Goal: Task Accomplishment & Management: Manage account settings

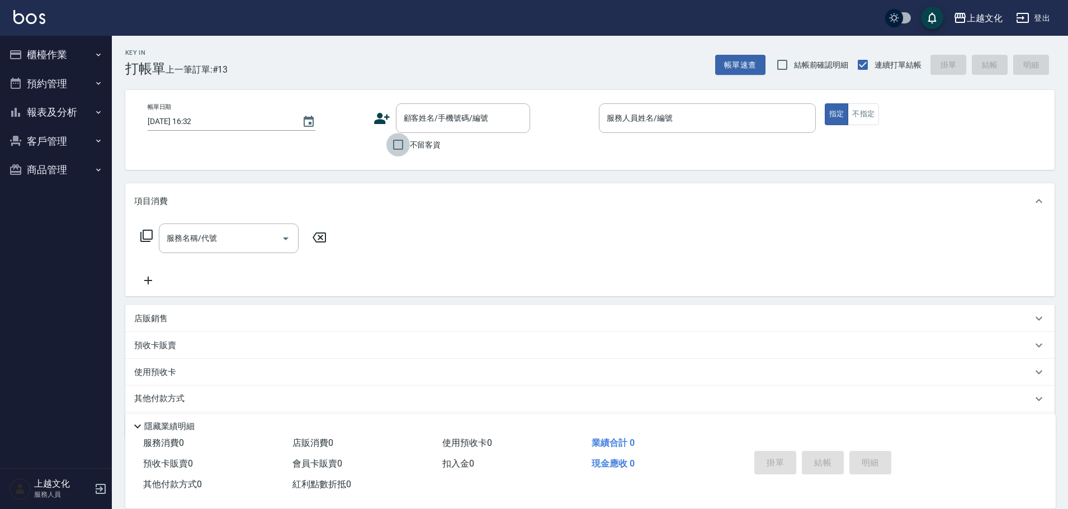
click at [397, 143] on input "不留客資" at bounding box center [397, 144] width 23 height 23
checkbox input "true"
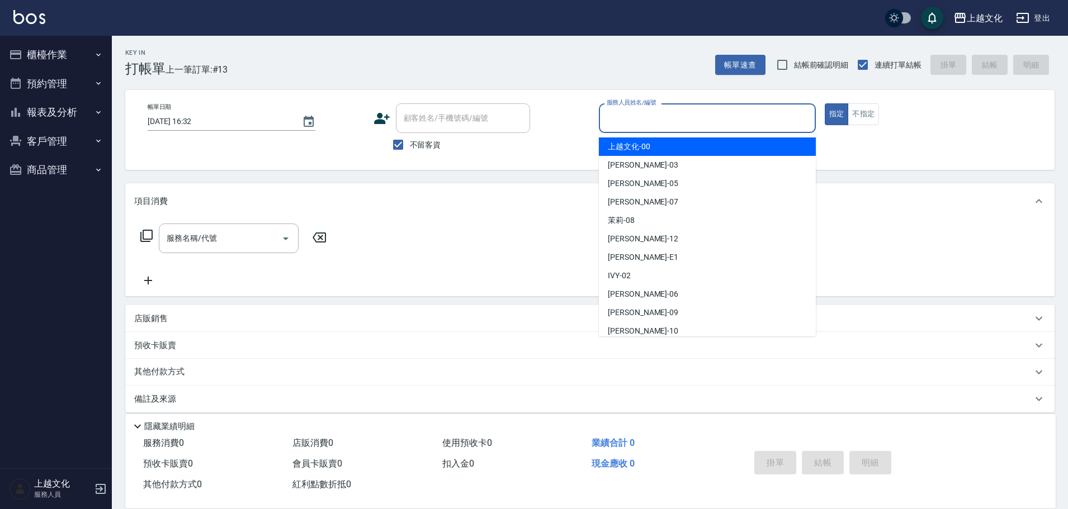
drag, startPoint x: 632, startPoint y: 124, endPoint x: 630, endPoint y: 138, distance: 14.2
click at [632, 123] on input "服務人員姓名/編號" at bounding box center [707, 118] width 207 height 20
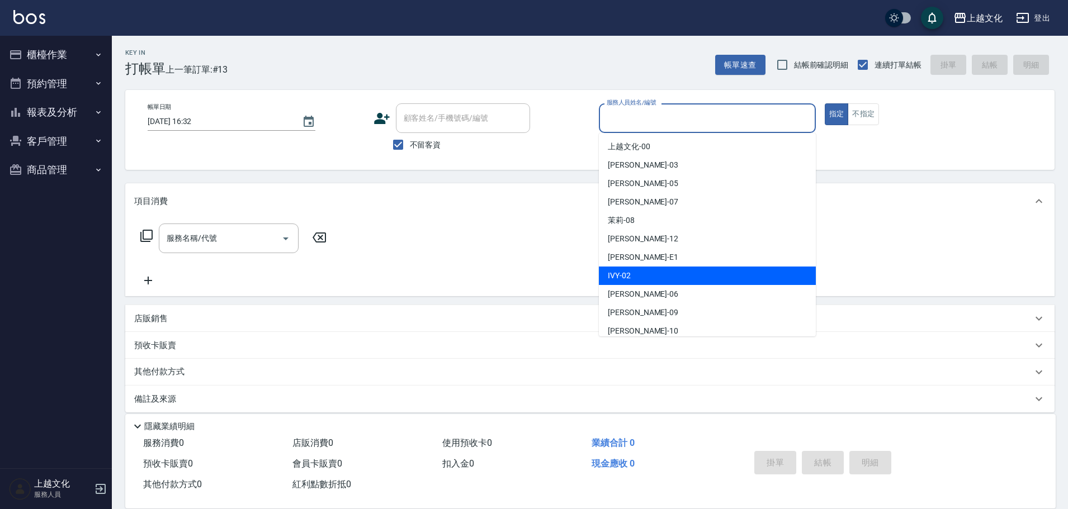
click at [659, 272] on div "IVY -02" at bounding box center [707, 276] width 217 height 18
type input "IVY-02"
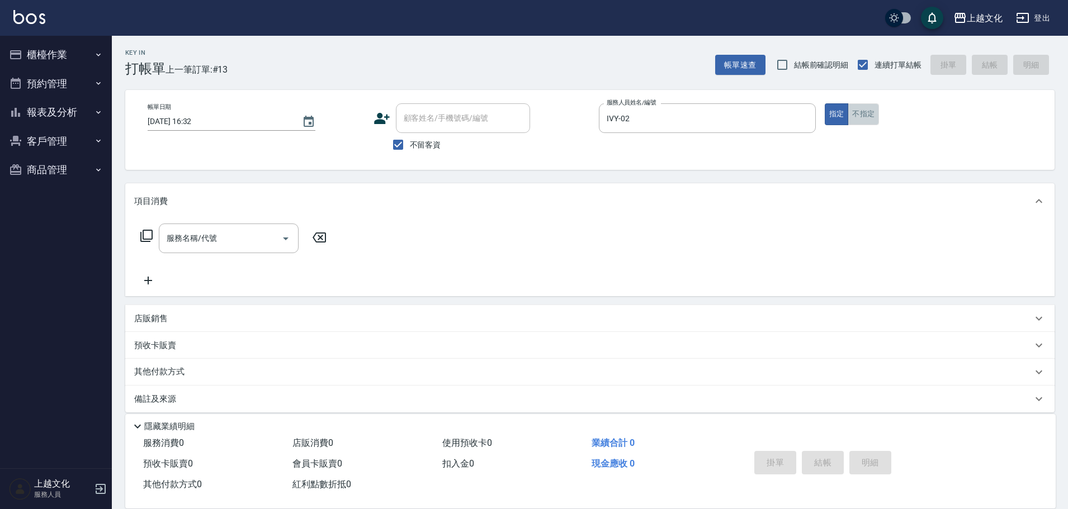
drag, startPoint x: 865, startPoint y: 117, endPoint x: 403, endPoint y: 210, distance: 471.0
click at [863, 117] on button "不指定" at bounding box center [863, 114] width 31 height 22
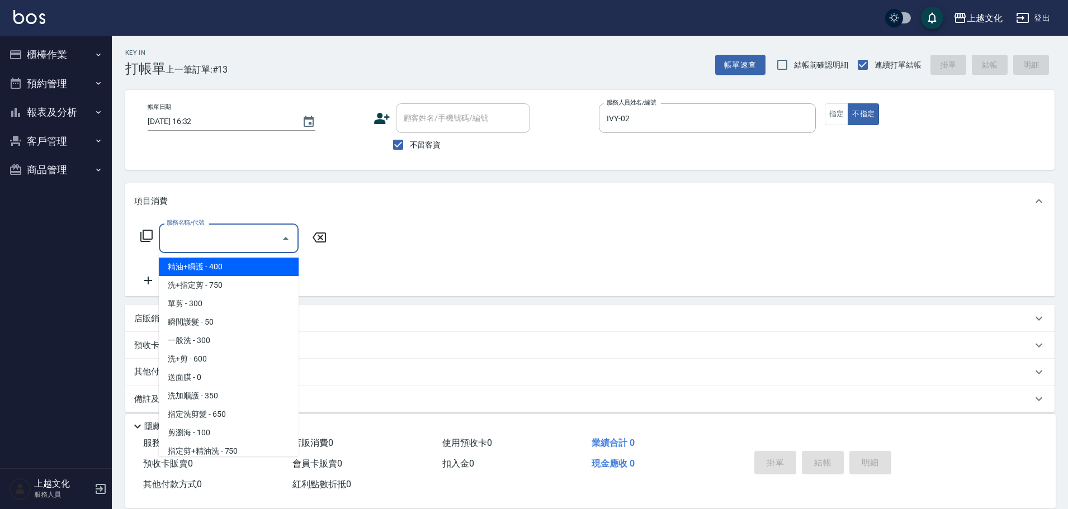
drag, startPoint x: 233, startPoint y: 235, endPoint x: 227, endPoint y: 260, distance: 25.2
click at [233, 237] on input "服務名稱/代號" at bounding box center [220, 239] width 113 height 20
drag, startPoint x: 226, startPoint y: 267, endPoint x: 228, endPoint y: 261, distance: 6.3
click at [226, 267] on span "精油+瞬護 - 400" at bounding box center [229, 267] width 140 height 18
type input "精油+瞬護(101)"
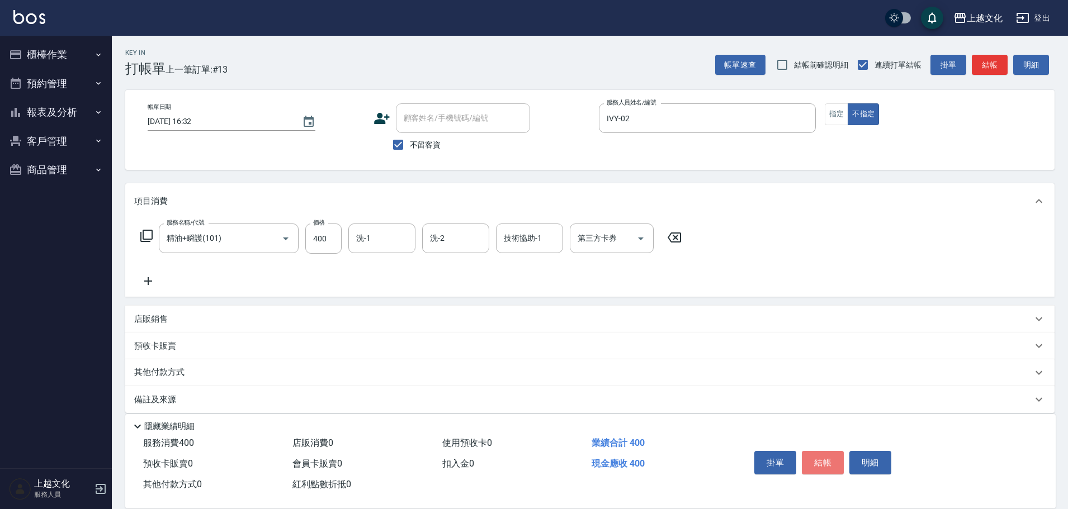
click at [815, 462] on button "結帳" at bounding box center [823, 462] width 42 height 23
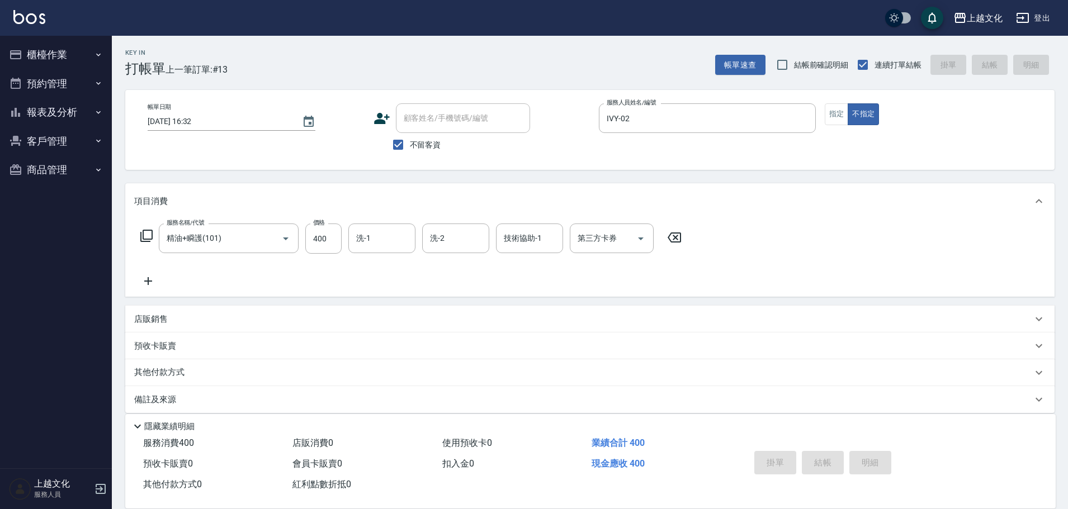
type input "[DATE] 16:33"
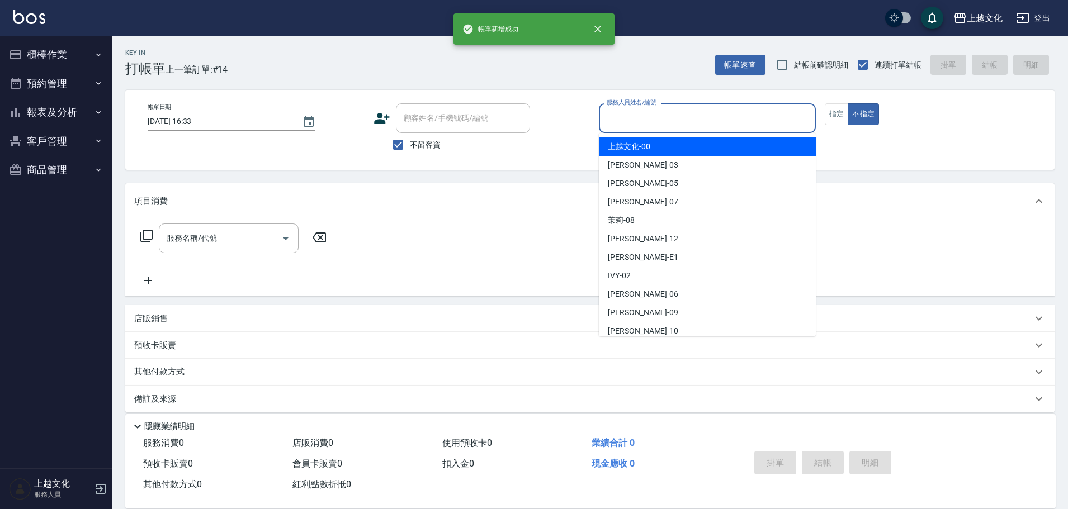
click at [733, 120] on input "服務人員姓名/編號" at bounding box center [707, 118] width 207 height 20
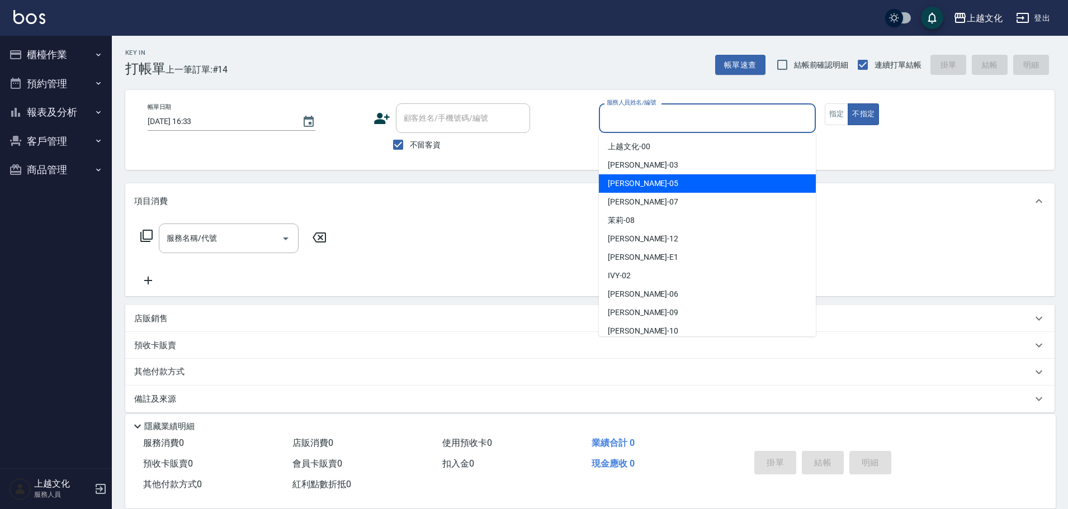
drag, startPoint x: 652, startPoint y: 180, endPoint x: 696, endPoint y: 163, distance: 47.2
click at [655, 179] on div "[PERSON_NAME] -05" at bounding box center [707, 183] width 217 height 18
type input "[PERSON_NAME]-05"
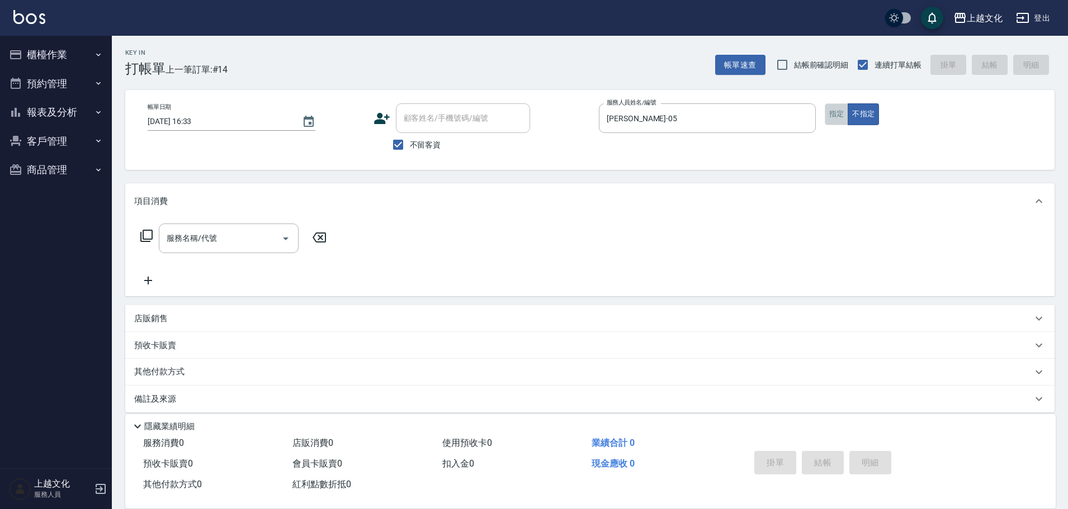
drag, startPoint x: 837, startPoint y: 110, endPoint x: 241, endPoint y: 212, distance: 604.8
click at [837, 110] on button "指定" at bounding box center [837, 114] width 24 height 22
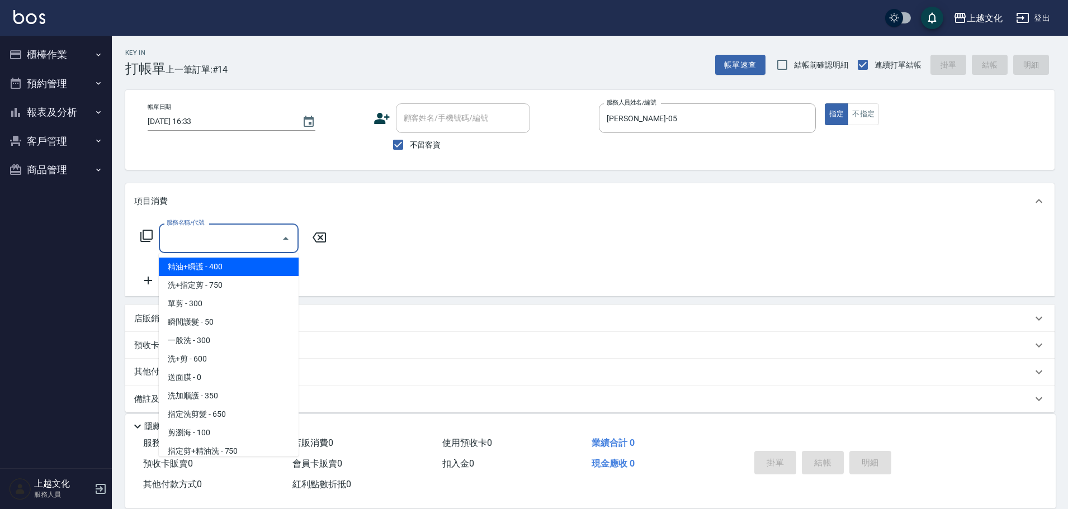
drag, startPoint x: 207, startPoint y: 247, endPoint x: 218, endPoint y: 248, distance: 10.6
click at [208, 245] on input "服務名稱/代號" at bounding box center [220, 239] width 113 height 20
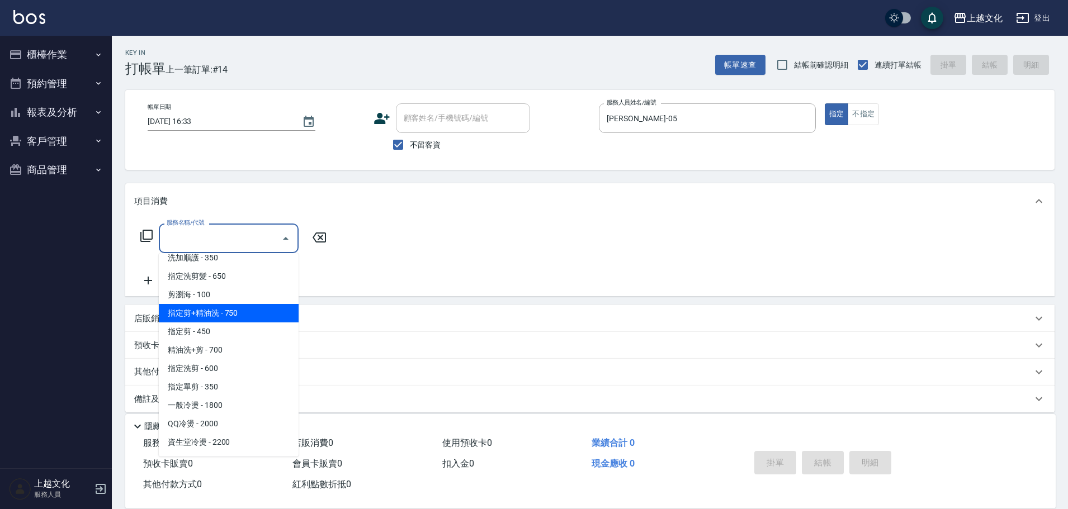
scroll to position [168, 0]
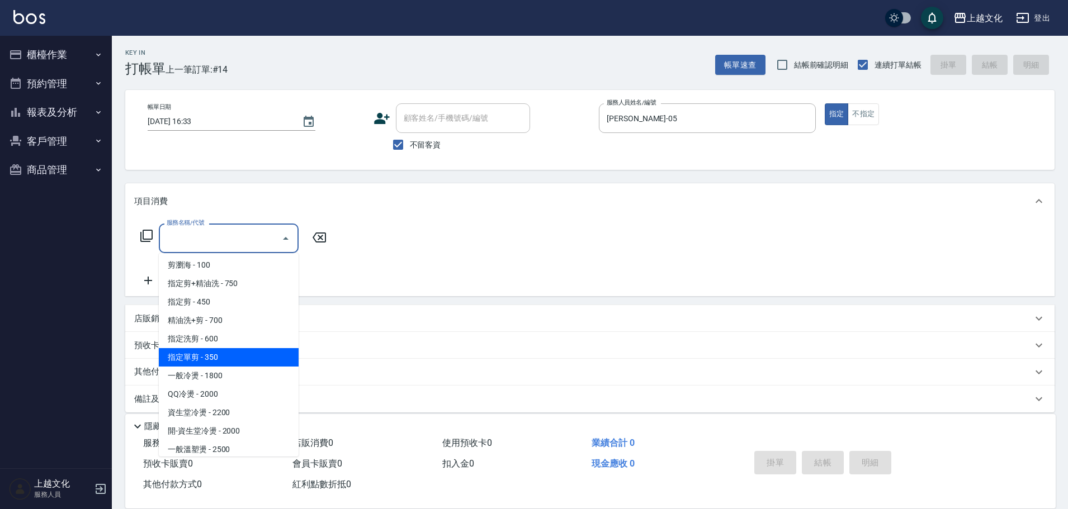
click at [233, 361] on span "指定單剪 - 350" at bounding box center [229, 357] width 140 height 18
type input "指定單剪(209)"
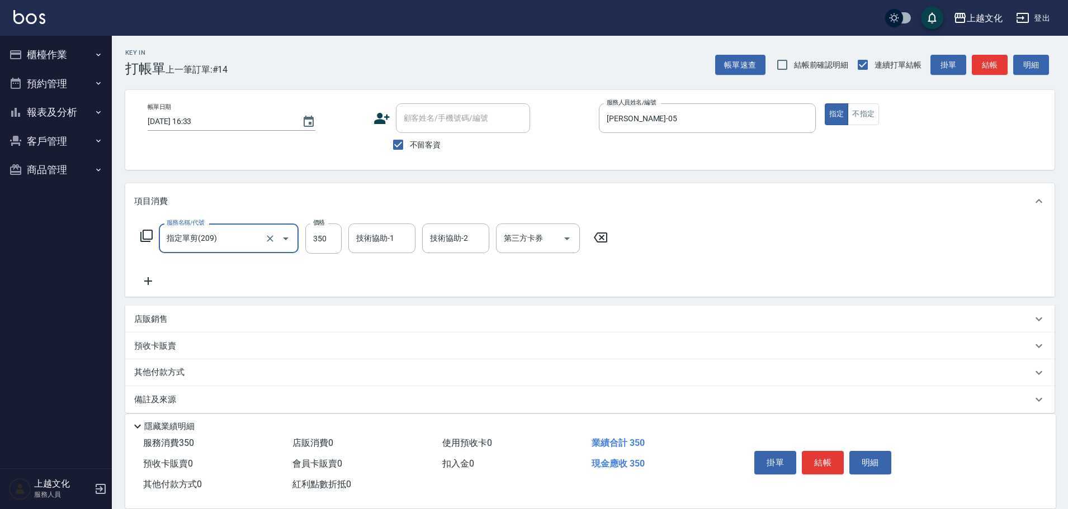
click at [159, 370] on p "其他付款方式" at bounding box center [162, 373] width 56 height 12
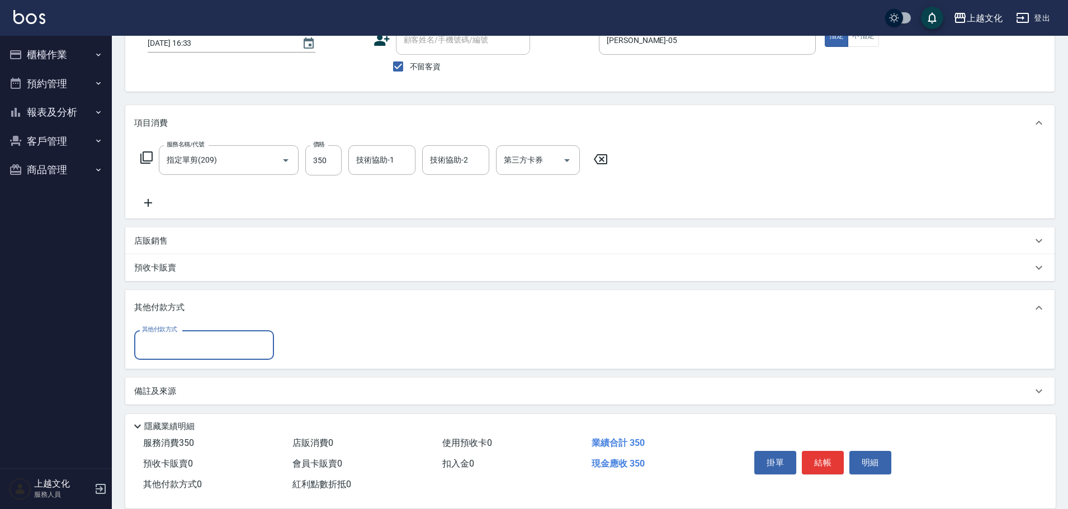
scroll to position [81, 0]
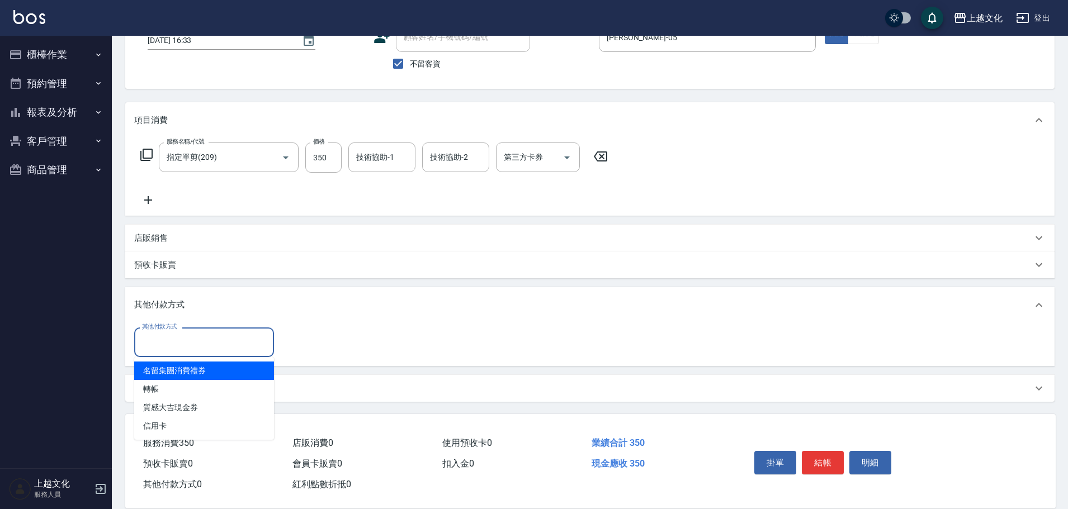
click at [157, 344] on input "其他付款方式" at bounding box center [204, 343] width 130 height 20
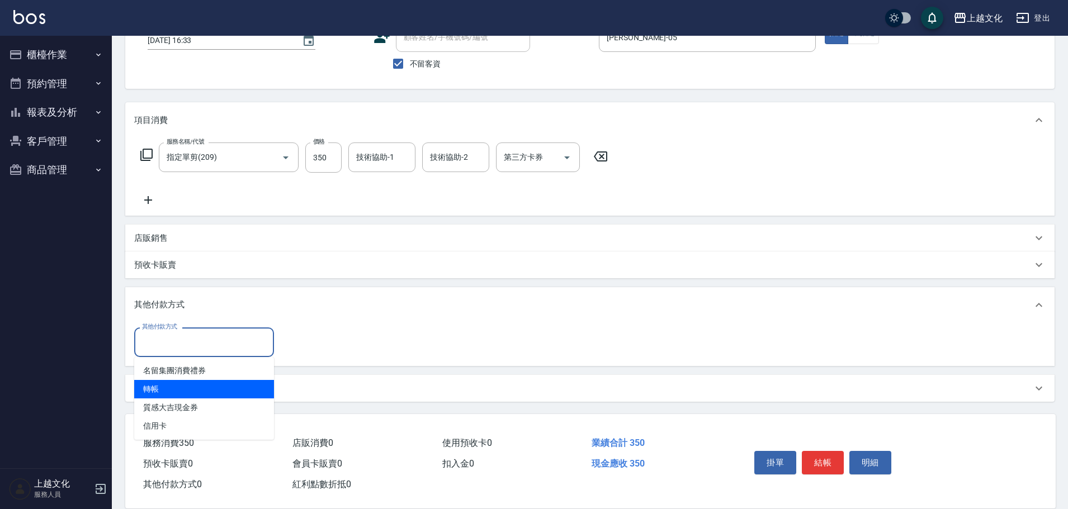
click at [152, 381] on span "轉帳" at bounding box center [204, 389] width 140 height 18
type input "轉帳"
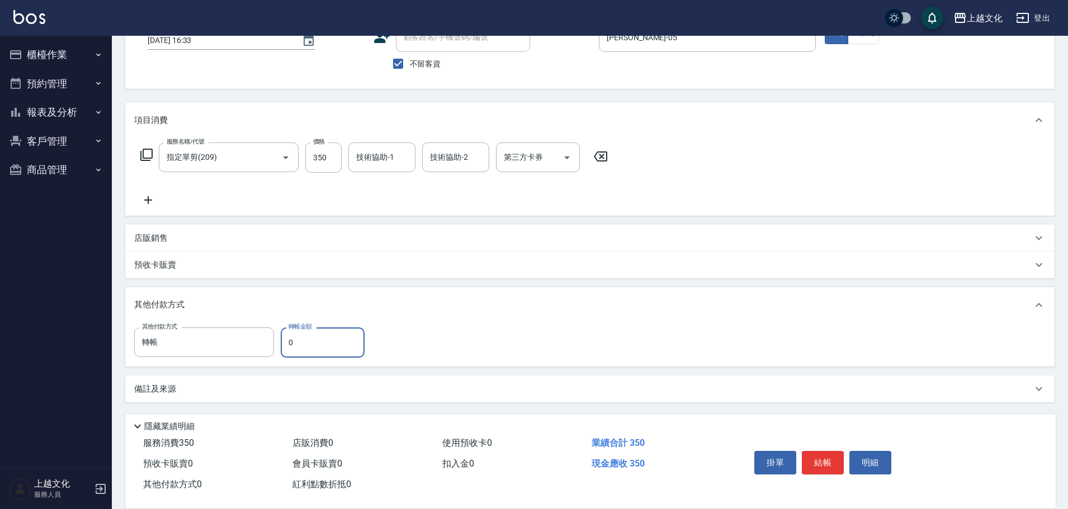
click at [287, 346] on input "0" at bounding box center [323, 343] width 84 height 30
type input "350"
click at [812, 458] on button "結帳" at bounding box center [823, 462] width 42 height 23
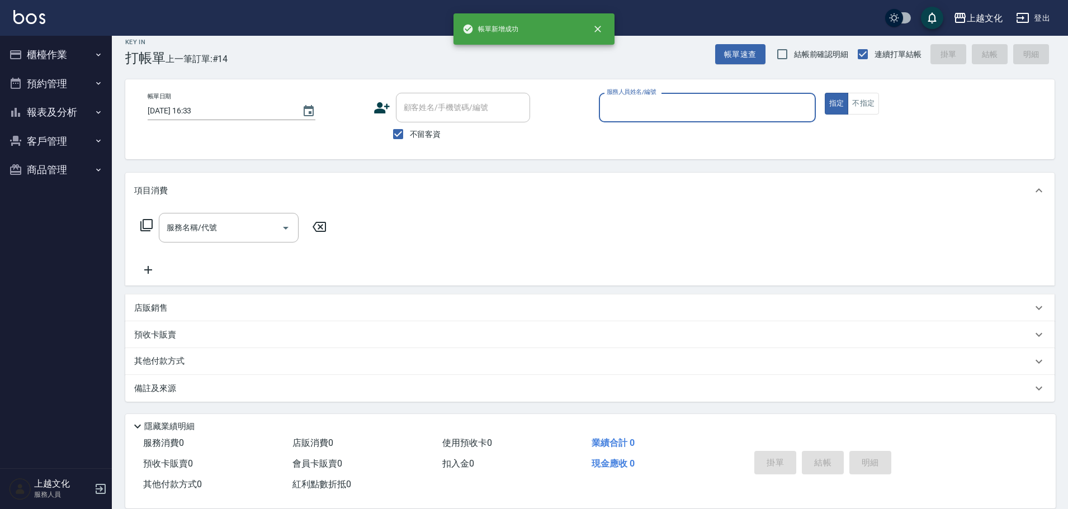
scroll to position [11, 0]
click at [691, 115] on input "服務人員姓名/編號" at bounding box center [707, 108] width 207 height 20
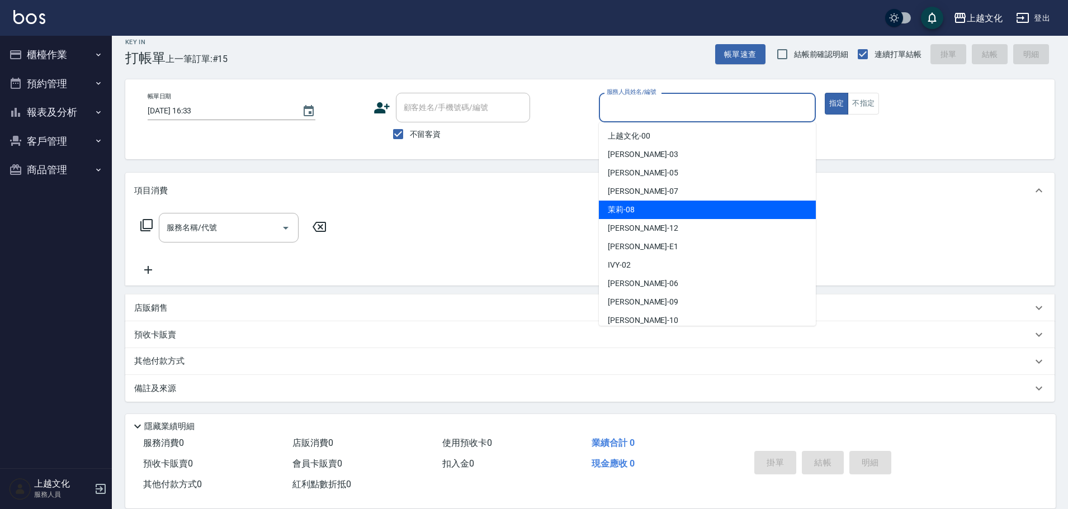
drag, startPoint x: 647, startPoint y: 210, endPoint x: 660, endPoint y: 202, distance: 15.3
click at [649, 210] on div "茉莉 -08" at bounding box center [707, 210] width 217 height 18
click at [652, 207] on div "項目消費" at bounding box center [589, 191] width 929 height 36
type input "茉莉-08"
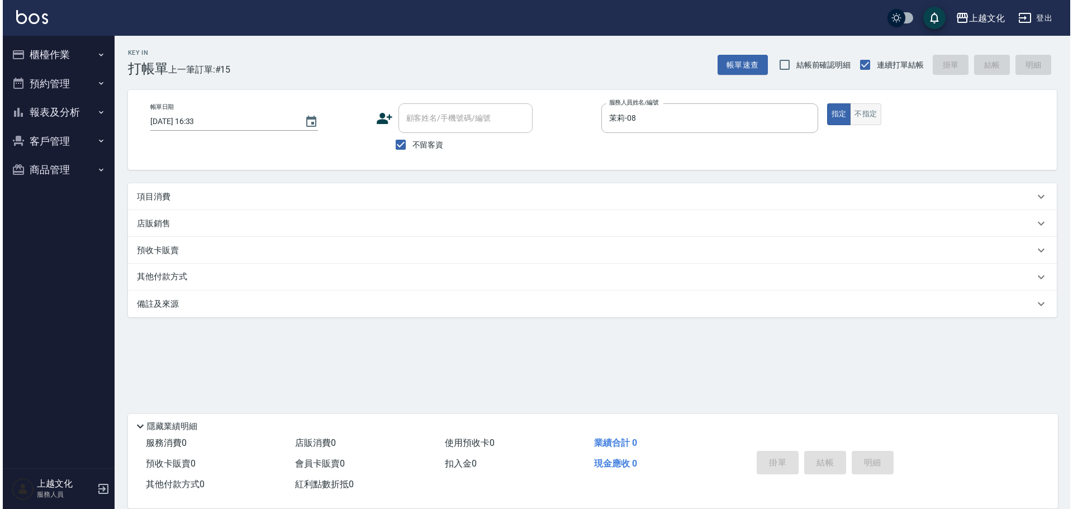
scroll to position [0, 0]
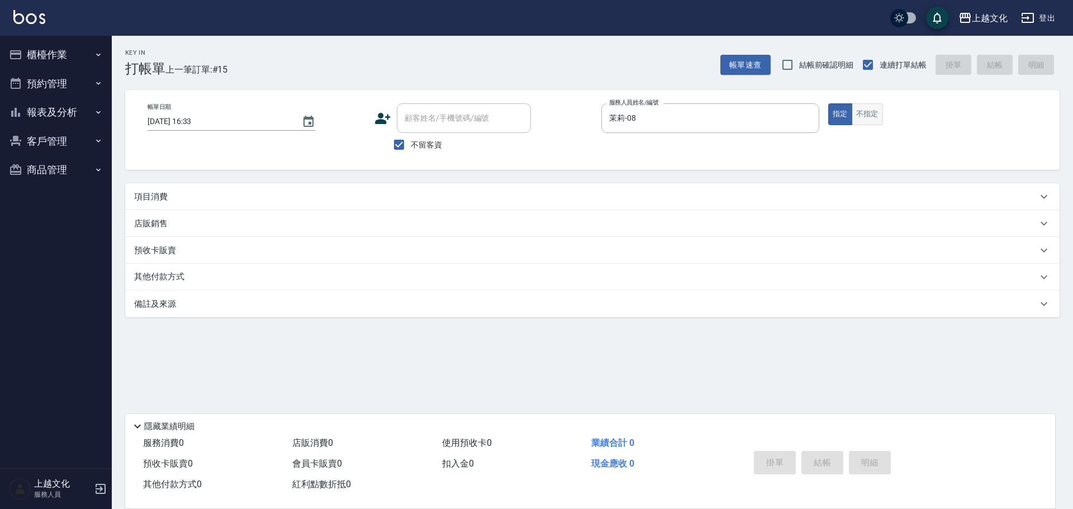
click at [862, 119] on button "不指定" at bounding box center [867, 114] width 31 height 22
click at [164, 191] on p "項目消費" at bounding box center [151, 197] width 34 height 12
drag, startPoint x: 164, startPoint y: 191, endPoint x: 313, endPoint y: 145, distance: 155.1
click at [165, 191] on p "項目消費" at bounding box center [151, 197] width 34 height 12
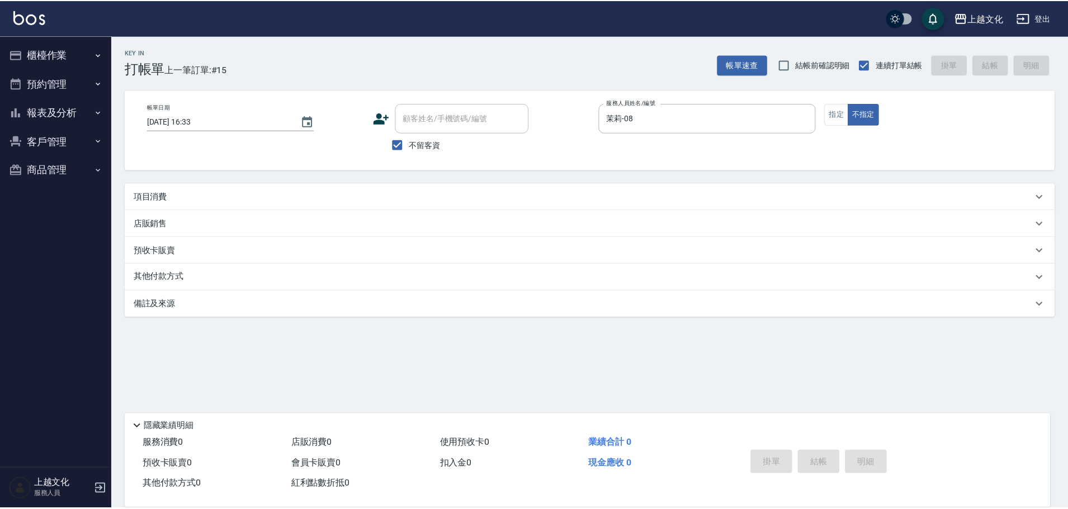
scroll to position [20, 0]
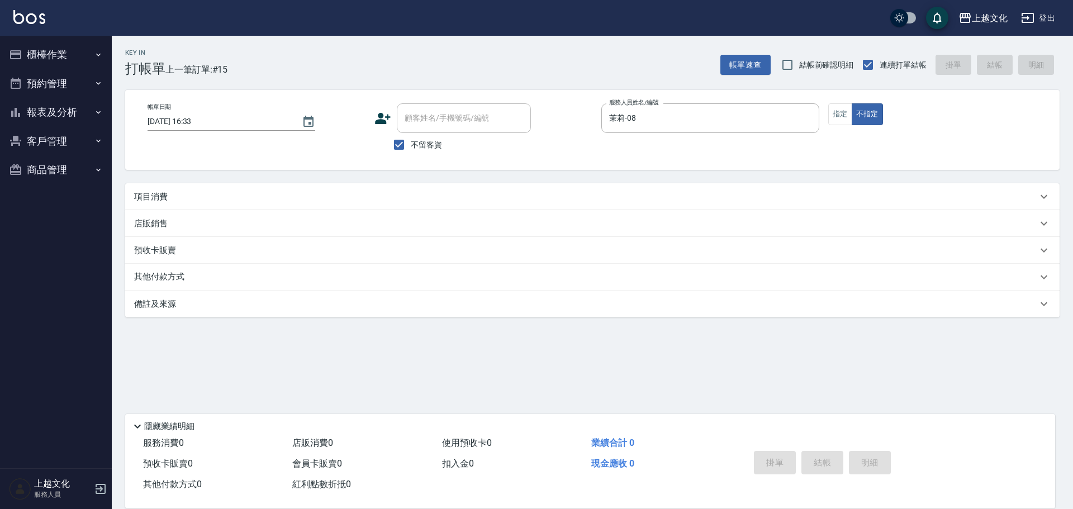
click at [155, 196] on p "項目消費" at bounding box center [151, 197] width 34 height 12
click at [141, 196] on p "項目消費" at bounding box center [151, 197] width 34 height 12
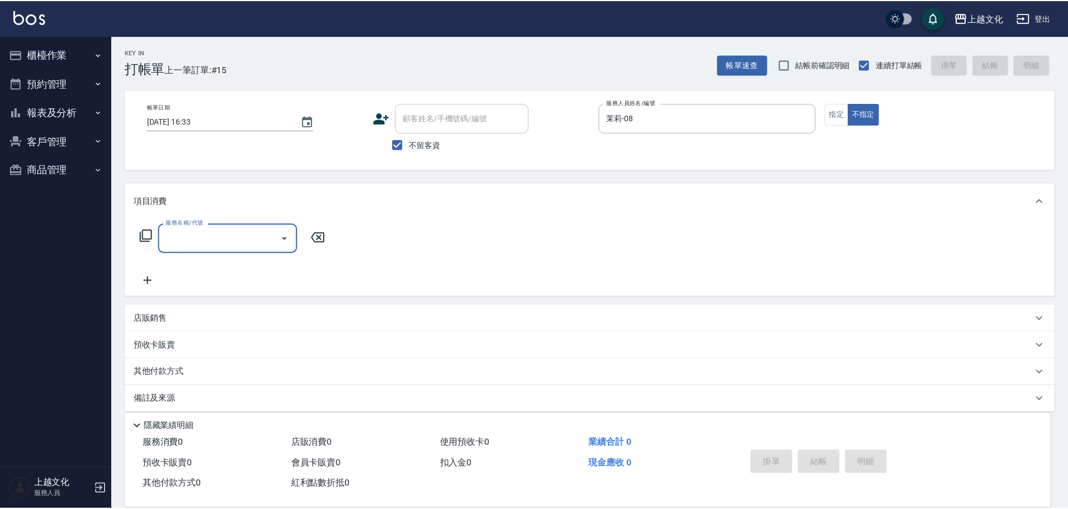
scroll to position [0, 0]
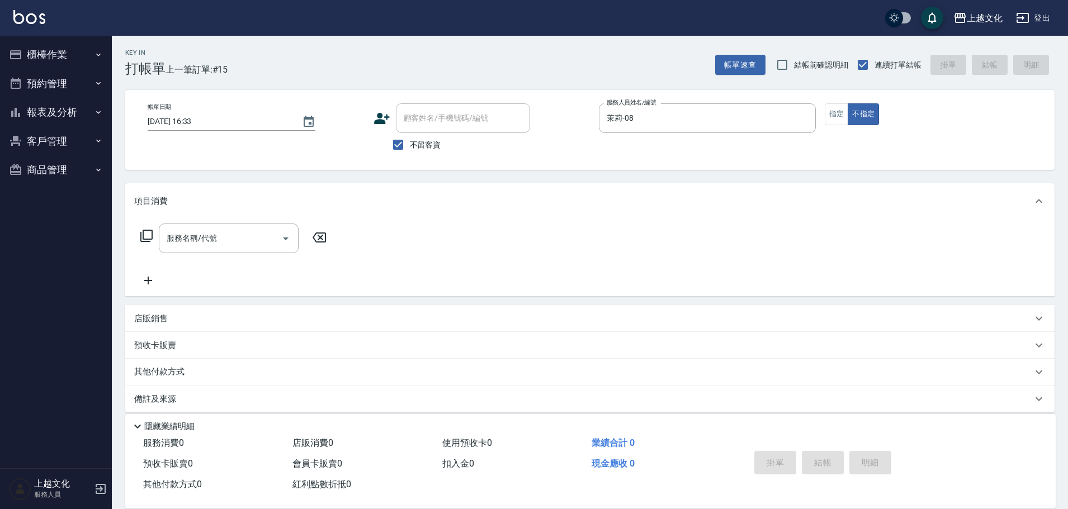
click at [150, 235] on icon at bounding box center [146, 235] width 13 height 13
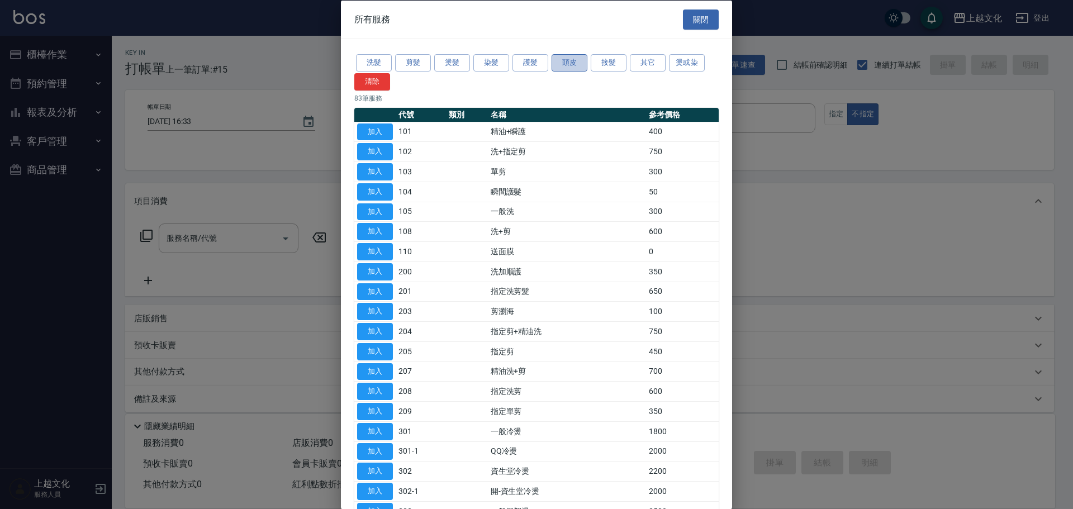
click at [571, 65] on button "頭皮" at bounding box center [570, 62] width 36 height 17
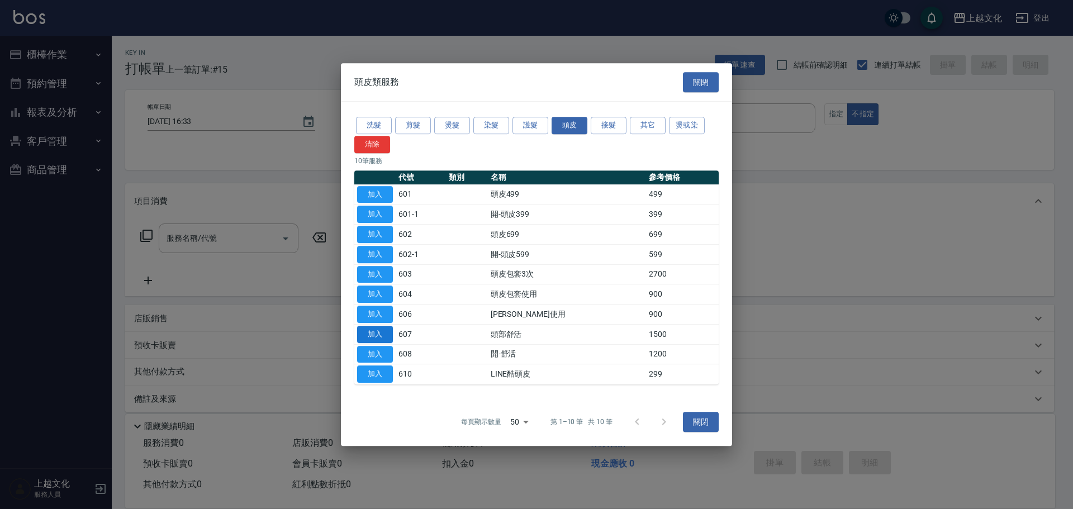
click at [368, 335] on button "加入" at bounding box center [375, 334] width 36 height 17
type input "頭部舒活(607)"
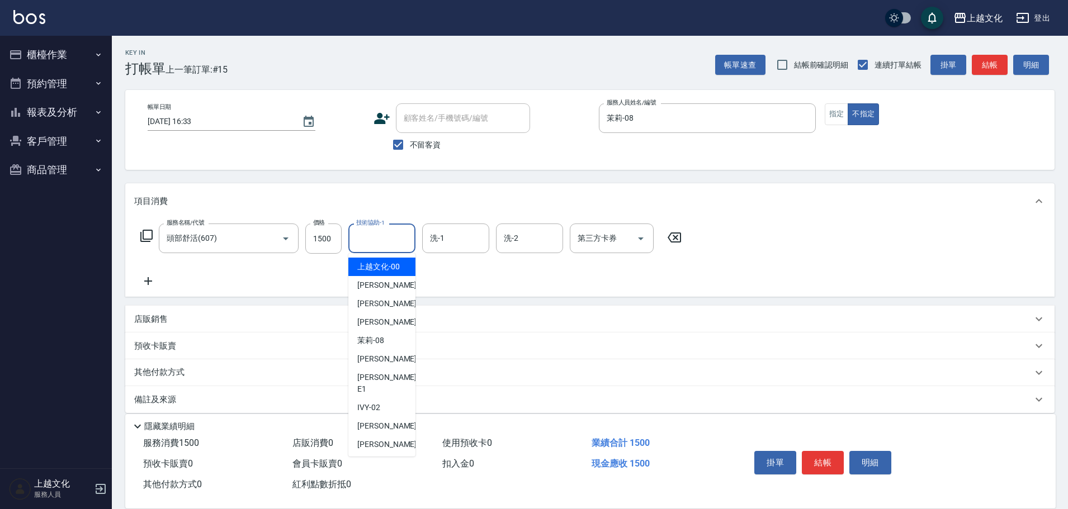
click at [398, 242] on input "技術協助-1" at bounding box center [381, 239] width 57 height 20
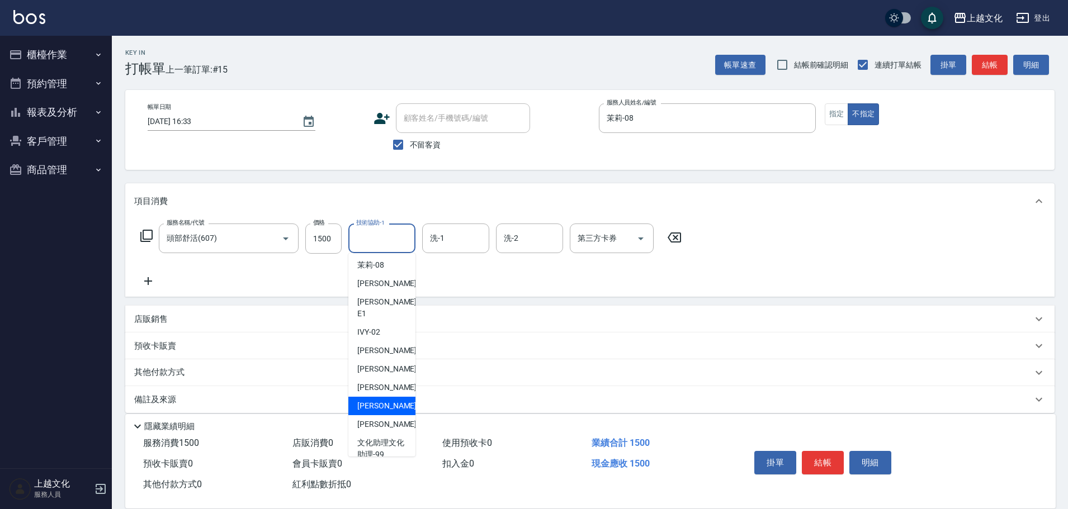
drag, startPoint x: 385, startPoint y: 391, endPoint x: 442, endPoint y: 339, distance: 77.2
click at [386, 400] on span "[PERSON_NAME] -11" at bounding box center [392, 406] width 70 height 12
click at [389, 390] on div "備註及來源" at bounding box center [589, 399] width 929 height 27
type input "[PERSON_NAME]-11"
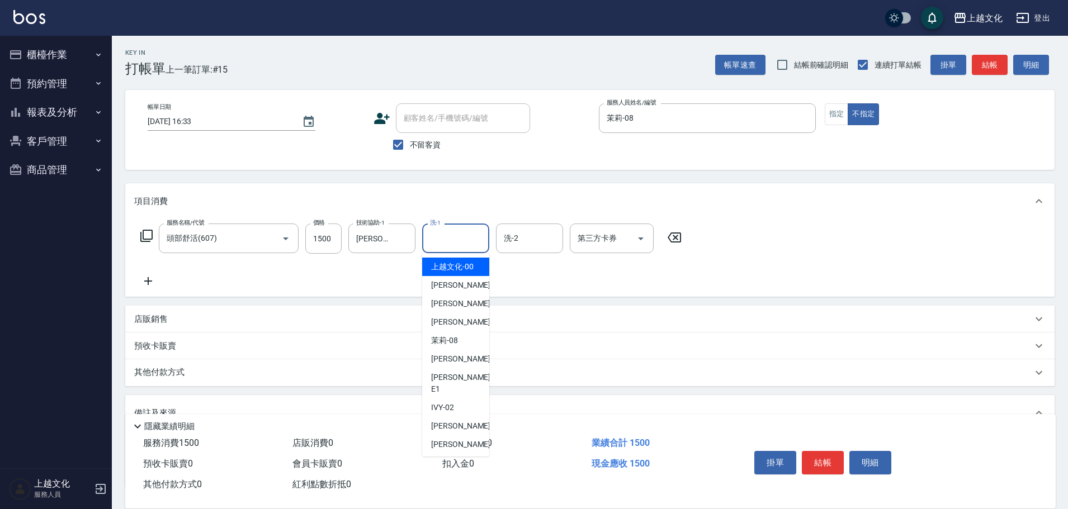
click at [476, 241] on input "洗-1" at bounding box center [455, 239] width 57 height 20
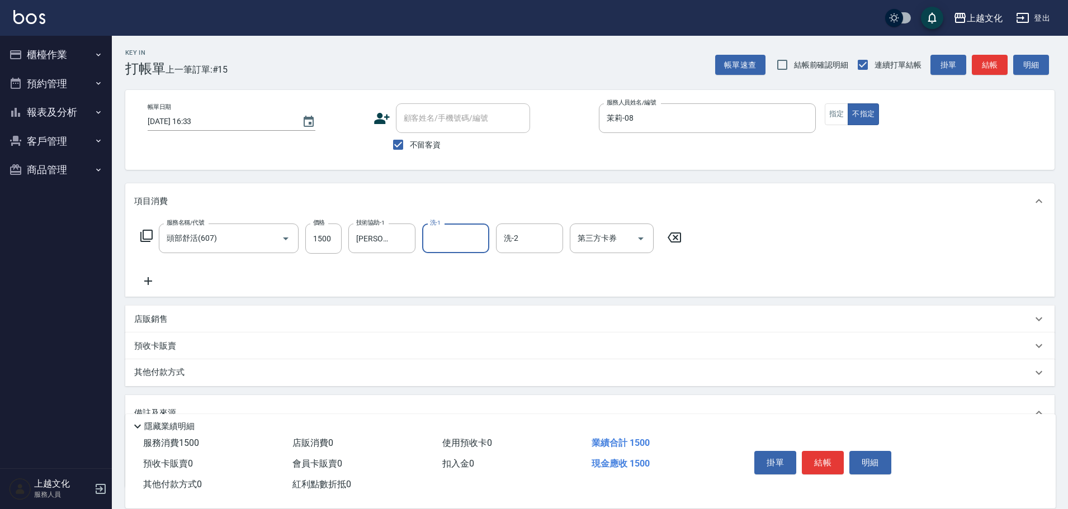
click at [463, 234] on input "洗-1" at bounding box center [455, 239] width 57 height 20
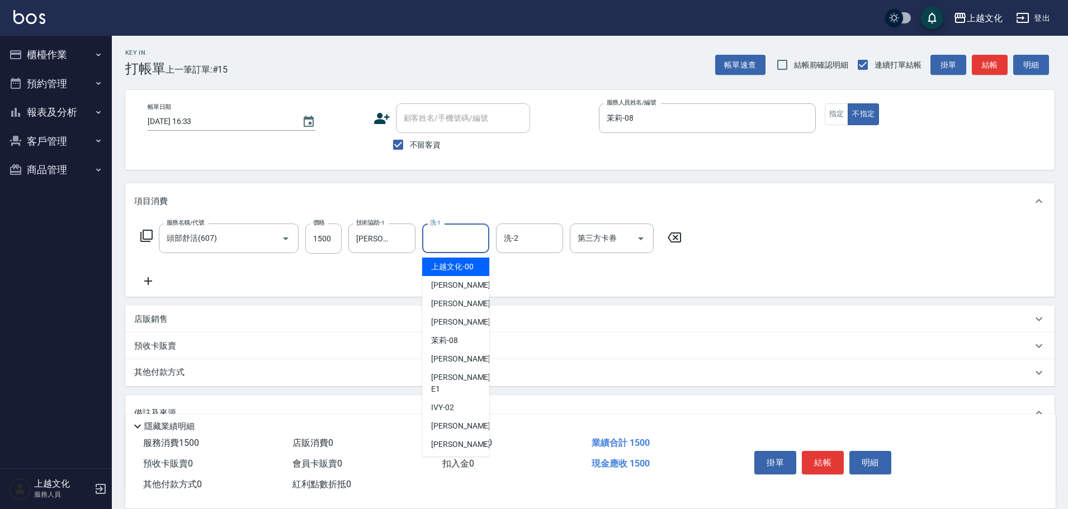
click at [463, 234] on input "洗-1" at bounding box center [455, 239] width 57 height 20
click at [448, 341] on span "茉莉 -08" at bounding box center [444, 341] width 27 height 12
click at [451, 339] on div "預收卡販賣" at bounding box center [589, 346] width 929 height 27
type input "茉莉-08"
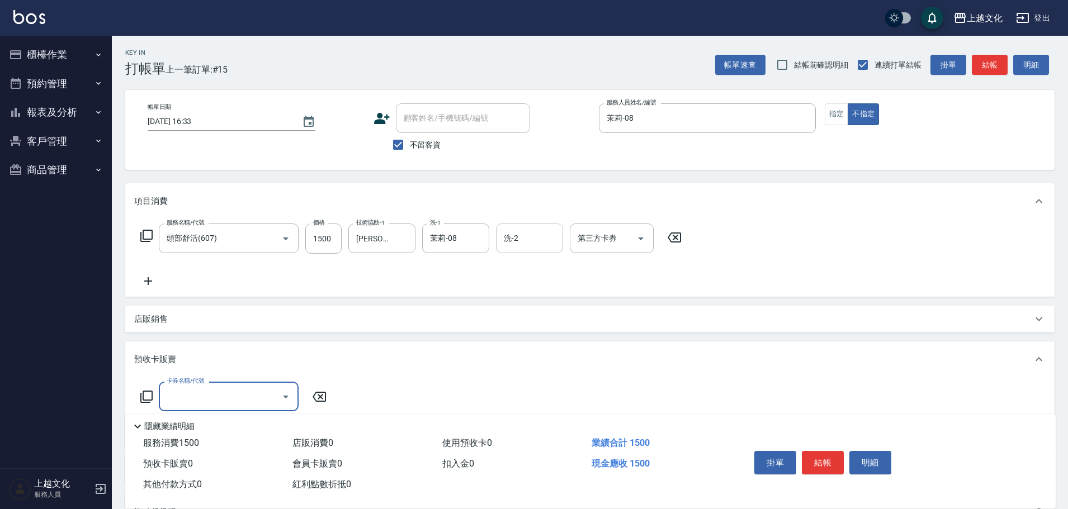
scroll to position [0, 0]
click at [544, 242] on input "洗-2" at bounding box center [529, 239] width 57 height 20
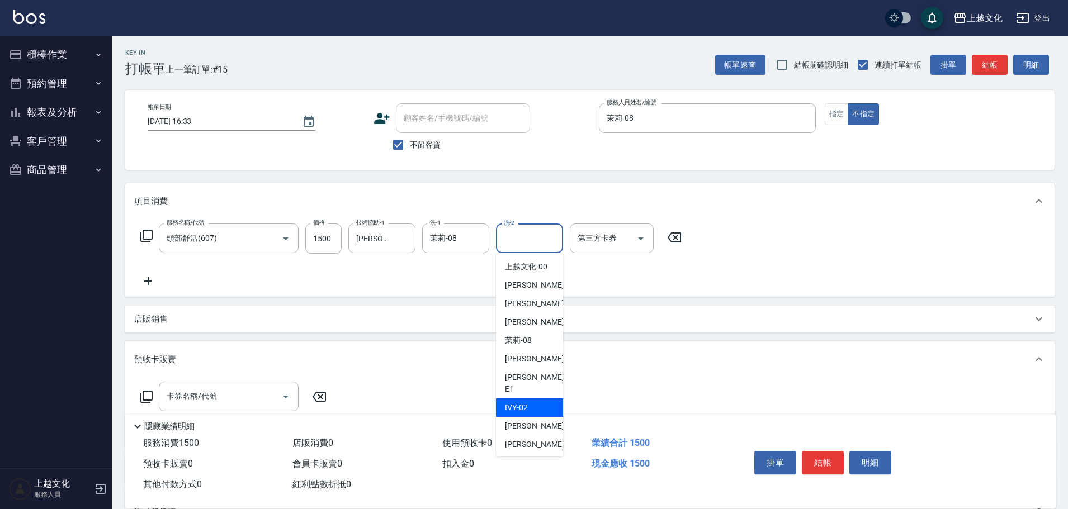
scroll to position [75, 0]
click at [524, 400] on span "[PERSON_NAME] -11" at bounding box center [540, 406] width 70 height 12
type input "[PERSON_NAME]-11"
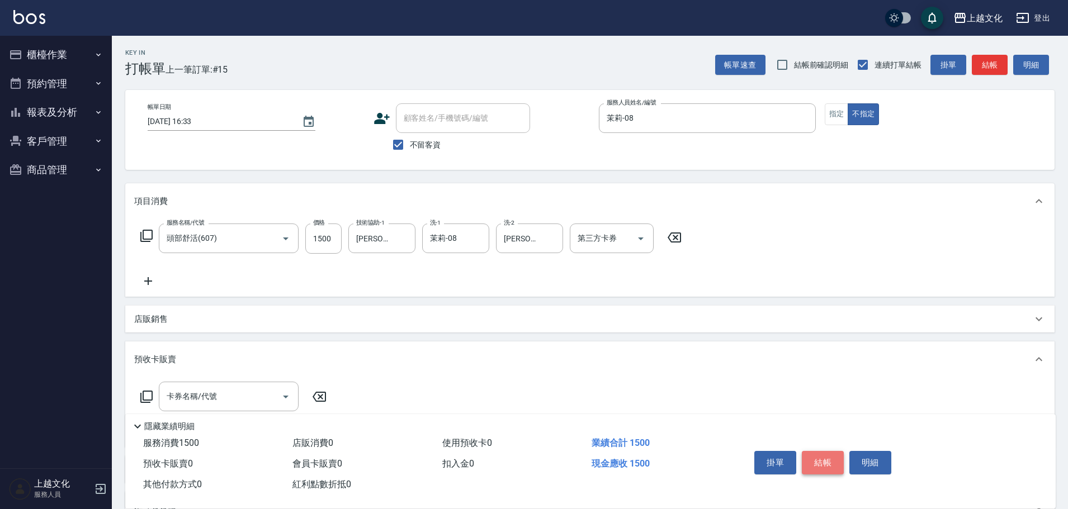
click at [812, 461] on button "結帳" at bounding box center [823, 462] width 42 height 23
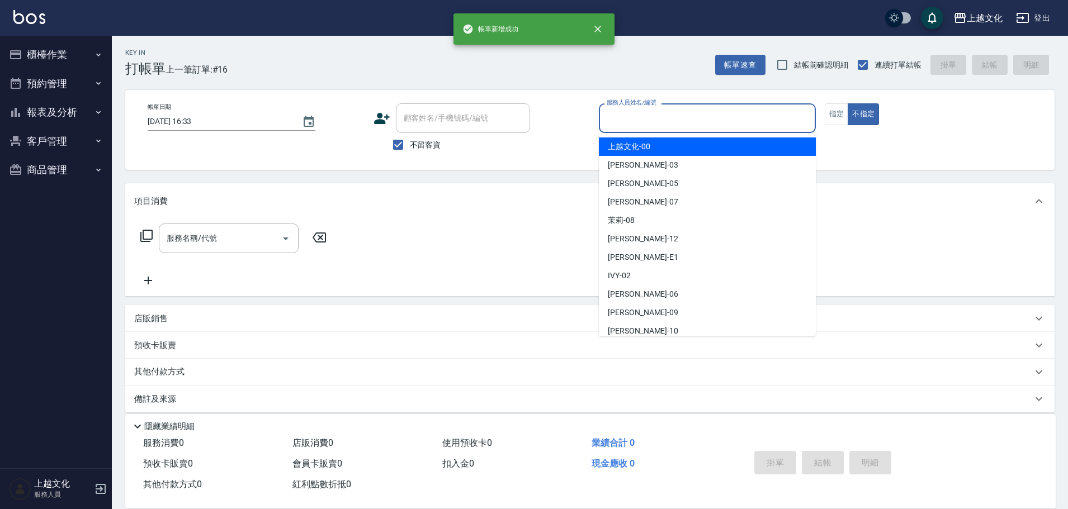
click at [664, 116] on input "服務人員姓名/編號" at bounding box center [707, 118] width 207 height 20
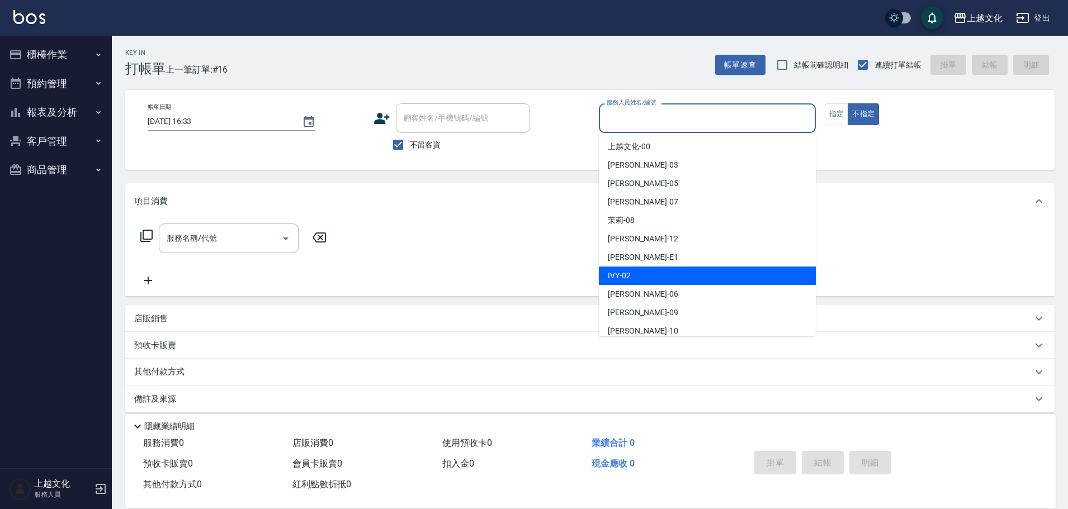
click at [641, 273] on div "IVY -02" at bounding box center [707, 276] width 217 height 18
click at [641, 273] on div "服務名稱/代號 服務名稱/代號" at bounding box center [589, 257] width 929 height 77
type input "IVY-02"
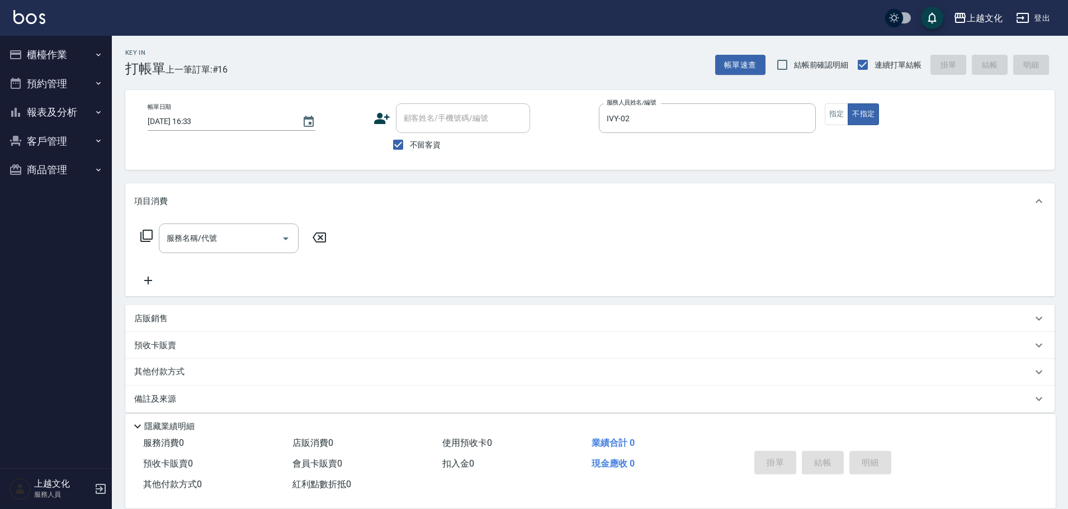
click at [145, 234] on icon at bounding box center [146, 235] width 13 height 13
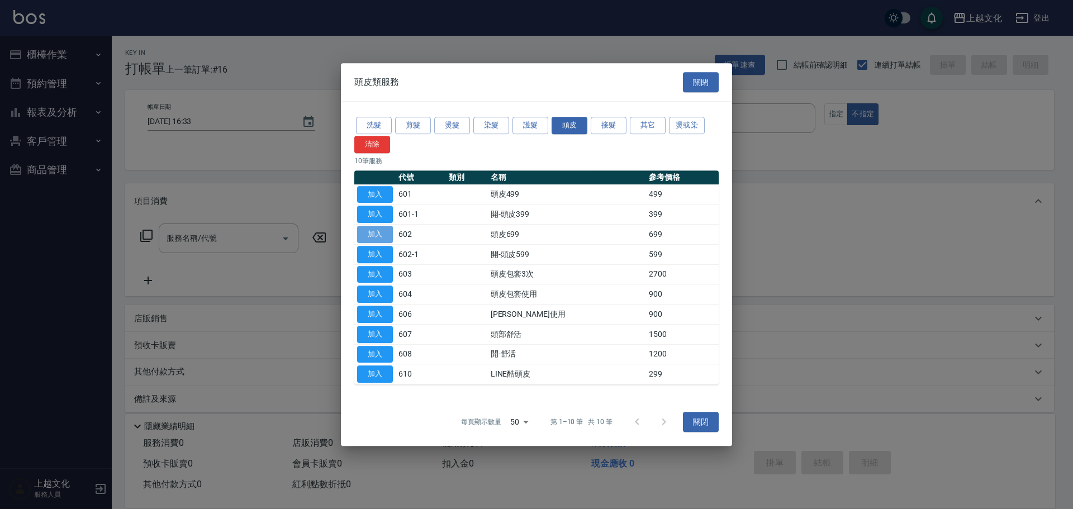
click at [365, 229] on button "加入" at bounding box center [375, 234] width 36 height 17
type input "頭皮699(602)"
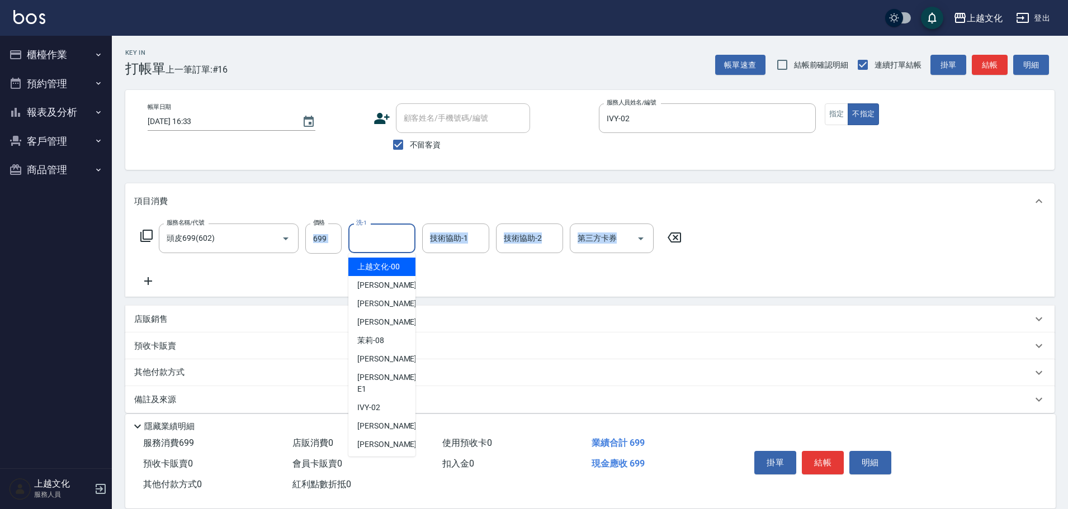
click at [380, 242] on input "洗-1" at bounding box center [381, 239] width 57 height 20
click at [395, 304] on div "[PERSON_NAME] -05" at bounding box center [381, 304] width 67 height 18
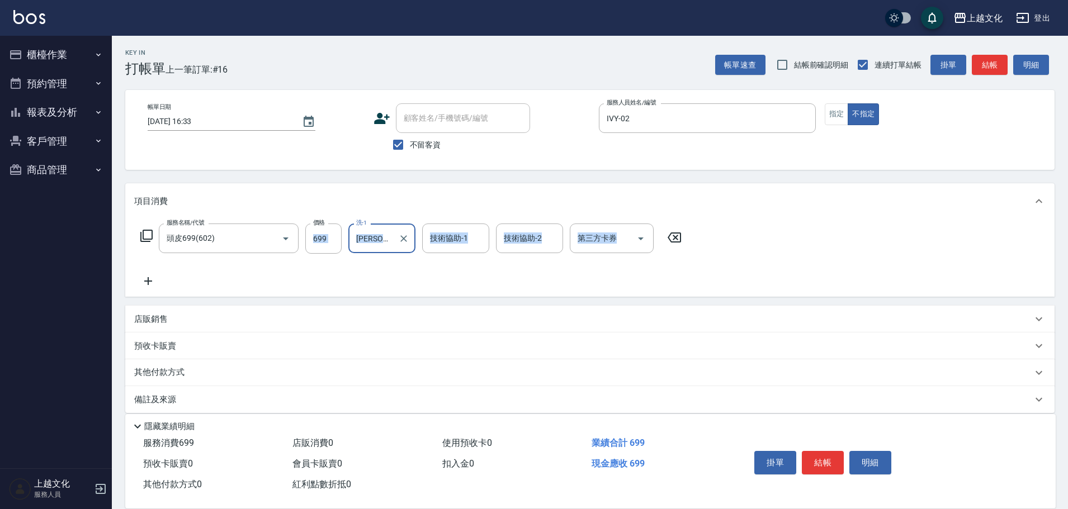
type input "[PERSON_NAME]-05"
click at [548, 238] on input "技術協助-2" at bounding box center [529, 239] width 57 height 20
click at [542, 240] on input "技術協助-2" at bounding box center [529, 239] width 57 height 20
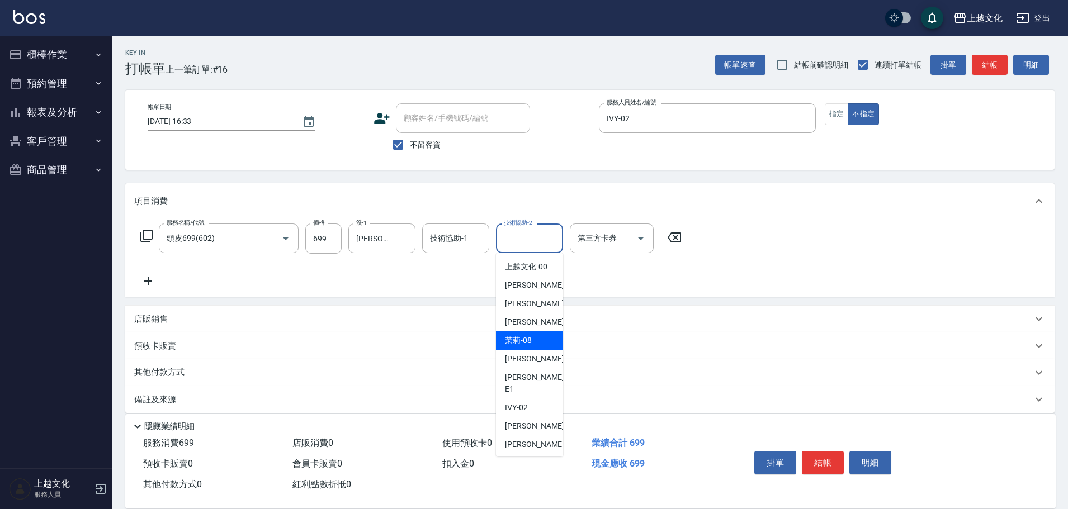
click at [821, 460] on button "結帳" at bounding box center [823, 462] width 42 height 23
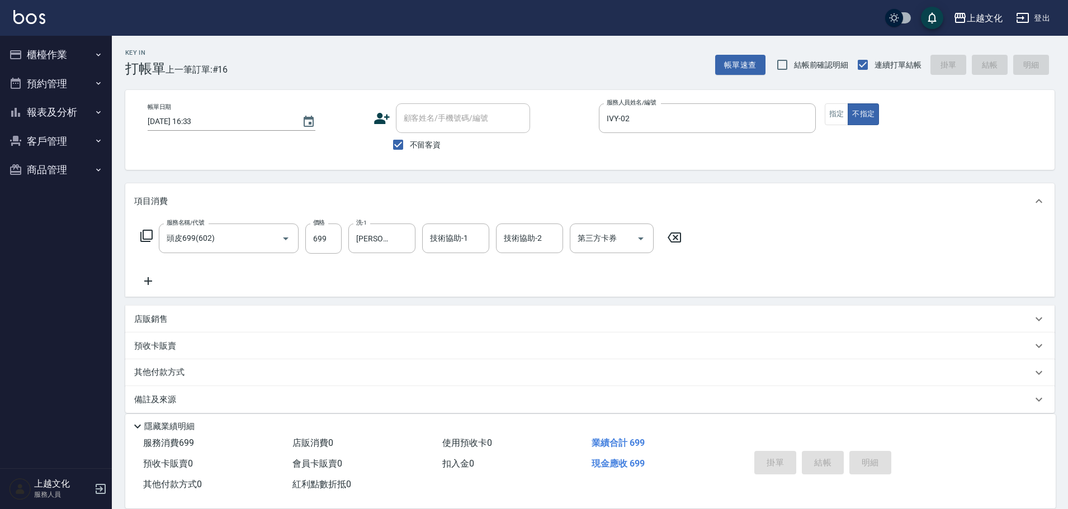
type input "[DATE] 16:34"
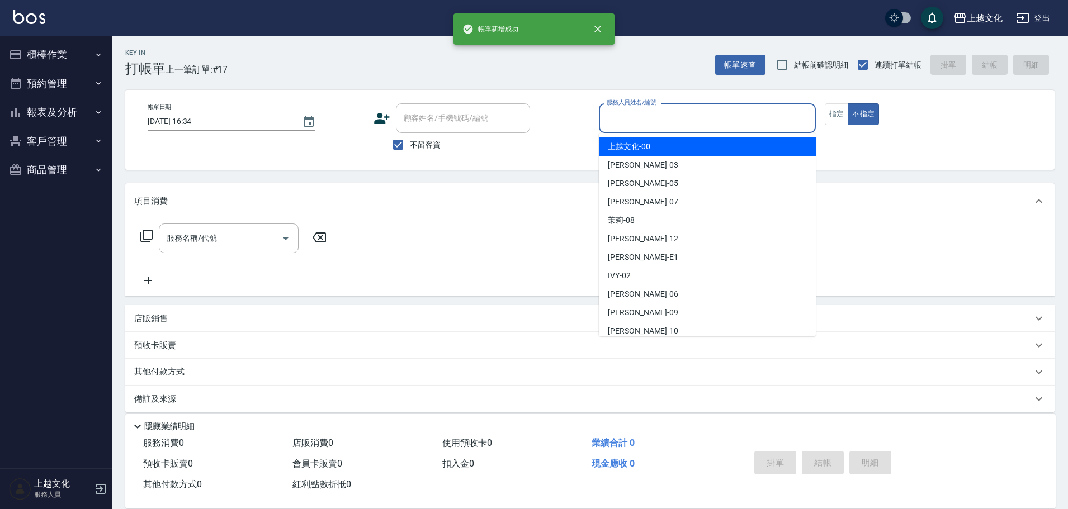
drag, startPoint x: 679, startPoint y: 122, endPoint x: 693, endPoint y: 139, distance: 21.9
click at [680, 122] on input "服務人員姓名/編號" at bounding box center [707, 118] width 207 height 20
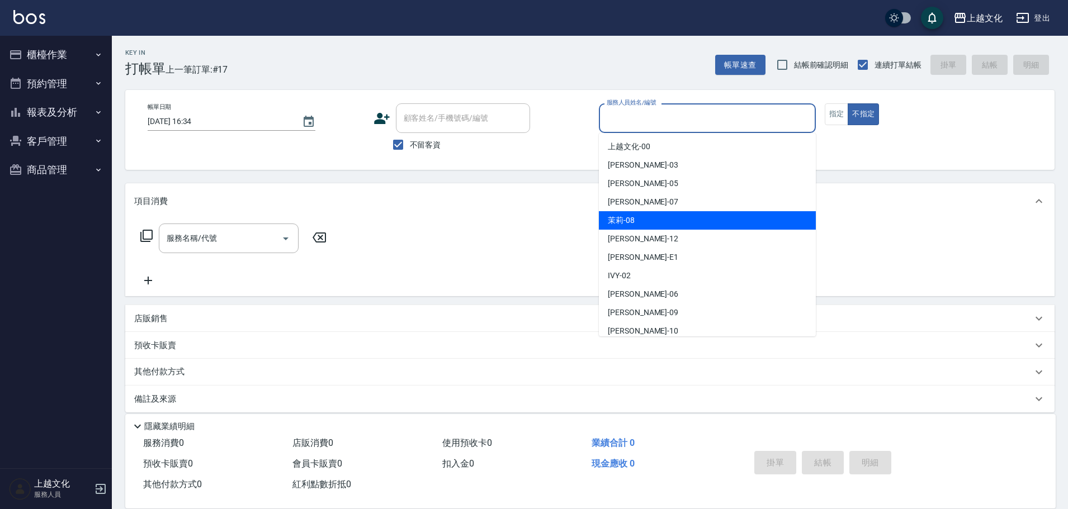
click at [663, 226] on div "茉莉 -08" at bounding box center [707, 220] width 217 height 18
type input "茉莉-08"
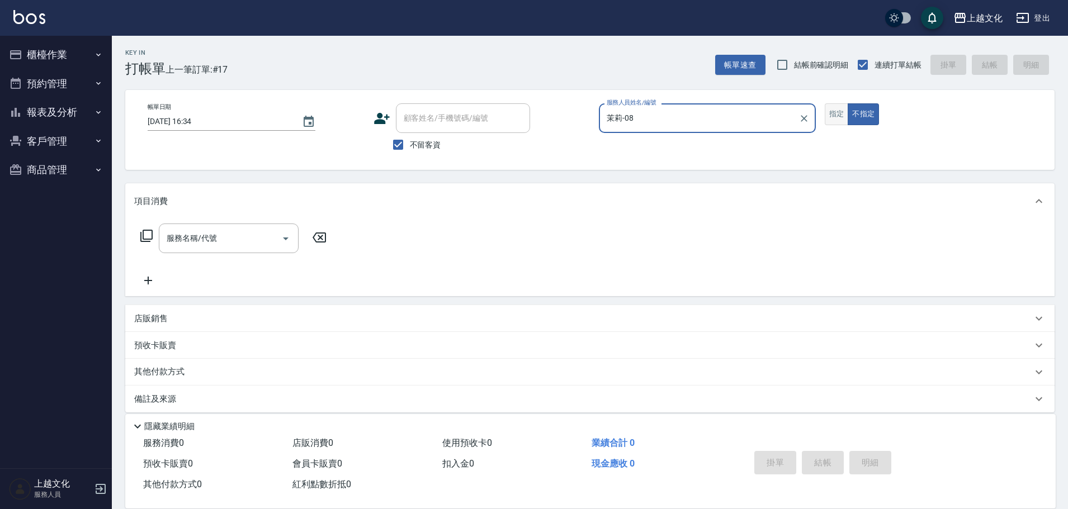
click at [835, 106] on button "指定" at bounding box center [837, 114] width 24 height 22
click at [155, 227] on div "服務名稱/代號 服務名稱/代號" at bounding box center [233, 239] width 199 height 30
click at [146, 230] on icon at bounding box center [146, 236] width 12 height 12
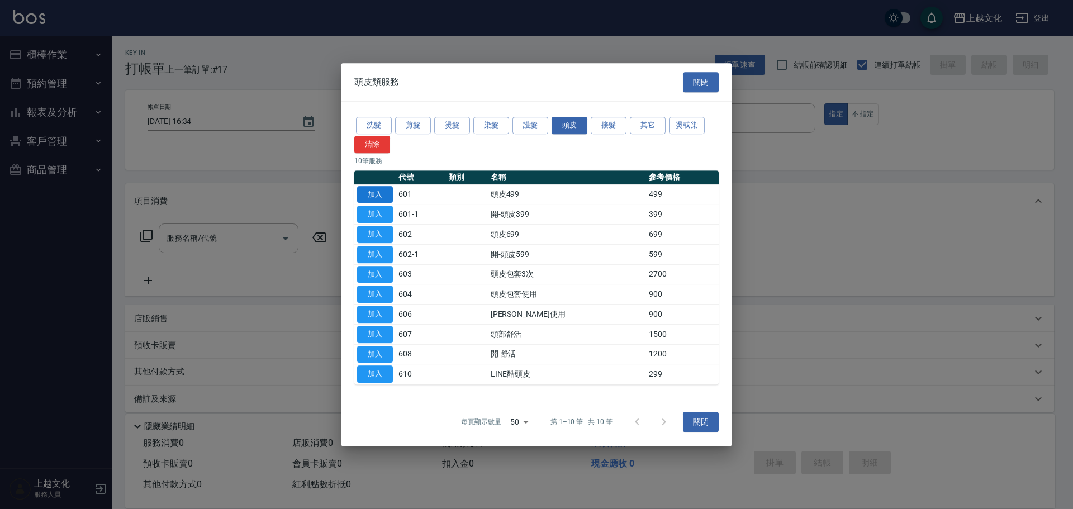
click at [366, 194] on button "加入" at bounding box center [375, 194] width 36 height 17
type input "頭皮499(601)"
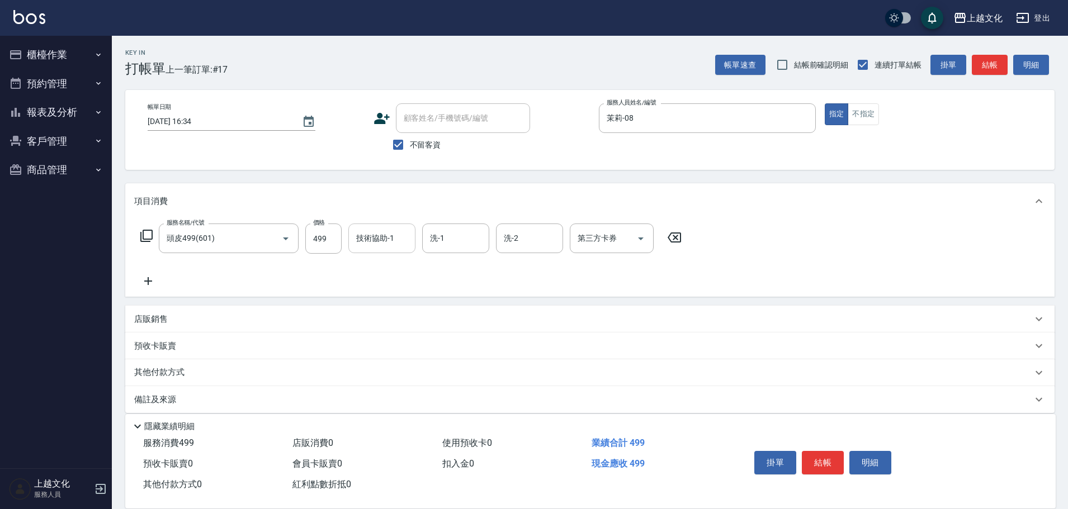
click at [388, 239] on input "技術協助-1" at bounding box center [381, 239] width 57 height 20
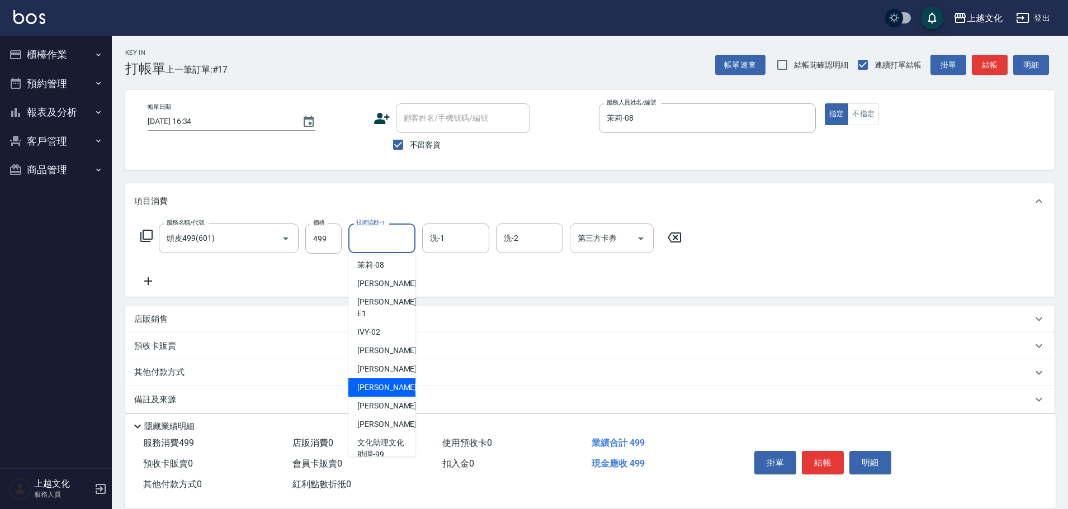
click at [394, 384] on ul "上越文化 -00 [PERSON_NAME] -03 [PERSON_NAME] -05 [PERSON_NAME] -07 茉莉 -08 [PERSON_N…" at bounding box center [381, 354] width 67 height 203
drag, startPoint x: 394, startPoint y: 384, endPoint x: 413, endPoint y: 368, distance: 24.6
click at [394, 384] on div "[PERSON_NAME] -10" at bounding box center [381, 387] width 67 height 18
type input "[PERSON_NAME]-10"
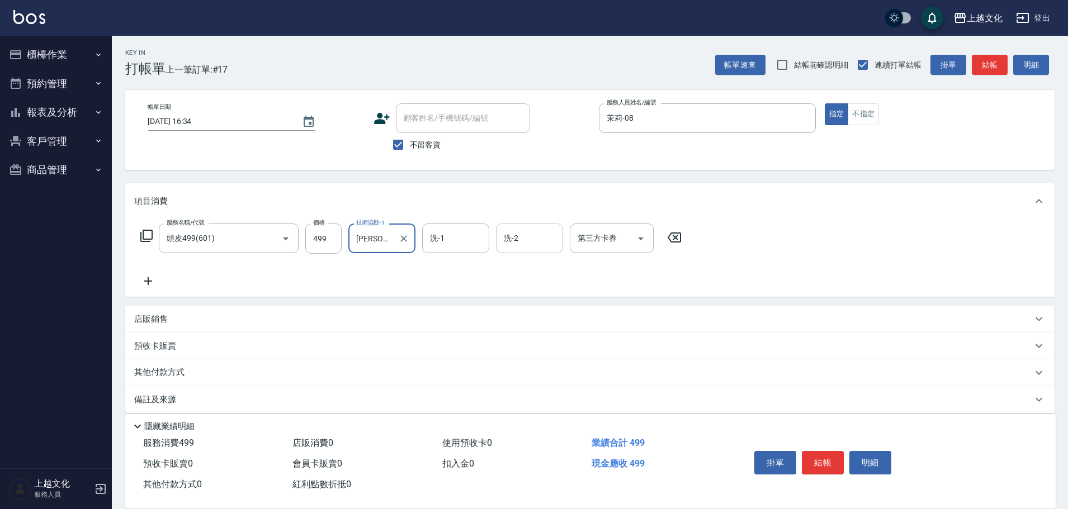
click at [525, 249] on div "洗-2" at bounding box center [529, 239] width 67 height 30
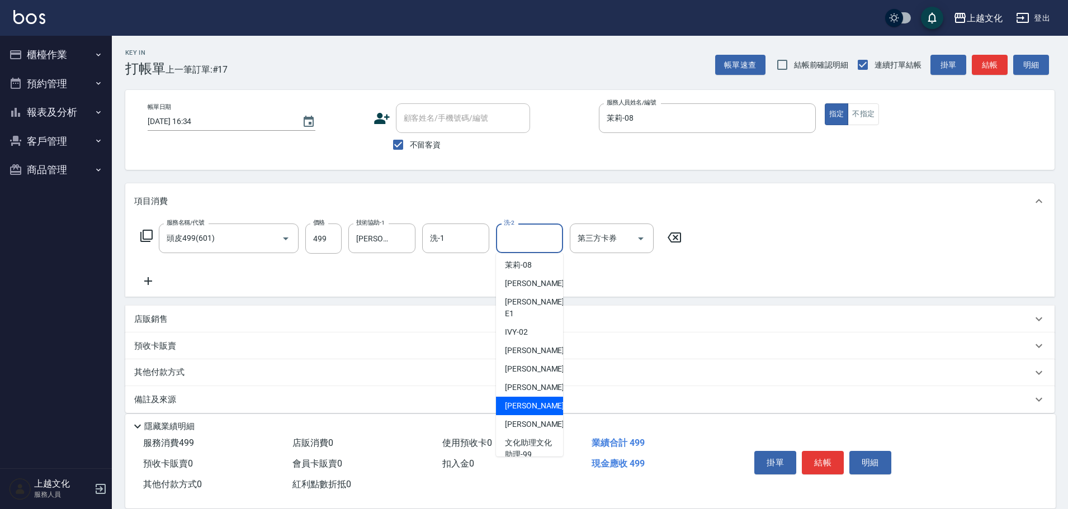
click at [522, 400] on span "[PERSON_NAME] -11" at bounding box center [540, 406] width 70 height 12
type input "[PERSON_NAME]-11"
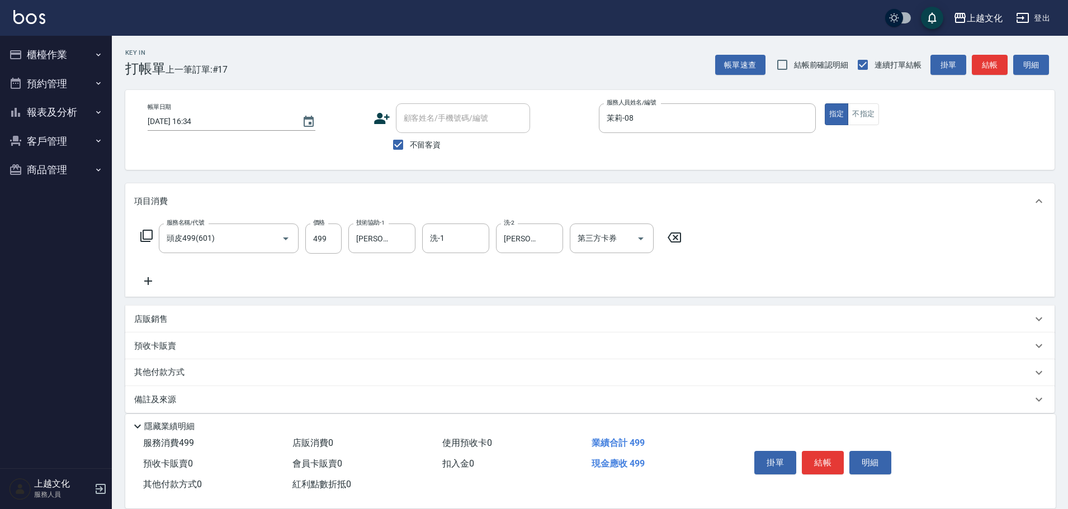
click at [152, 277] on icon at bounding box center [148, 281] width 28 height 13
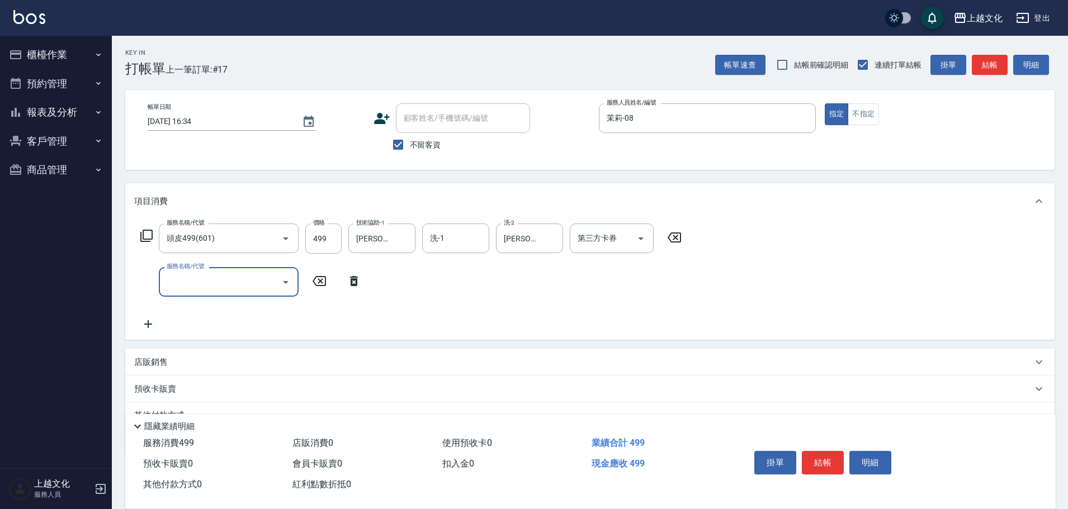
drag, startPoint x: 152, startPoint y: 277, endPoint x: 206, endPoint y: 282, distance: 55.0
click at [200, 283] on input "服務名稱/代號" at bounding box center [220, 282] width 113 height 20
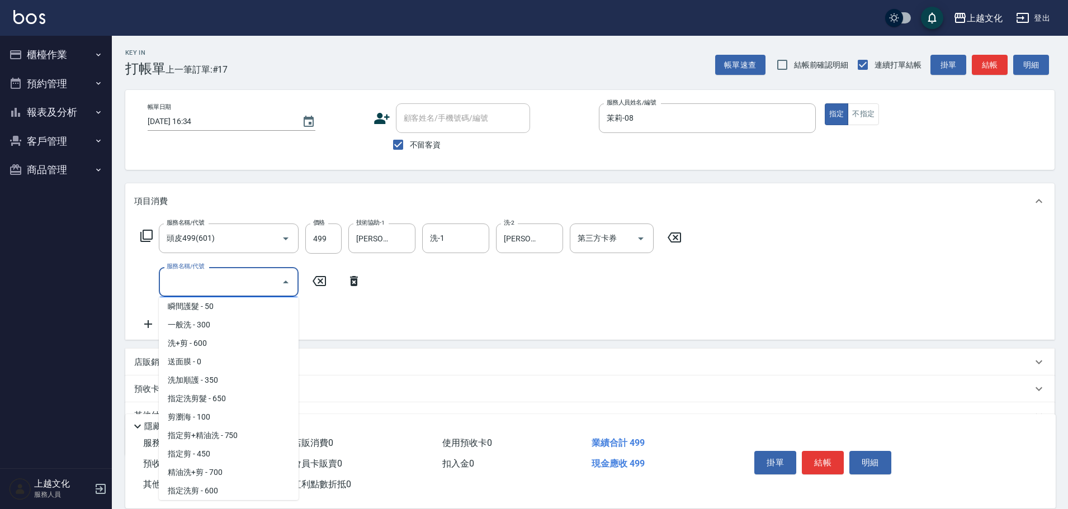
scroll to position [112, 0]
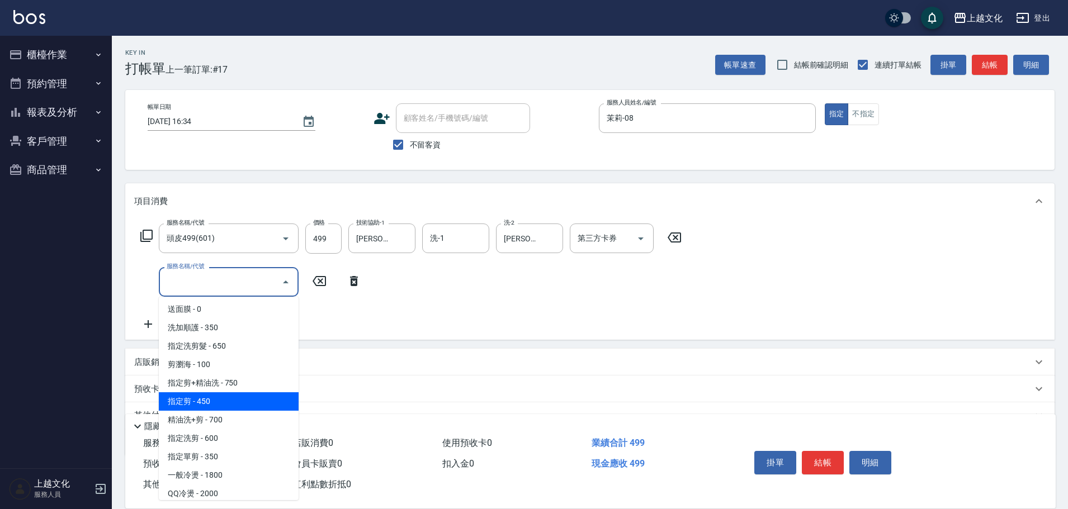
click at [257, 393] on span "指定剪 - 450" at bounding box center [229, 401] width 140 height 18
type input "指定剪(205)"
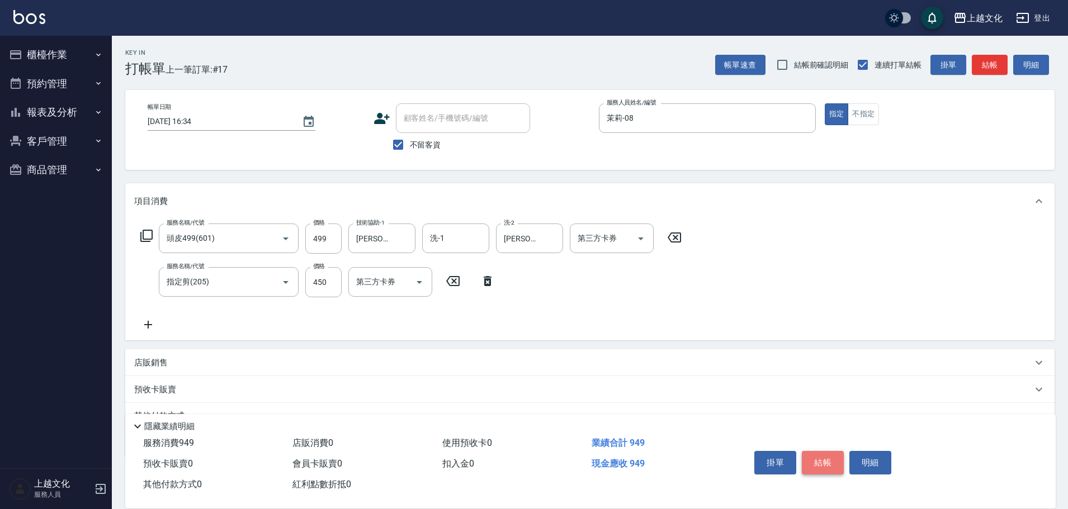
click at [825, 460] on button "結帳" at bounding box center [823, 462] width 42 height 23
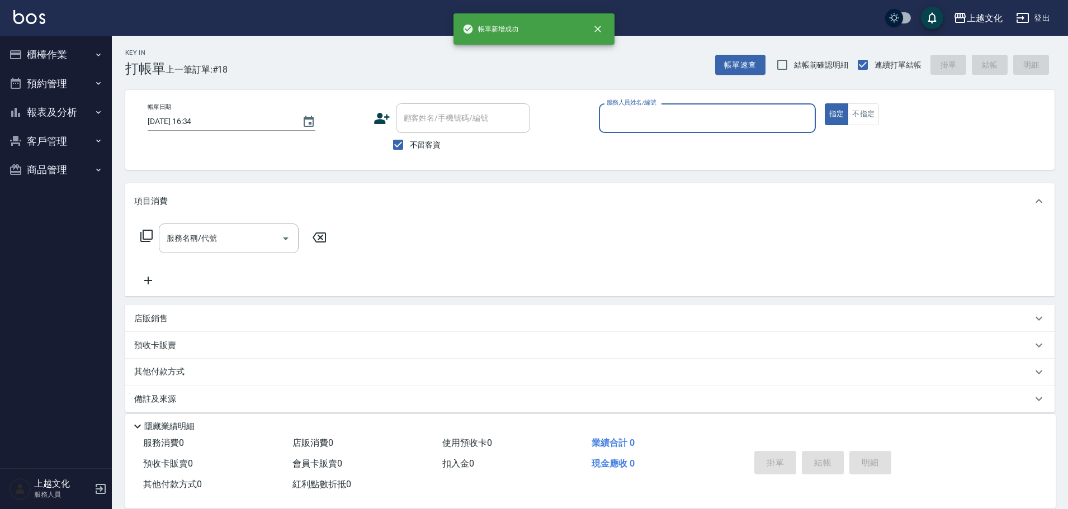
click at [736, 104] on div "服務人員姓名/編號" at bounding box center [707, 118] width 217 height 30
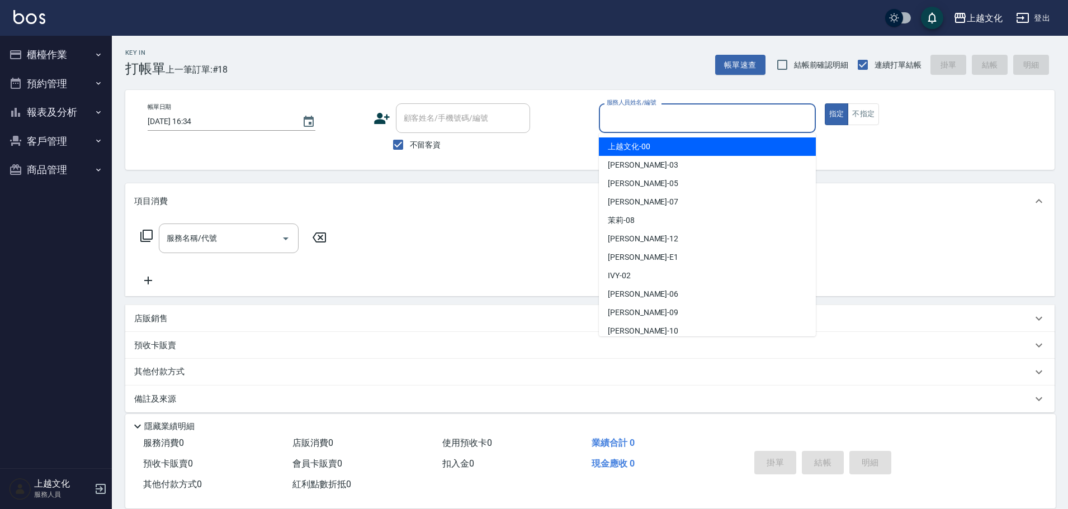
click at [670, 124] on input "服務人員姓名/編號" at bounding box center [707, 118] width 207 height 20
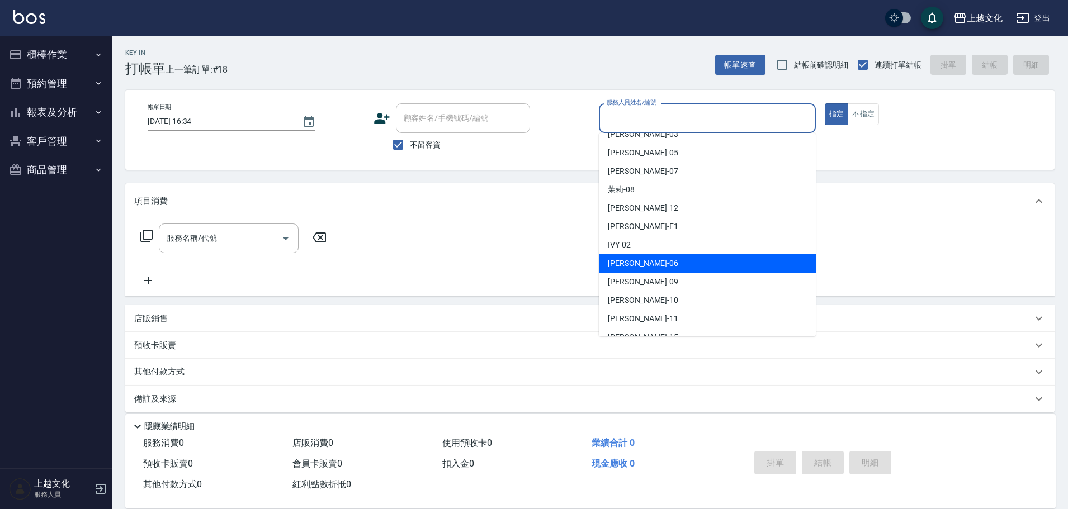
scroll to position [0, 0]
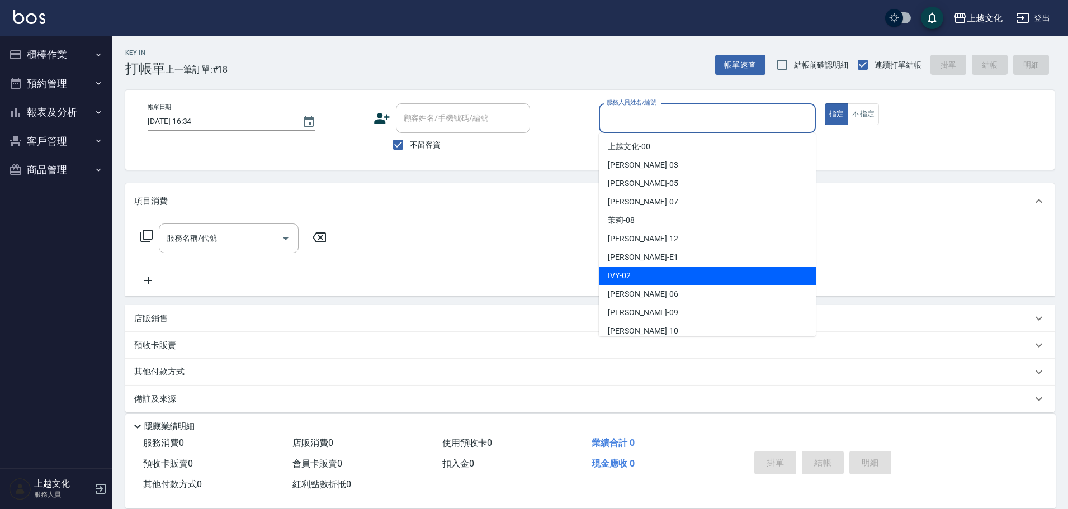
click at [659, 284] on div "IVY -02" at bounding box center [707, 276] width 217 height 18
type input "IVY-02"
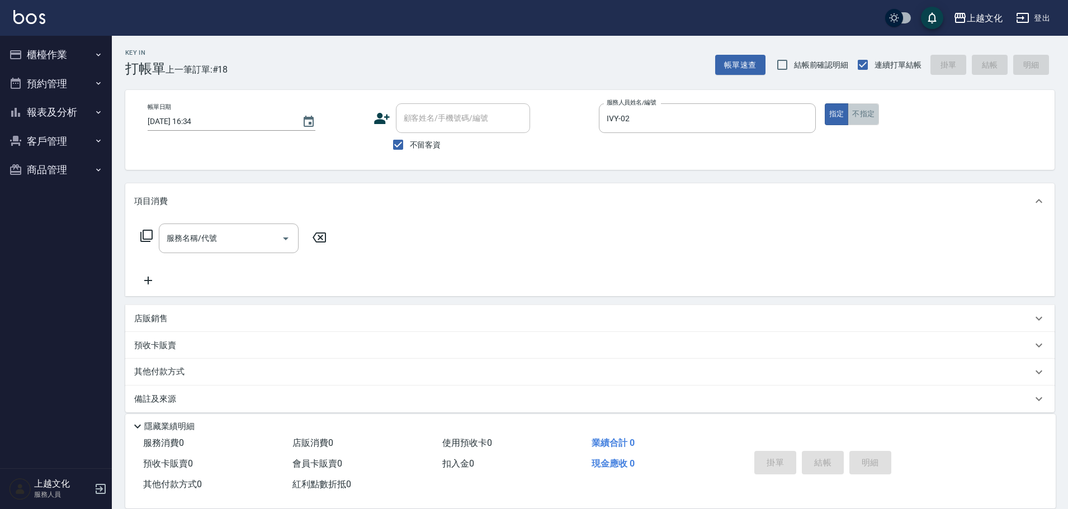
click at [862, 122] on button "不指定" at bounding box center [863, 114] width 31 height 22
click at [226, 242] on input "服務名稱/代號" at bounding box center [220, 239] width 113 height 20
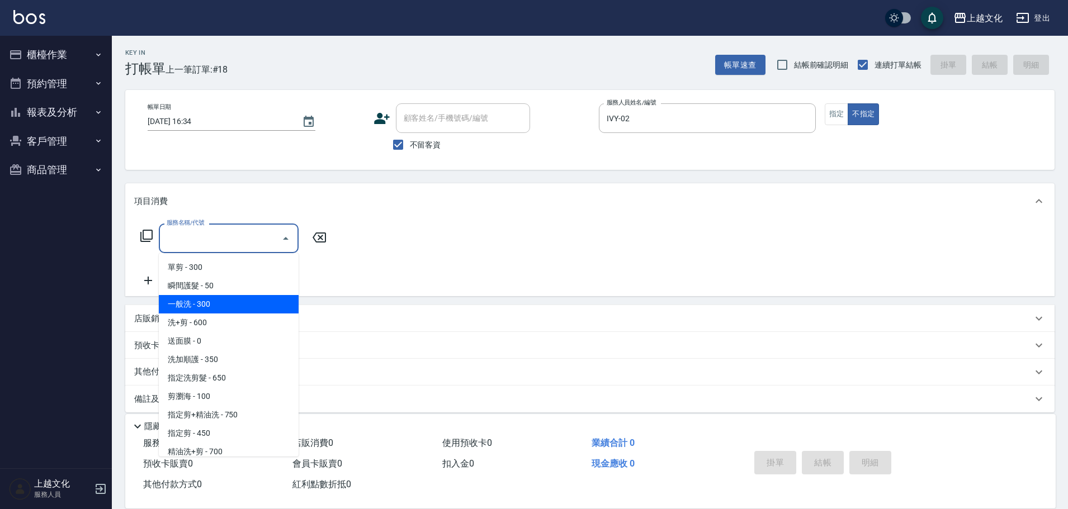
scroll to position [56, 0]
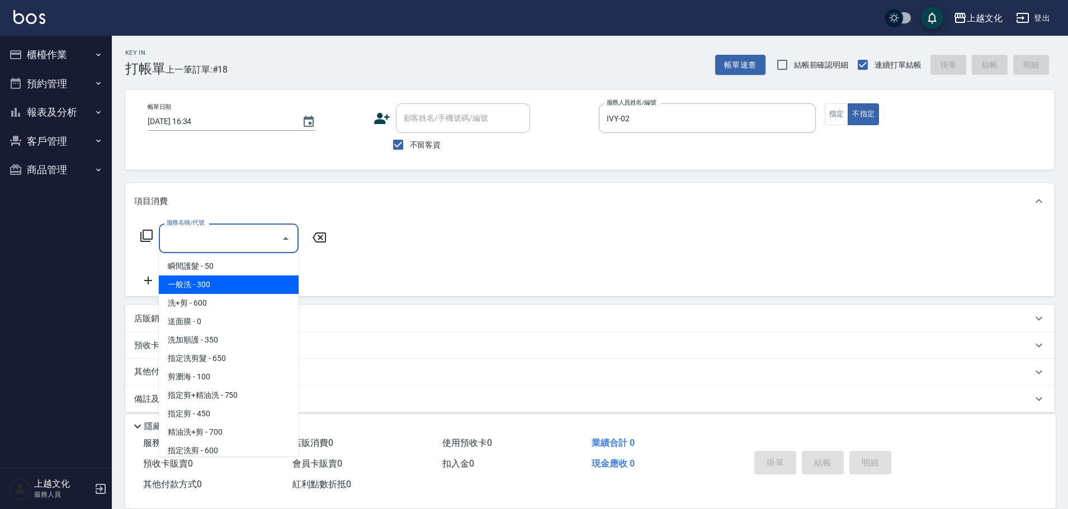
click at [243, 290] on span "一般洗 - 300" at bounding box center [229, 285] width 140 height 18
type input "一般洗(105)"
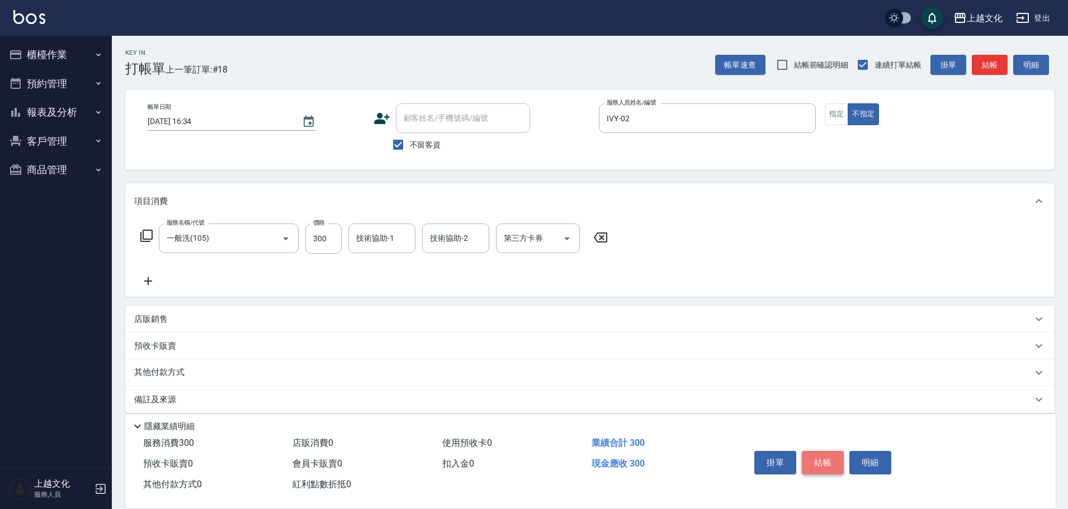
click at [818, 457] on button "結帳" at bounding box center [823, 462] width 42 height 23
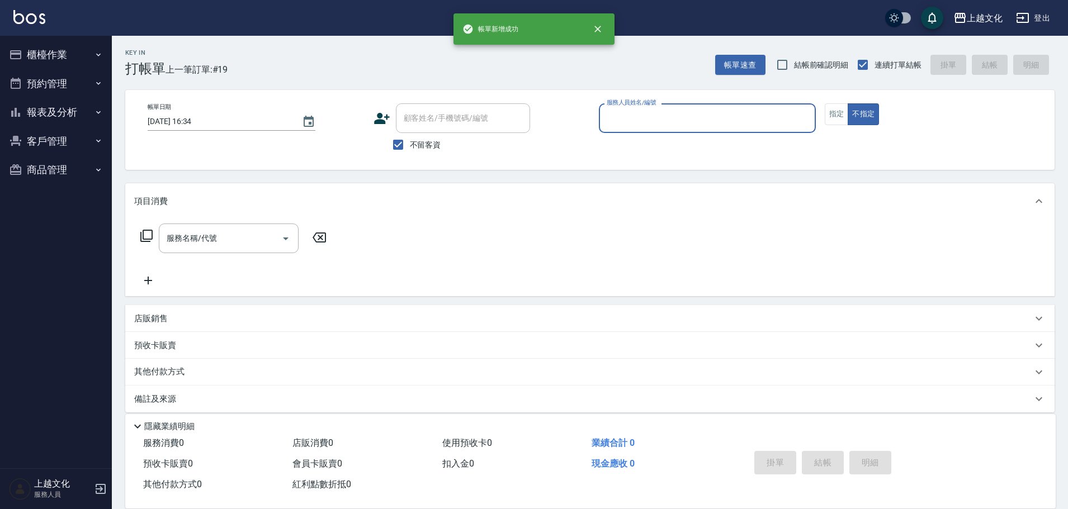
click at [702, 120] on input "服務人員姓名/編號" at bounding box center [707, 118] width 207 height 20
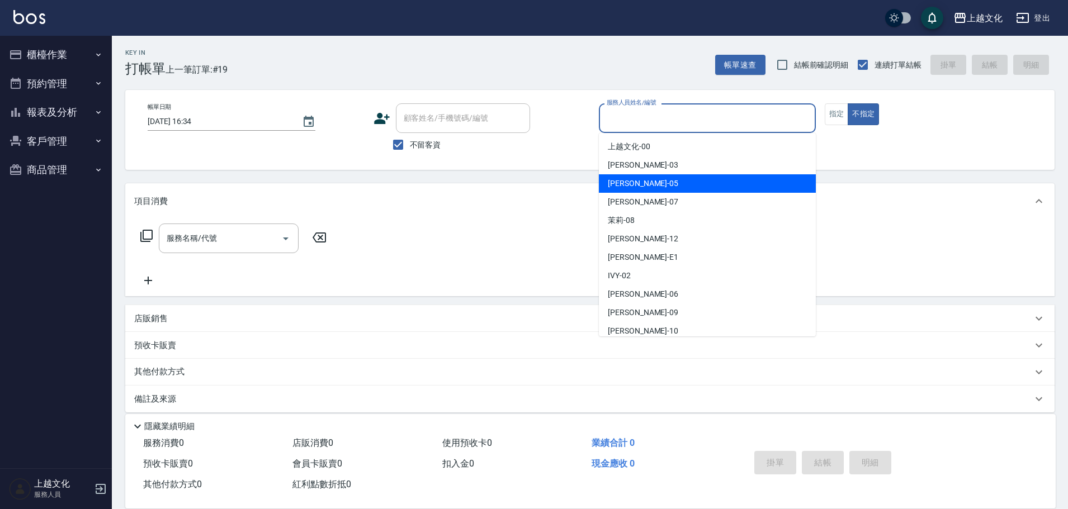
drag, startPoint x: 682, startPoint y: 190, endPoint x: 709, endPoint y: 163, distance: 38.3
click at [685, 184] on div "[PERSON_NAME] -05" at bounding box center [707, 183] width 217 height 18
type input "[PERSON_NAME]-05"
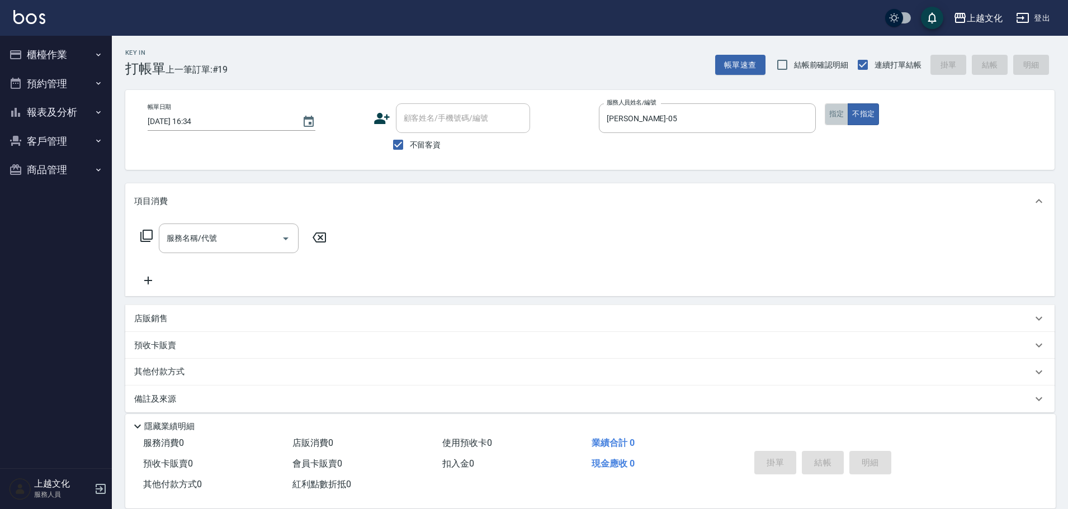
click at [834, 116] on button "指定" at bounding box center [837, 114] width 24 height 22
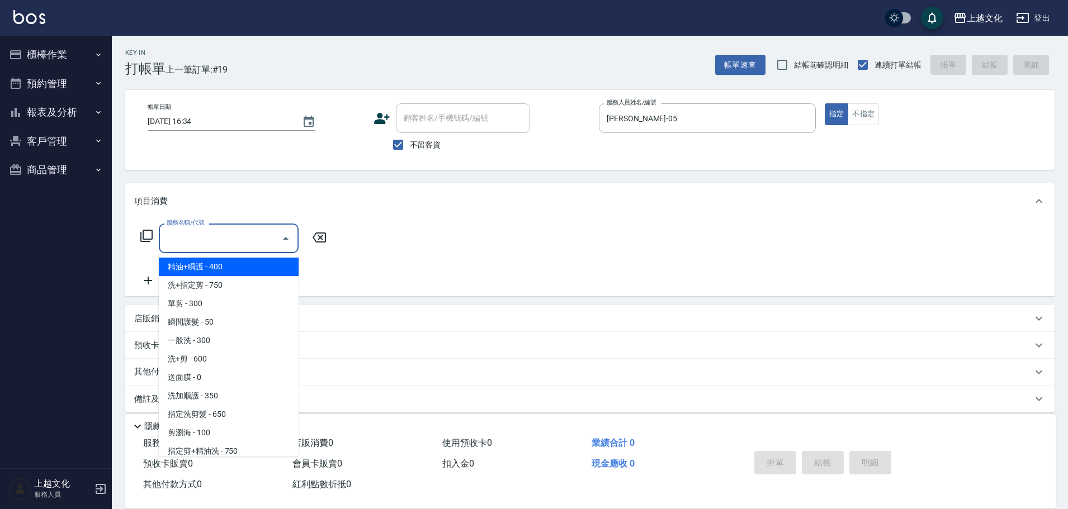
click at [201, 241] on input "服務名稱/代號" at bounding box center [220, 239] width 113 height 20
click at [202, 241] on input "服務名稱/代號" at bounding box center [220, 239] width 113 height 20
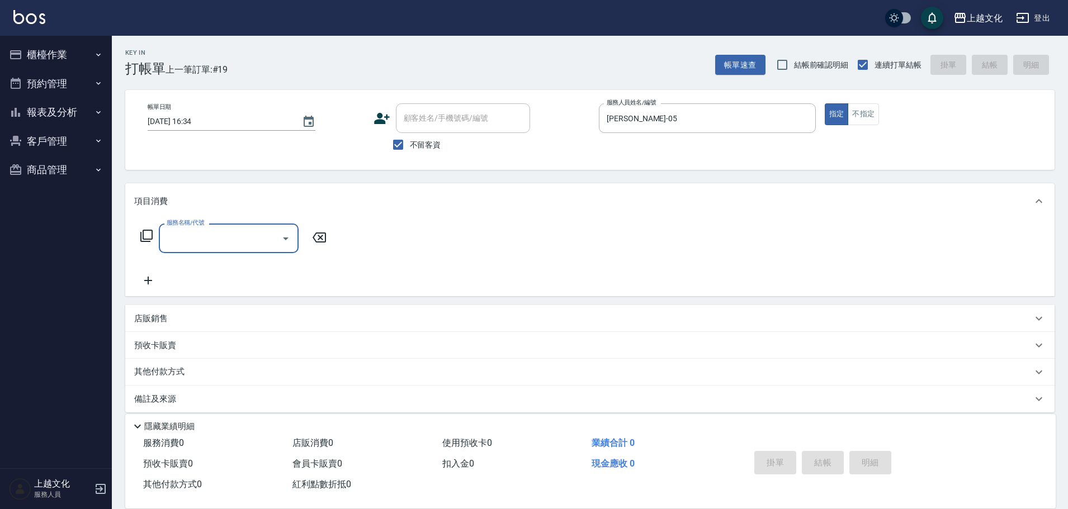
click at [245, 235] on input "服務名稱/代號" at bounding box center [220, 239] width 113 height 20
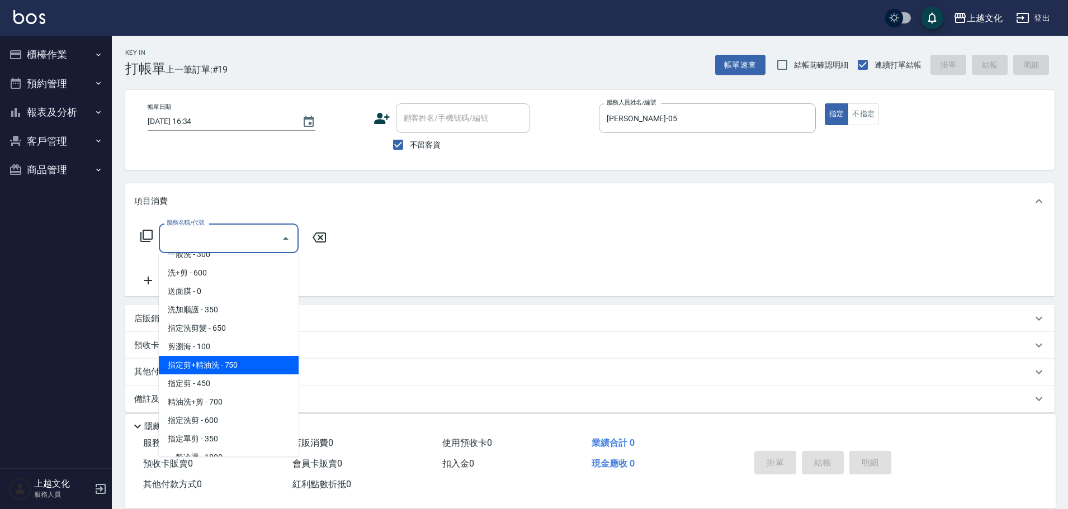
scroll to position [112, 0]
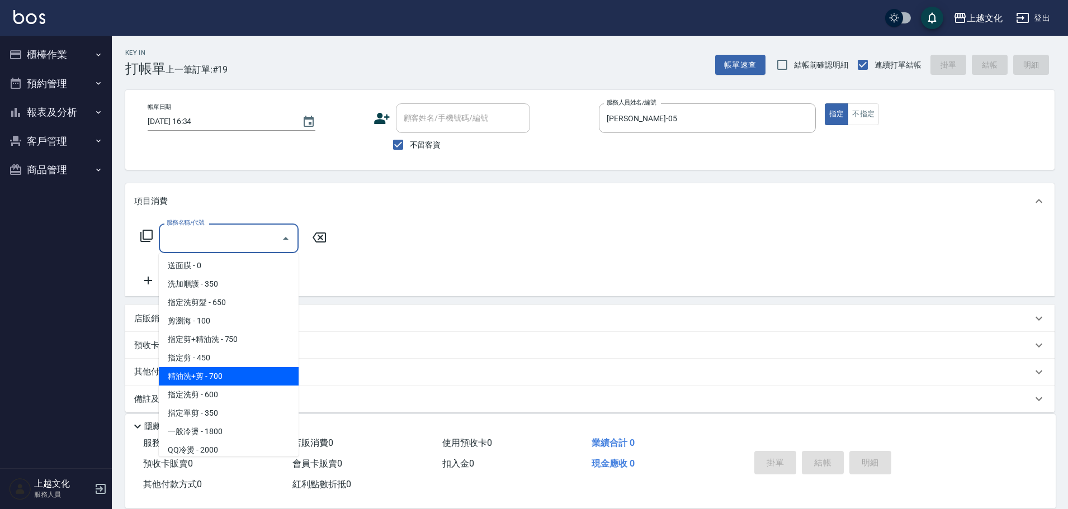
click at [235, 372] on span "精油洗+剪 - 700" at bounding box center [229, 376] width 140 height 18
type input "精油洗+剪(207)"
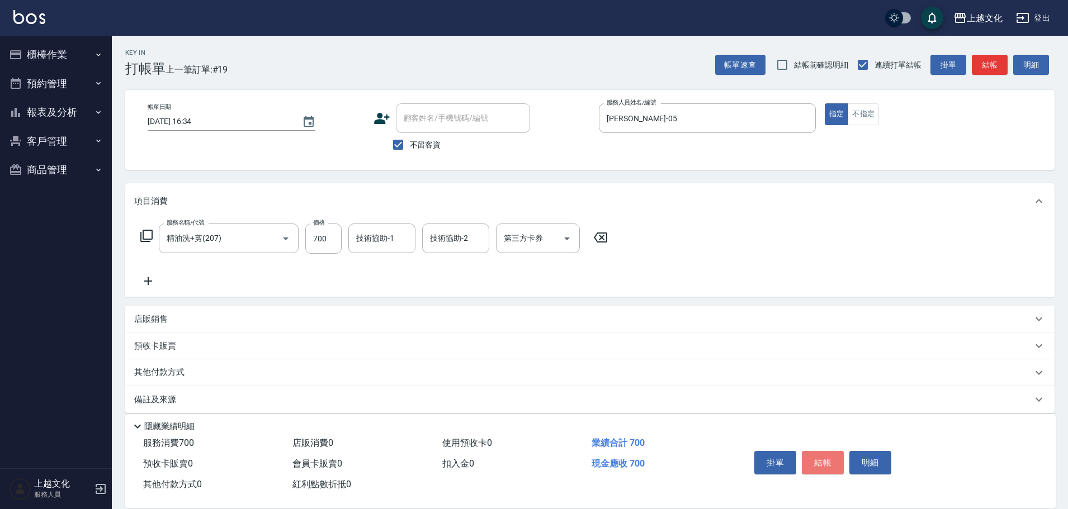
click at [815, 460] on button "結帳" at bounding box center [823, 462] width 42 height 23
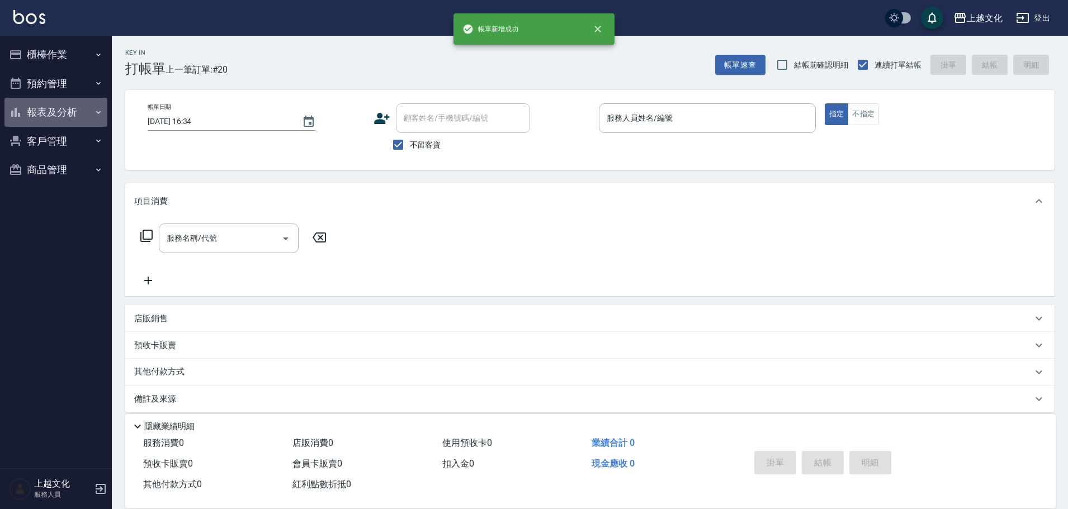
click at [37, 112] on button "報表及分析" at bounding box center [55, 112] width 103 height 29
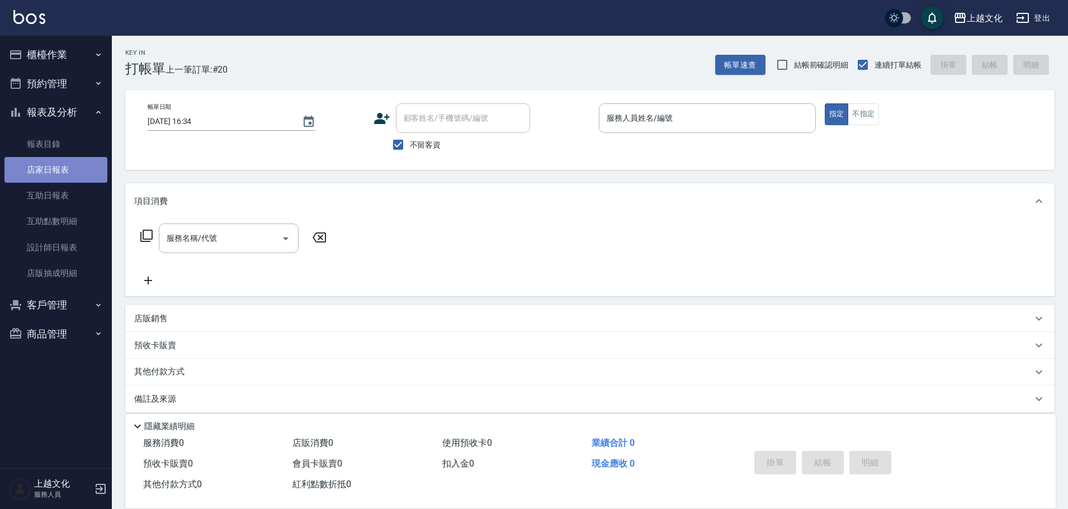
click at [48, 167] on link "店家日報表" at bounding box center [55, 170] width 103 height 26
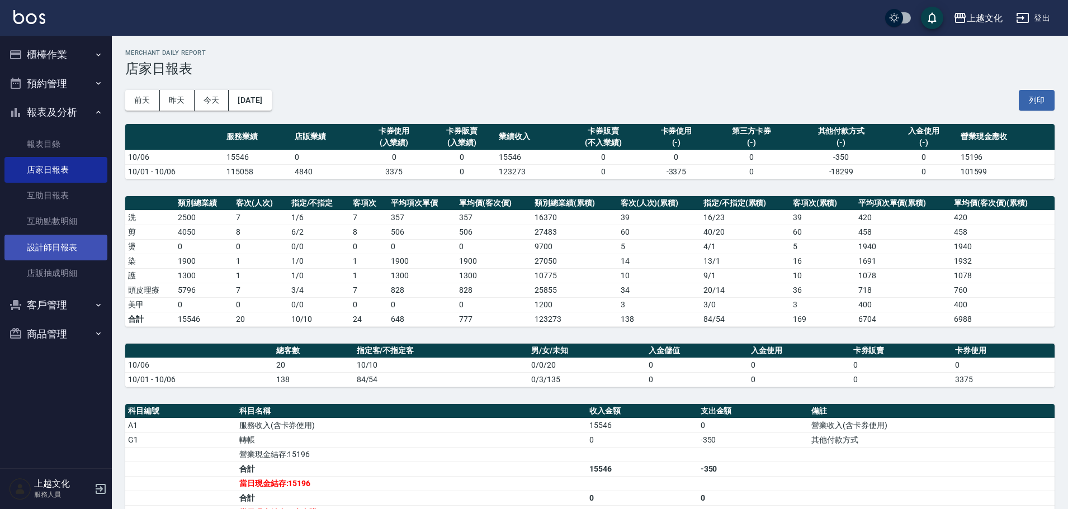
click at [47, 240] on link "設計師日報表" at bounding box center [55, 248] width 103 height 26
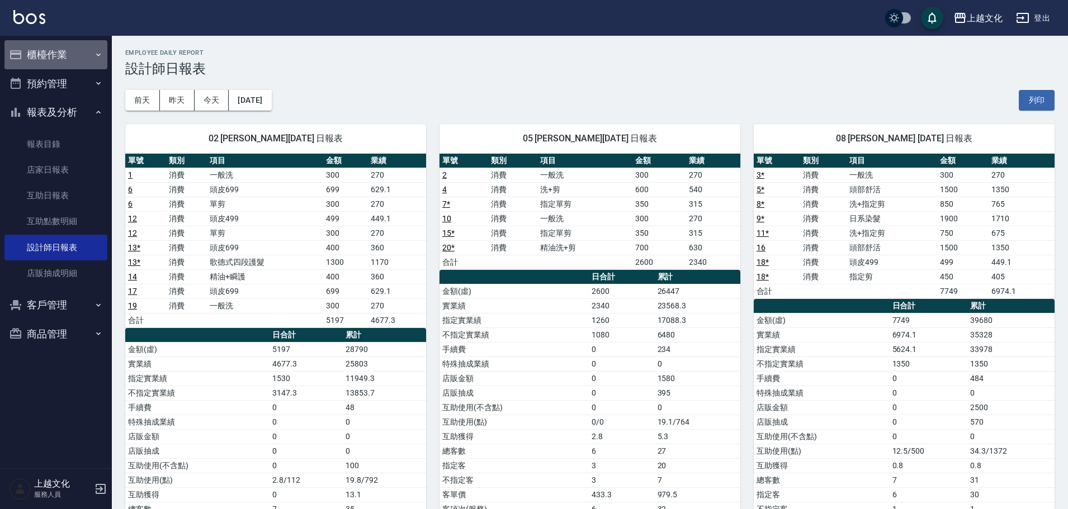
click at [52, 55] on button "櫃檯作業" at bounding box center [55, 54] width 103 height 29
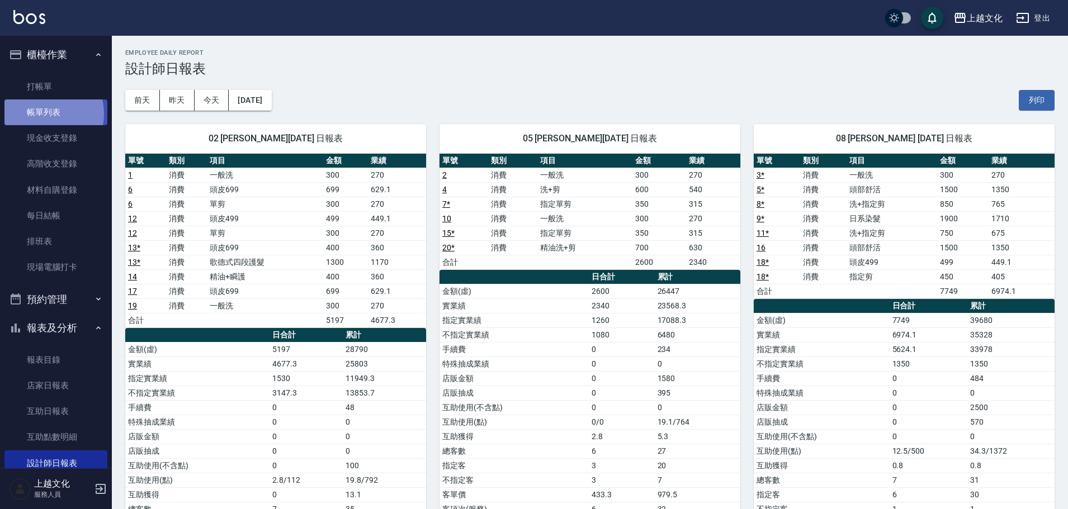
click at [40, 114] on link "帳單列表" at bounding box center [55, 113] width 103 height 26
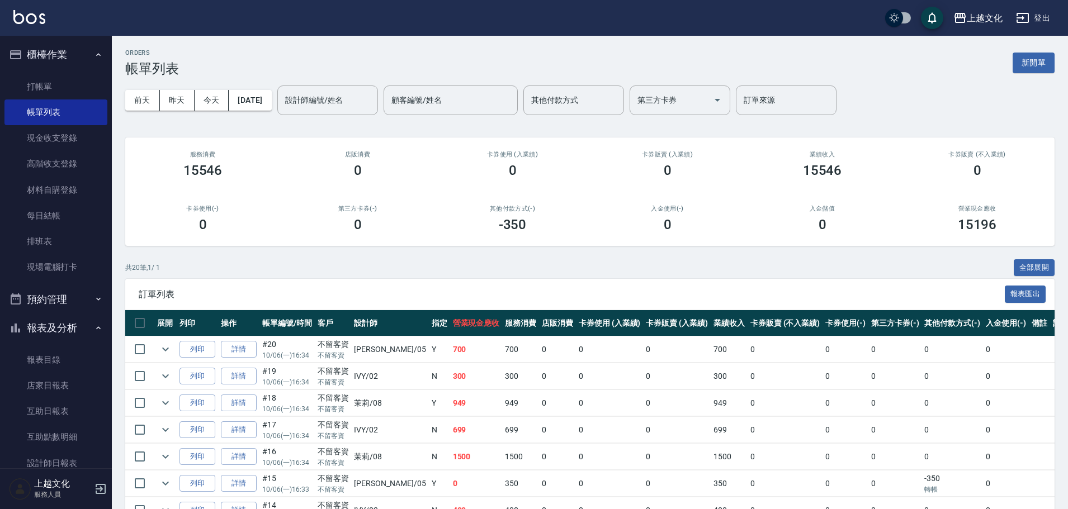
scroll to position [224, 0]
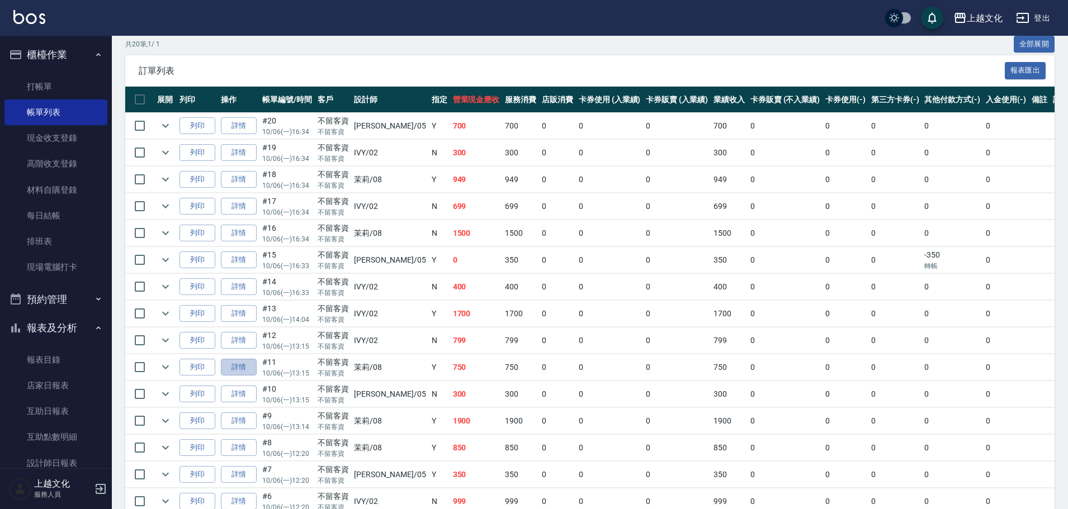
click at [248, 368] on link "詳情" at bounding box center [239, 367] width 36 height 17
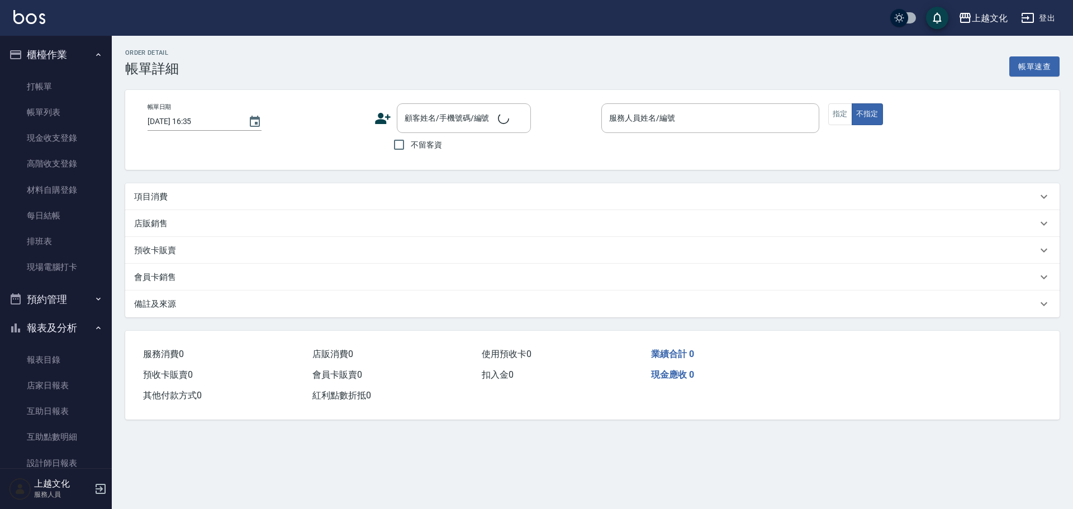
type input "[DATE] 13:15"
checkbox input "true"
type input "茉莉-08"
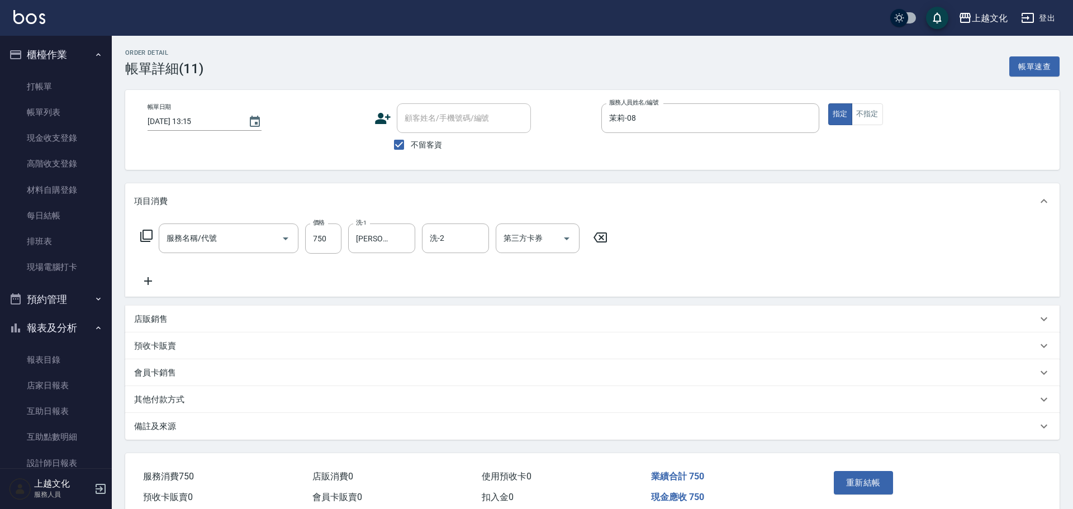
type input "洗+指定剪(102)"
click at [147, 282] on icon at bounding box center [148, 281] width 28 height 13
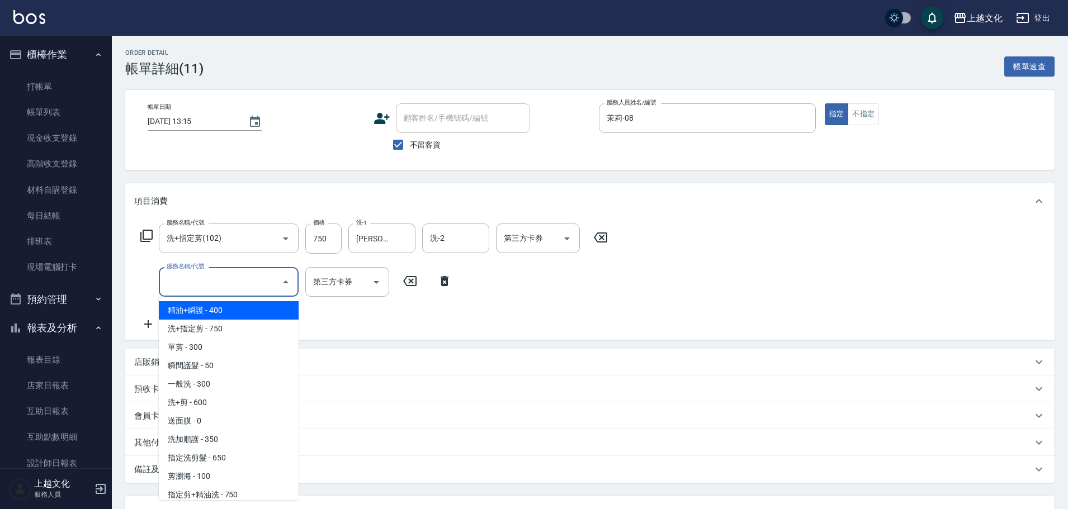
click at [202, 283] on input "服務名稱/代號" at bounding box center [220, 282] width 113 height 20
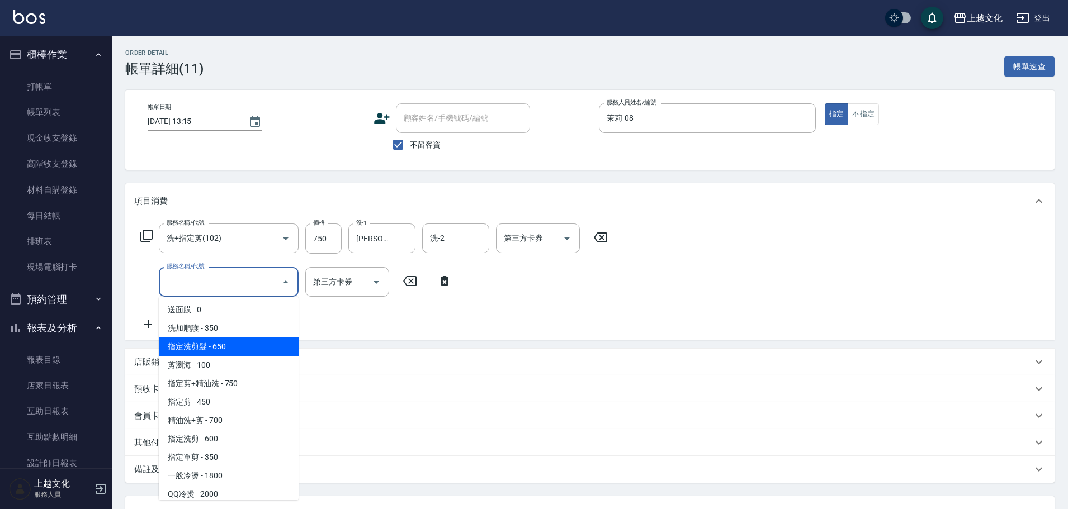
scroll to position [112, 0]
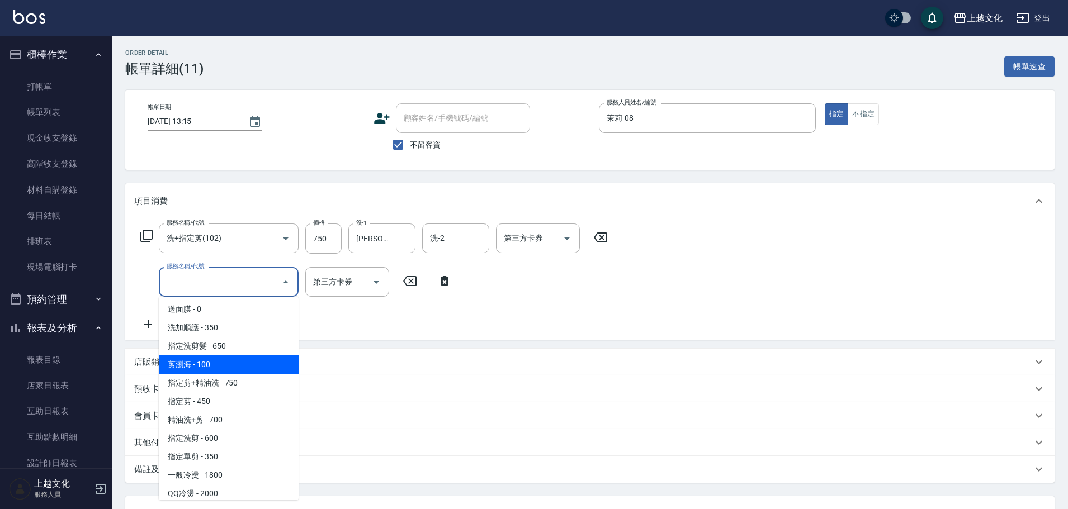
click at [222, 368] on span "剪瀏海 - 100" at bounding box center [229, 365] width 140 height 18
type input "剪瀏海(203)"
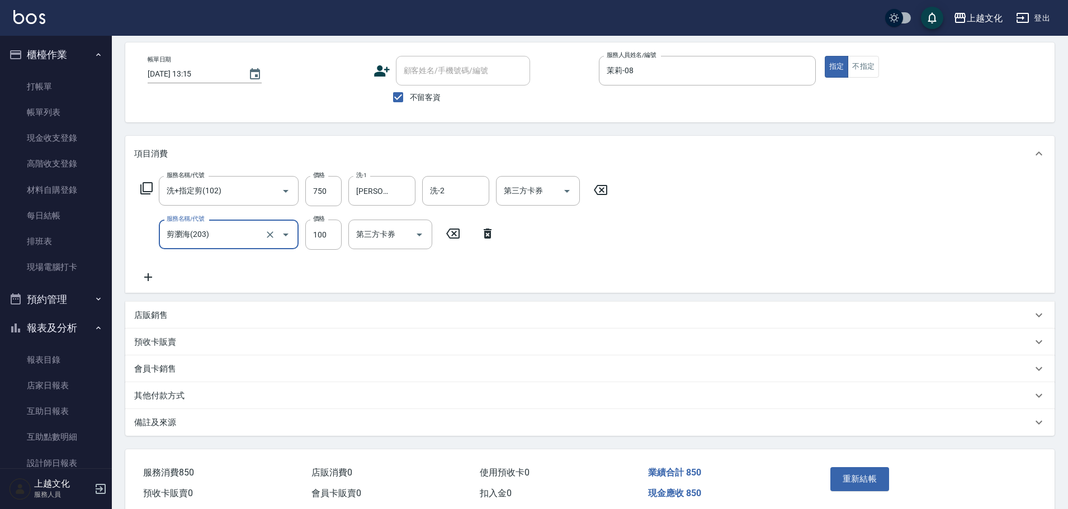
scroll to position [95, 0]
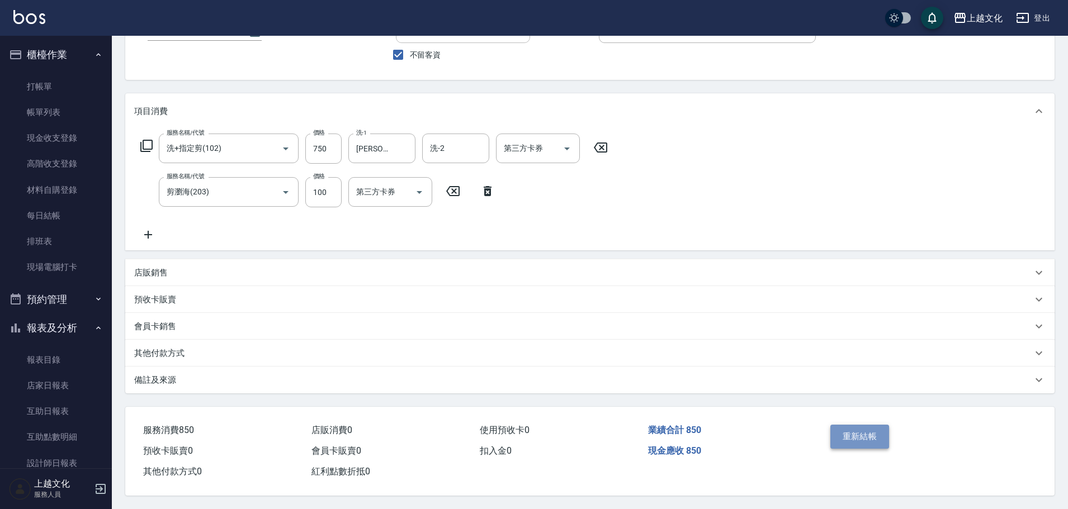
click at [865, 435] on button "重新結帳" at bounding box center [859, 436] width 59 height 23
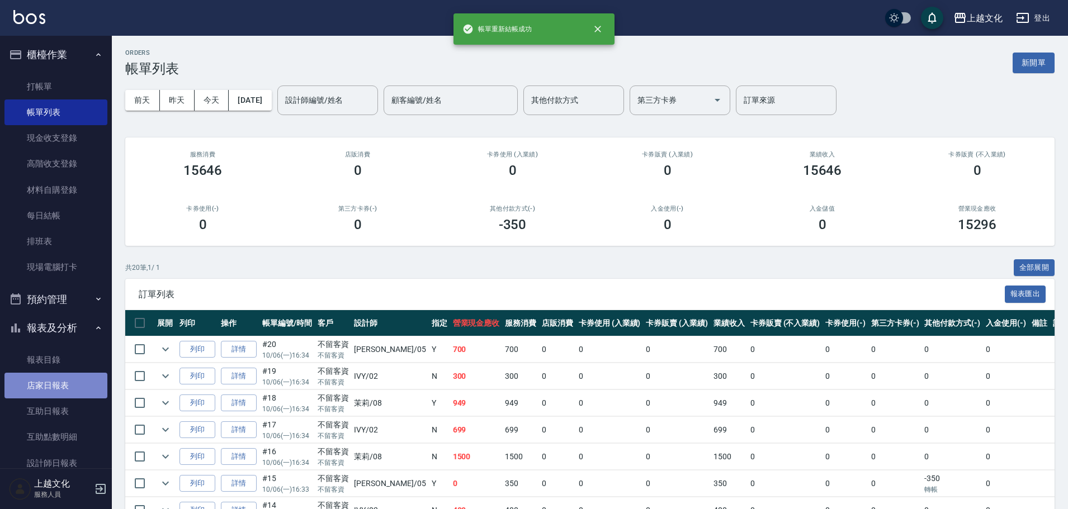
click at [59, 384] on link "店家日報表" at bounding box center [55, 386] width 103 height 26
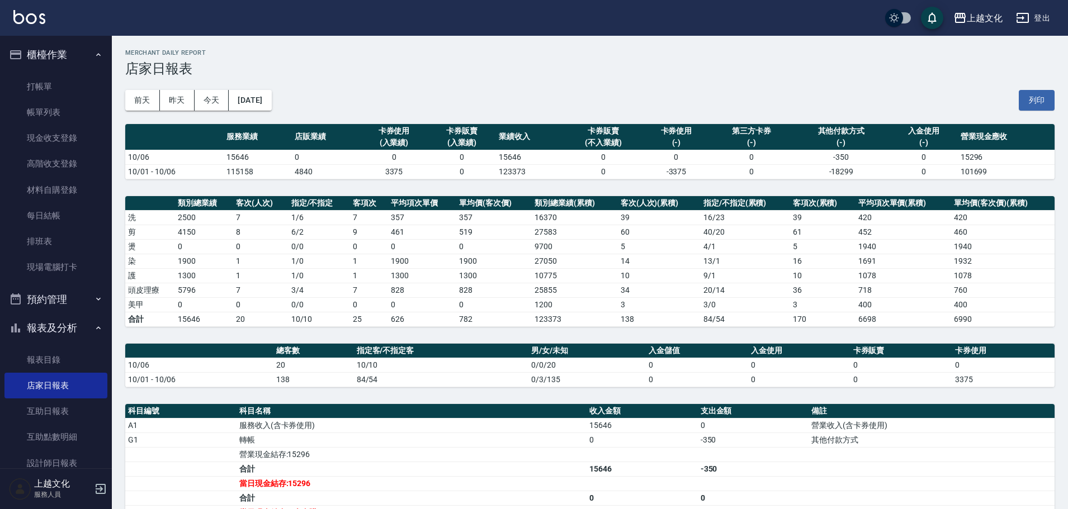
scroll to position [143, 0]
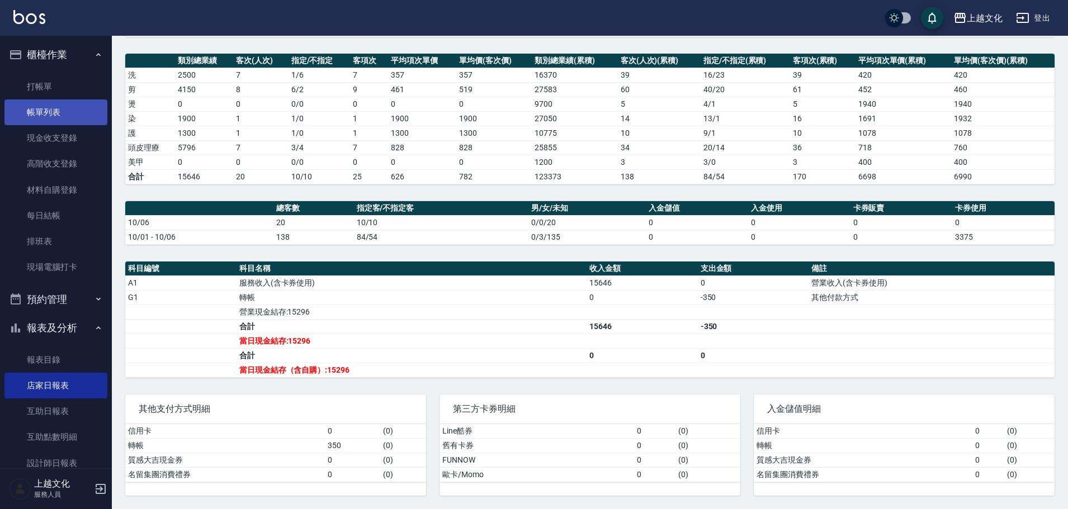
click at [54, 112] on link "帳單列表" at bounding box center [55, 113] width 103 height 26
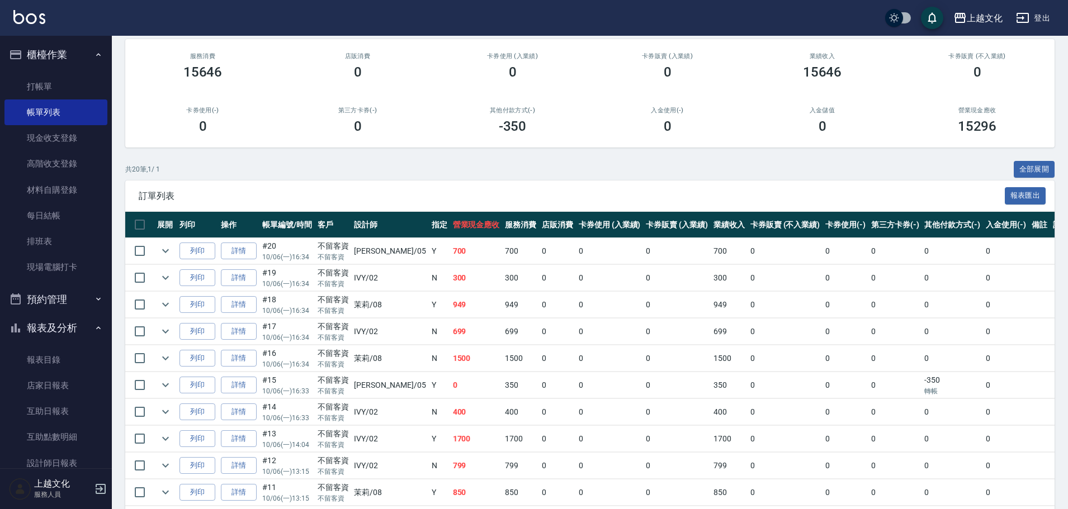
scroll to position [168, 0]
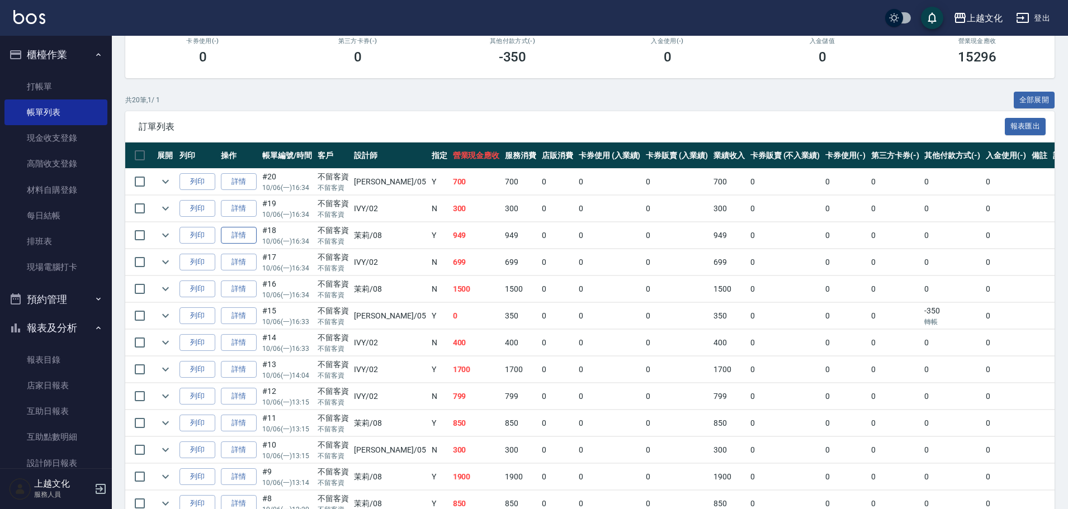
click at [227, 233] on link "詳情" at bounding box center [239, 235] width 36 height 17
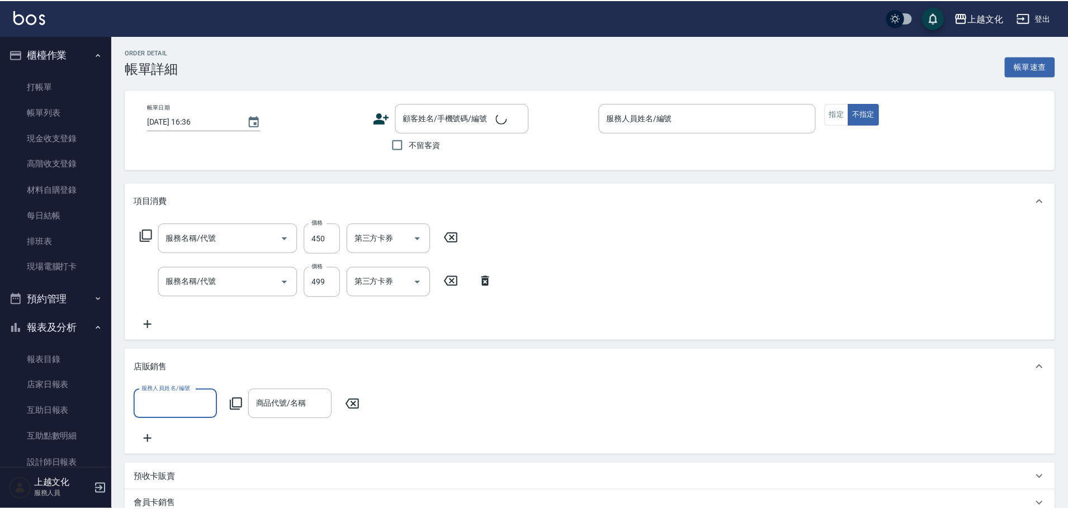
type input "[DATE] 16:34"
checkbox input "true"
type input "茉莉-08"
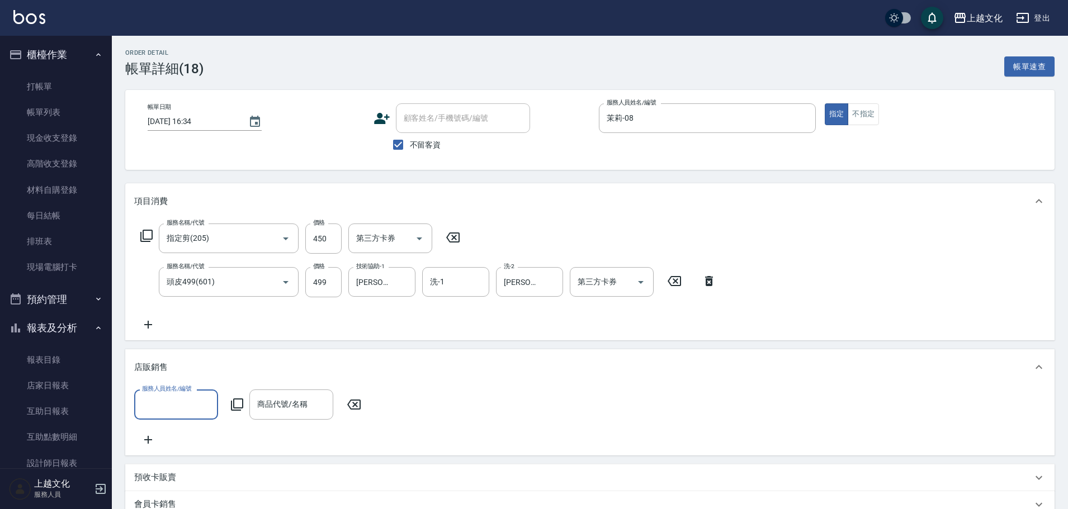
type input "指定剪(205)"
type input "頭皮499(601)"
click at [331, 247] on input "450" at bounding box center [323, 239] width 36 height 30
type input "454"
click at [463, 395] on div "服務人員姓名/編號 服務人員姓名/編號 商品代號/名稱 商品代號/名稱" at bounding box center [589, 418] width 911 height 56
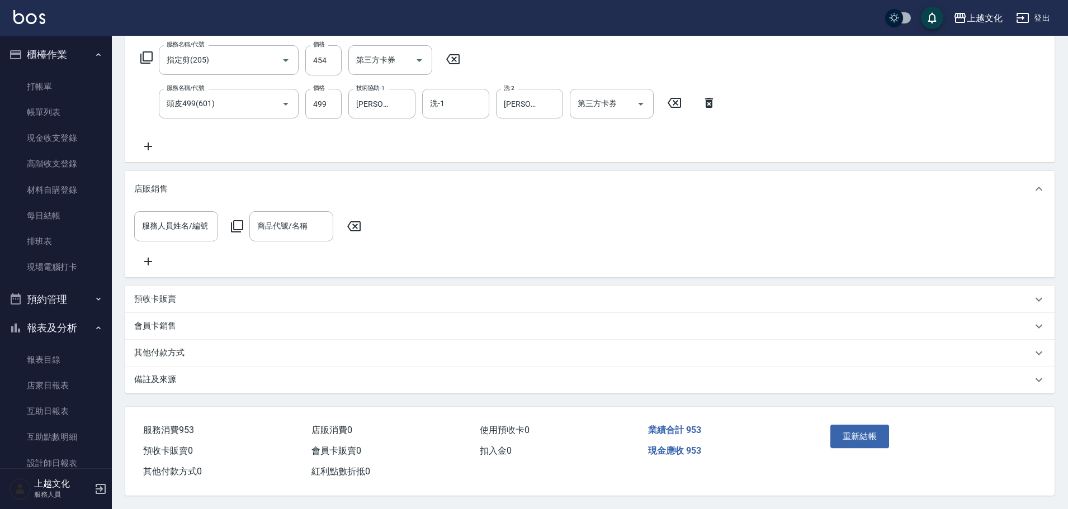
scroll to position [192, 0]
click at [866, 428] on button "重新結帳" at bounding box center [859, 436] width 59 height 23
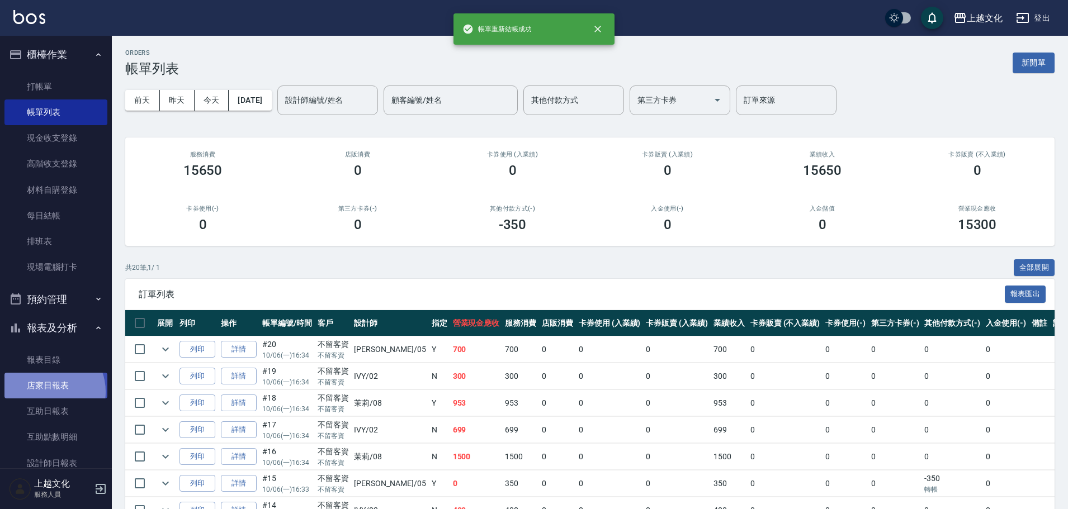
click at [46, 391] on link "店家日報表" at bounding box center [55, 386] width 103 height 26
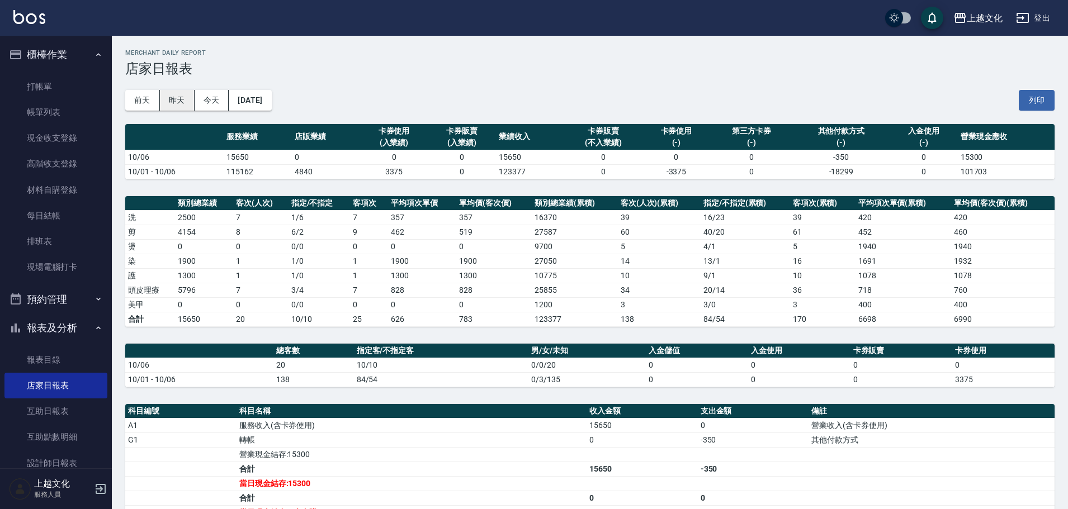
click at [183, 102] on button "昨天" at bounding box center [177, 100] width 35 height 21
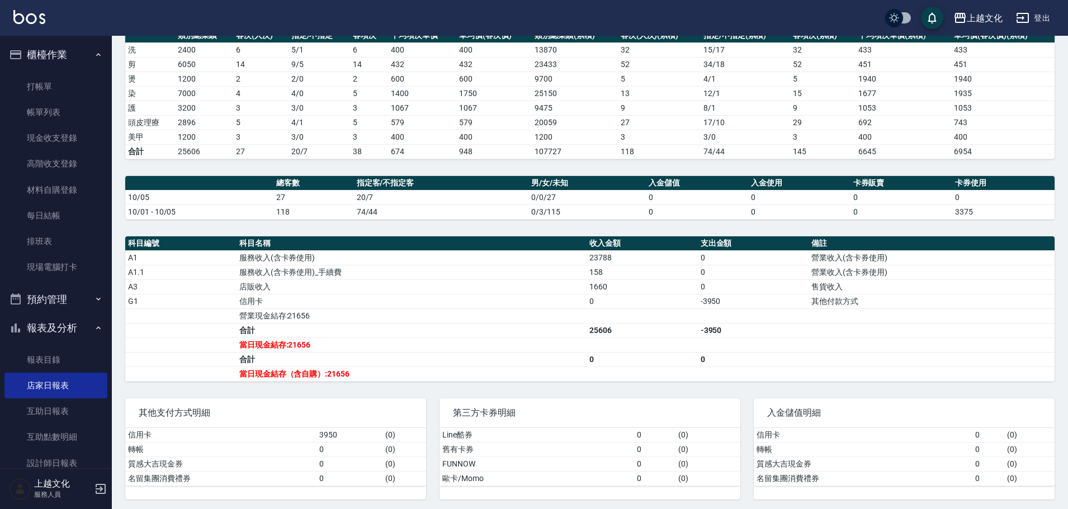
scroll to position [172, 0]
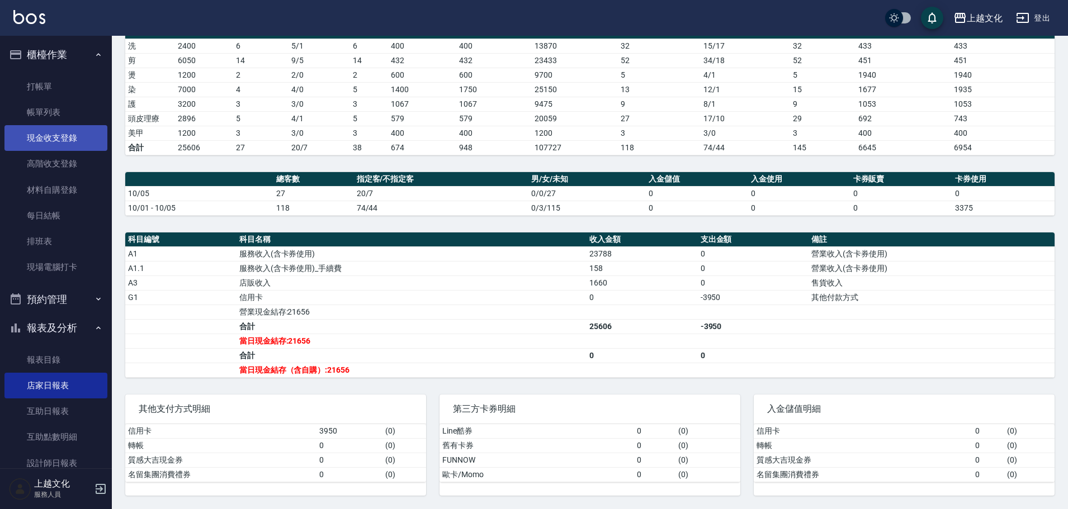
click at [37, 138] on link "現金收支登錄" at bounding box center [55, 138] width 103 height 26
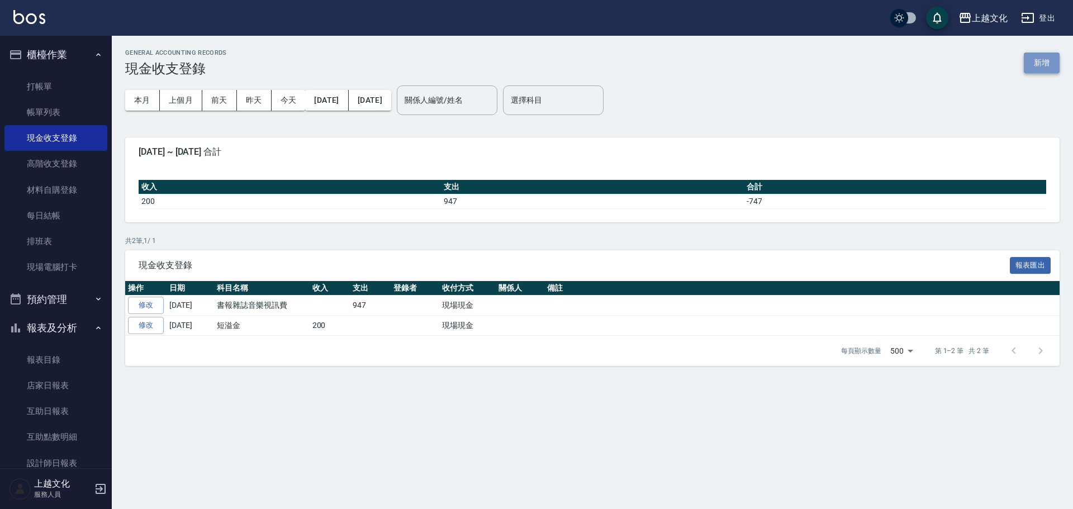
click at [1043, 61] on button "新增" at bounding box center [1042, 63] width 36 height 21
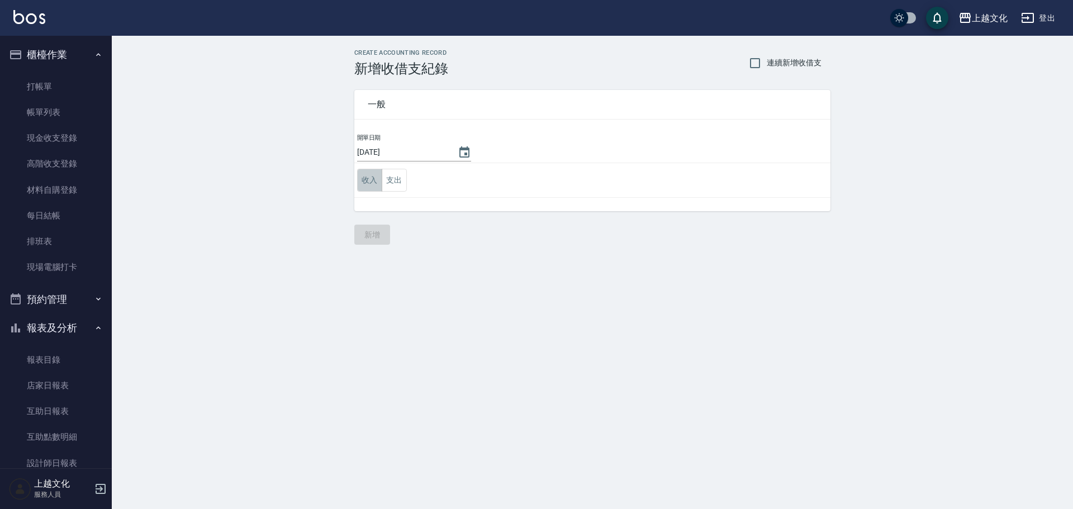
click at [370, 182] on button "收入" at bounding box center [369, 180] width 25 height 23
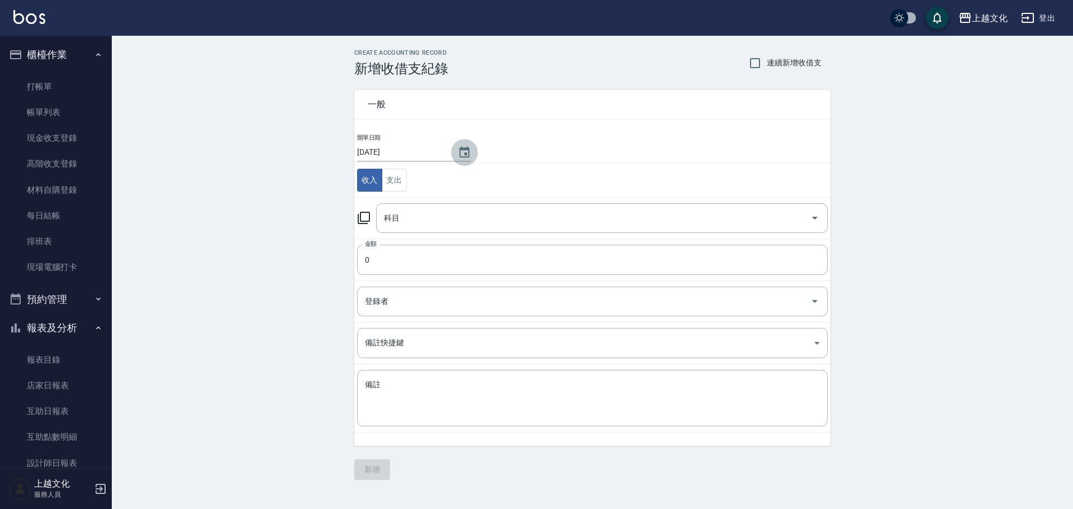
click at [465, 150] on icon "Choose date, selected date is 2025-10-06" at bounding box center [465, 151] width 10 height 11
click at [517, 219] on button "5" at bounding box center [514, 225] width 20 height 20
type input "[DATE]"
click at [408, 222] on input "科目" at bounding box center [593, 219] width 425 height 20
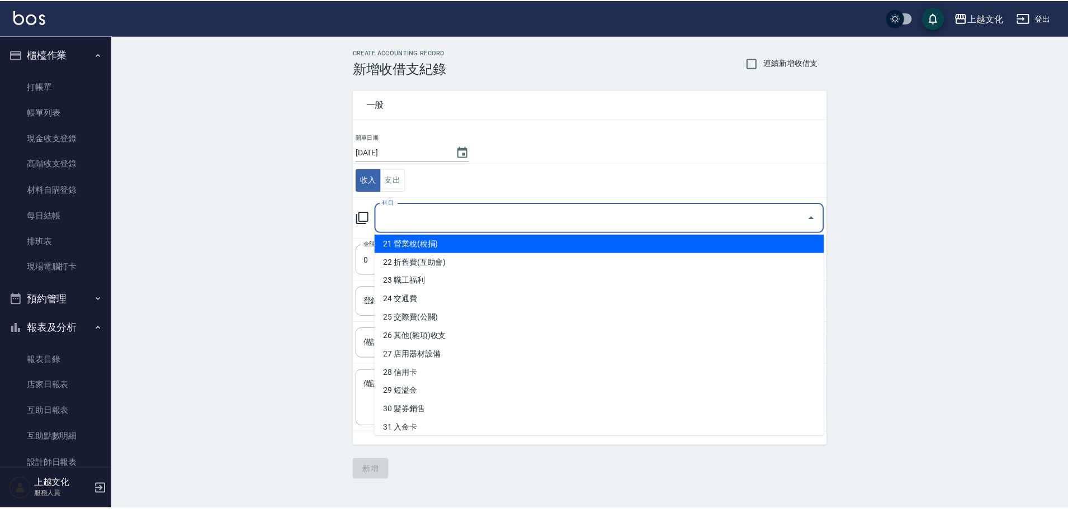
scroll to position [391, 0]
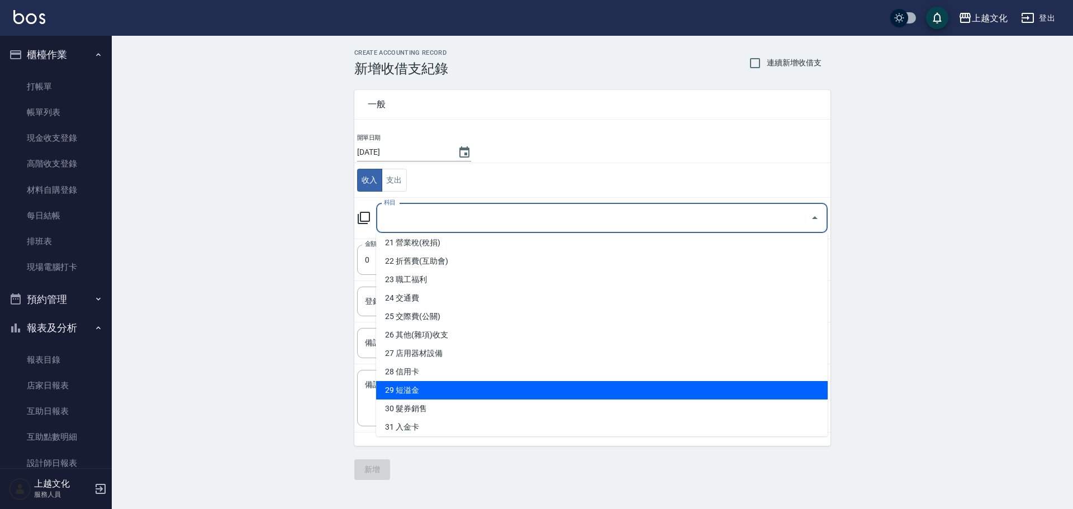
click at [427, 387] on li "29 短溢金" at bounding box center [602, 390] width 452 height 18
click at [427, 387] on textarea "備註" at bounding box center [592, 399] width 455 height 38
type input "29 短溢金"
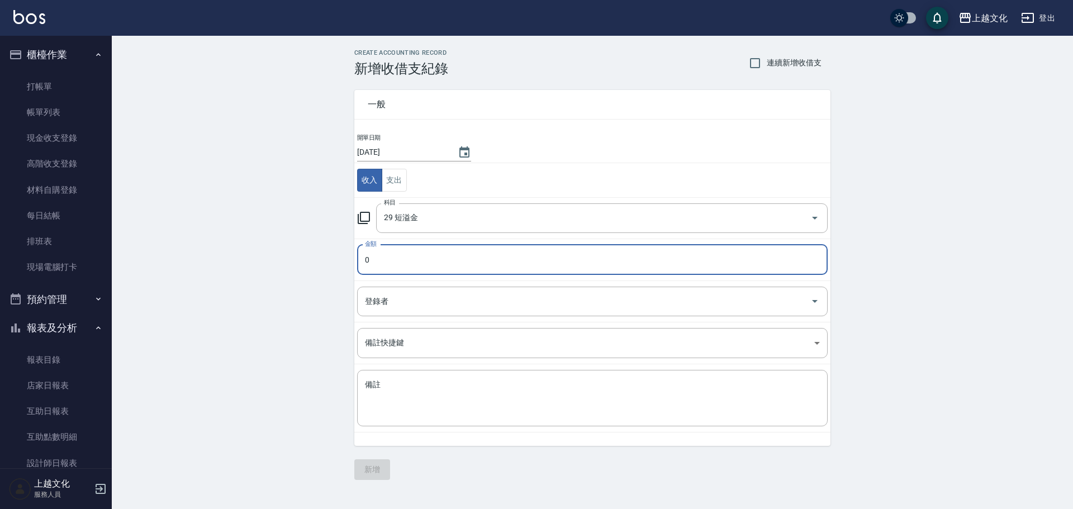
click at [366, 267] on input "0" at bounding box center [592, 260] width 471 height 30
type input "46"
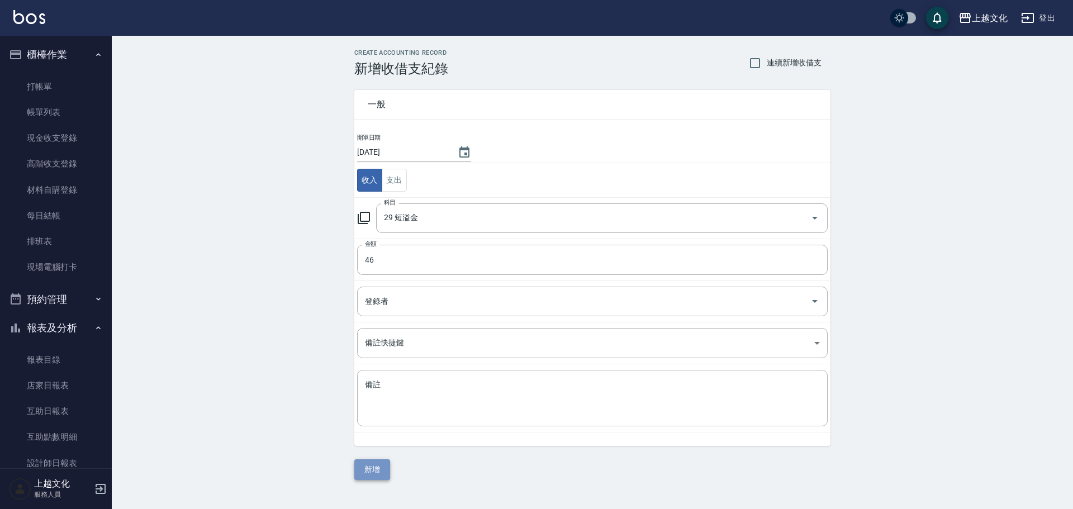
click at [382, 466] on button "新增" at bounding box center [372, 470] width 36 height 21
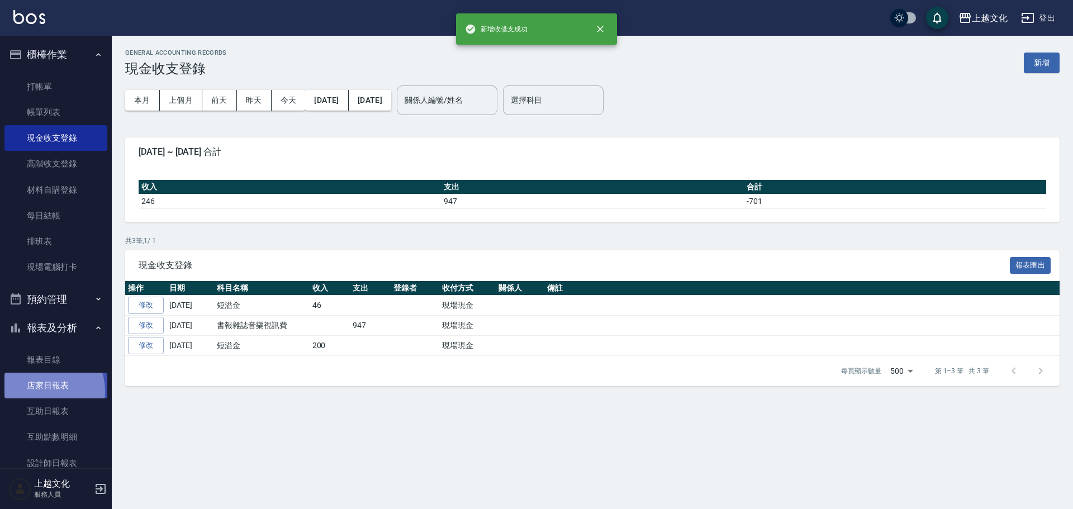
click at [41, 391] on link "店家日報表" at bounding box center [55, 386] width 103 height 26
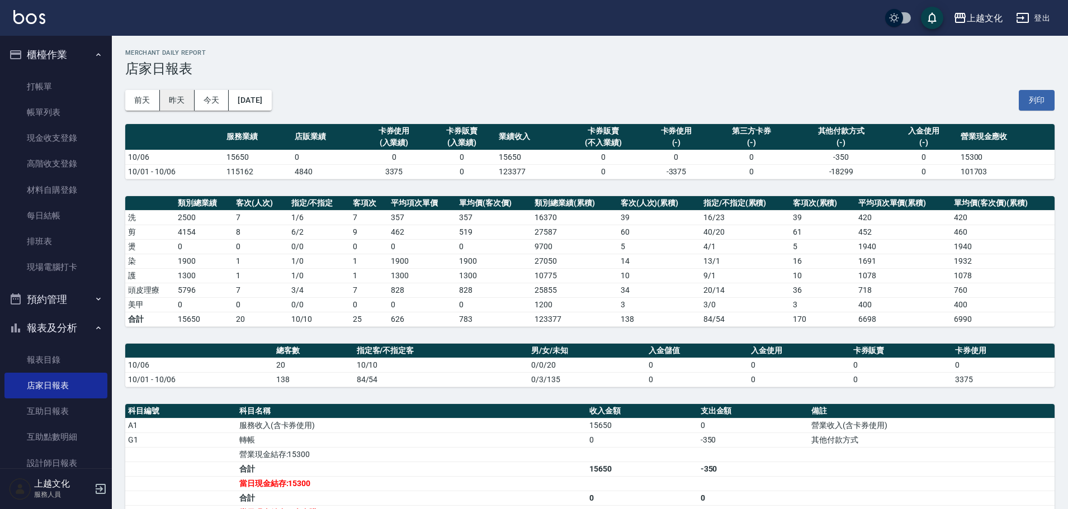
click at [172, 99] on button "昨天" at bounding box center [177, 100] width 35 height 21
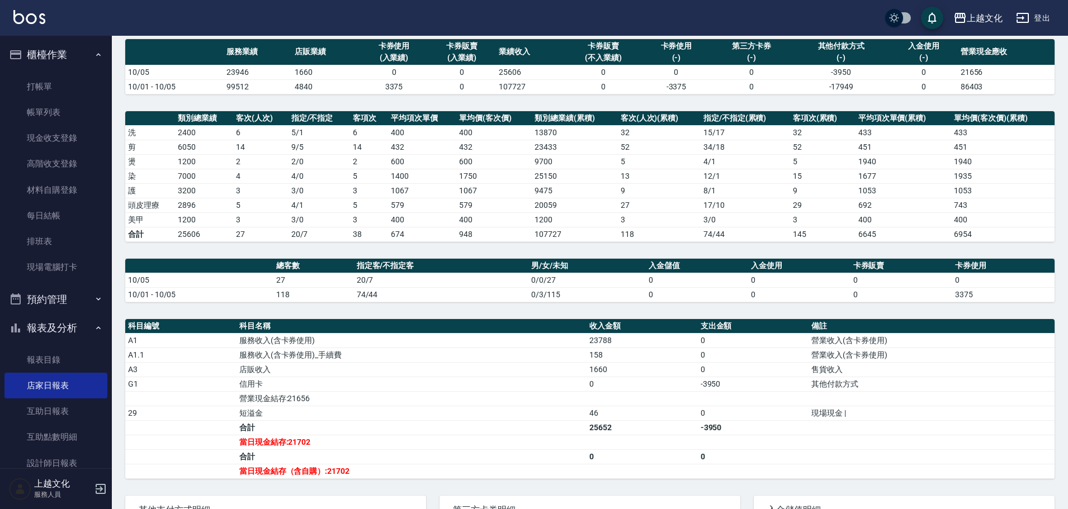
scroll to position [186, 0]
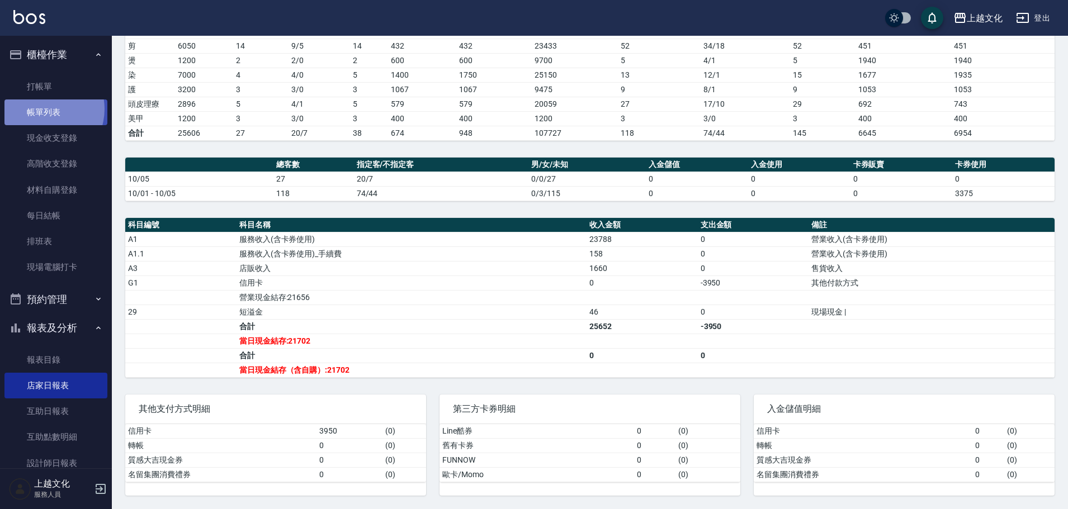
click at [42, 109] on link "帳單列表" at bounding box center [55, 113] width 103 height 26
drag, startPoint x: 42, startPoint y: 109, endPoint x: 40, endPoint y: 151, distance: 42.0
click at [42, 109] on link "帳單列表" at bounding box center [55, 113] width 103 height 26
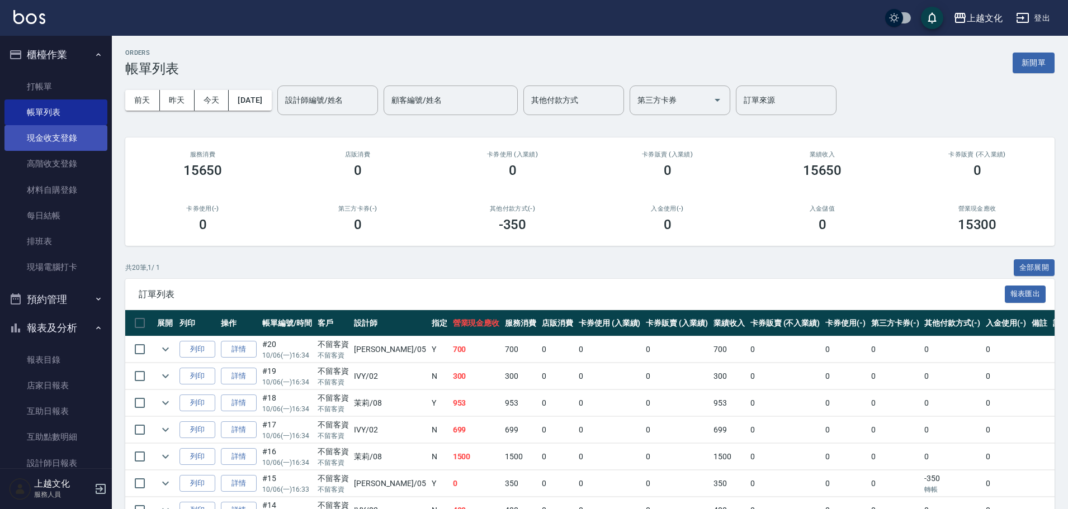
click at [39, 143] on link "現金收支登錄" at bounding box center [55, 138] width 103 height 26
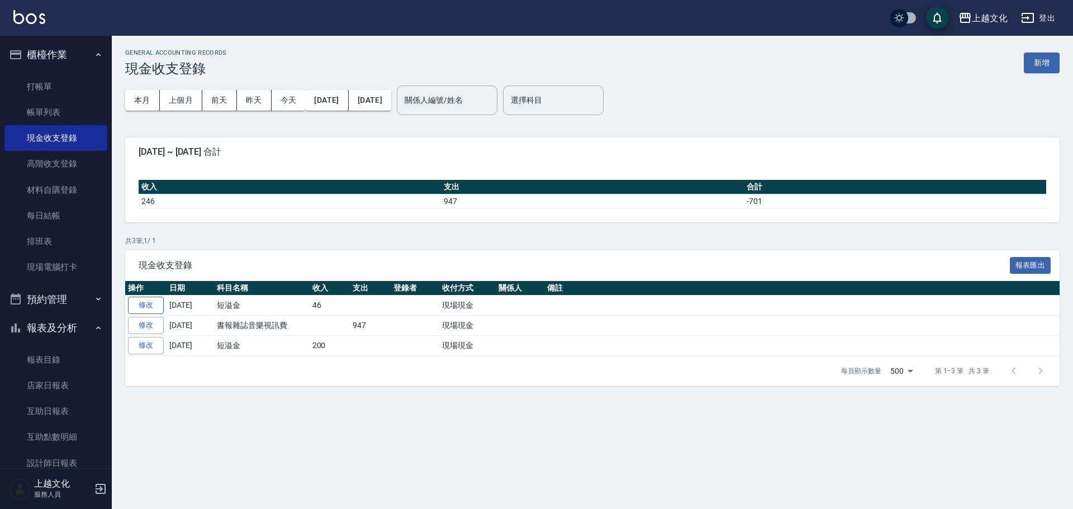
click at [152, 306] on link "修改" at bounding box center [146, 305] width 36 height 17
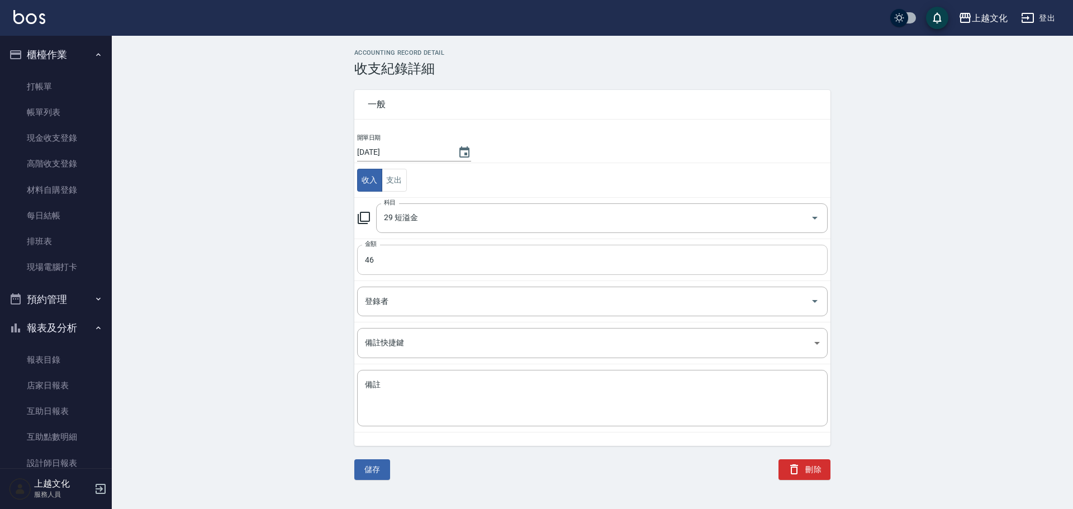
click at [386, 268] on input "46" at bounding box center [592, 260] width 471 height 30
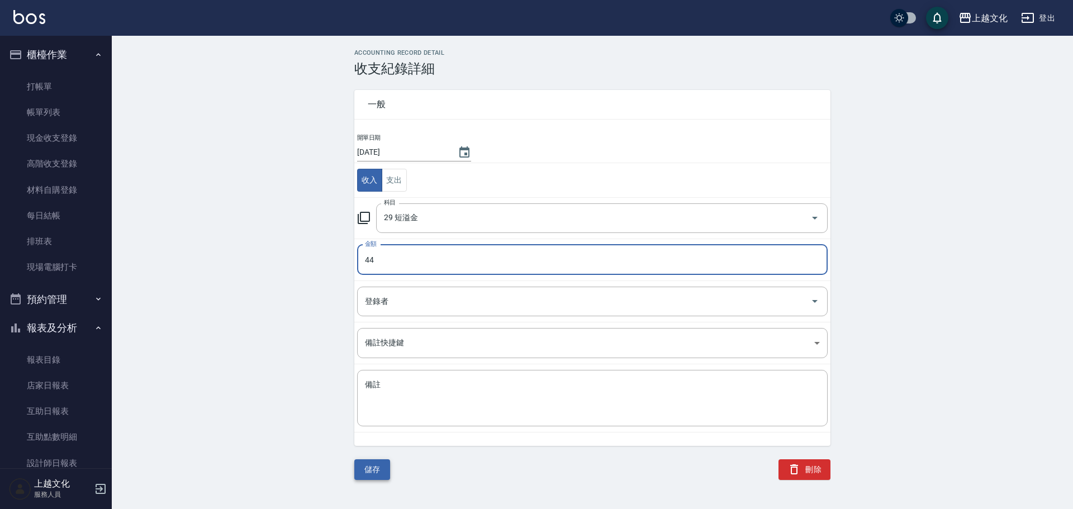
type input "44"
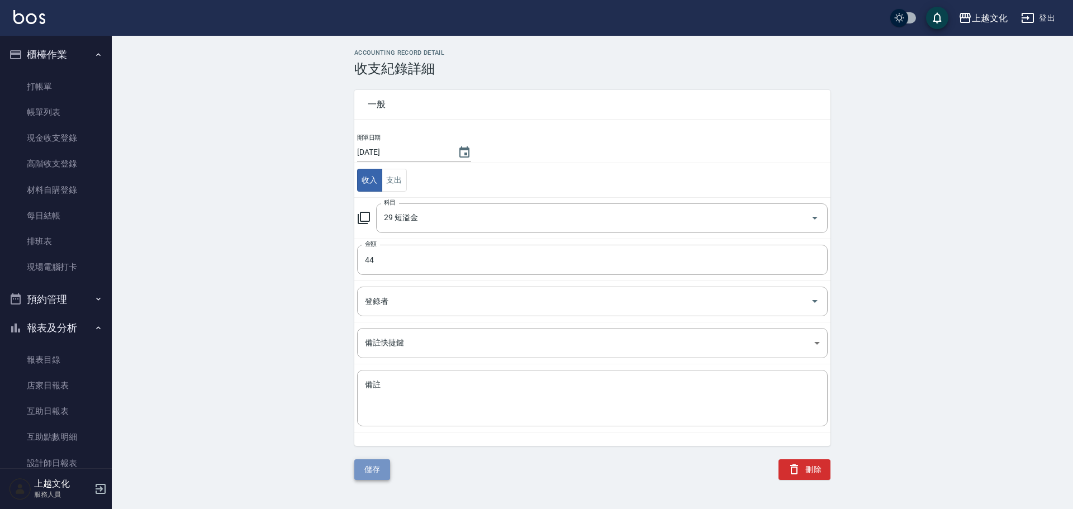
click at [365, 468] on button "儲存" at bounding box center [372, 470] width 36 height 21
click at [365, 468] on div "儲存" at bounding box center [365, 457] width 49 height 48
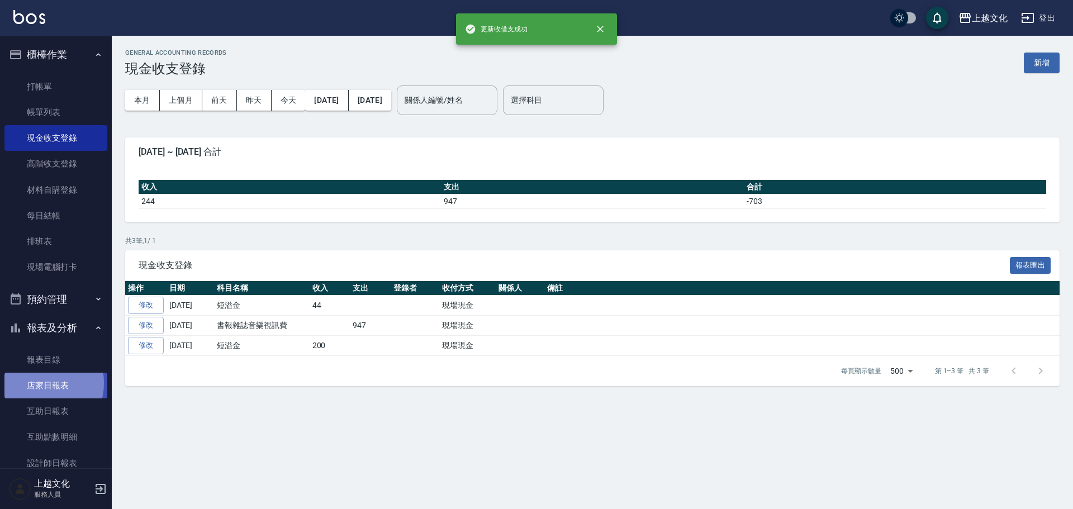
click at [40, 384] on link "店家日報表" at bounding box center [55, 386] width 103 height 26
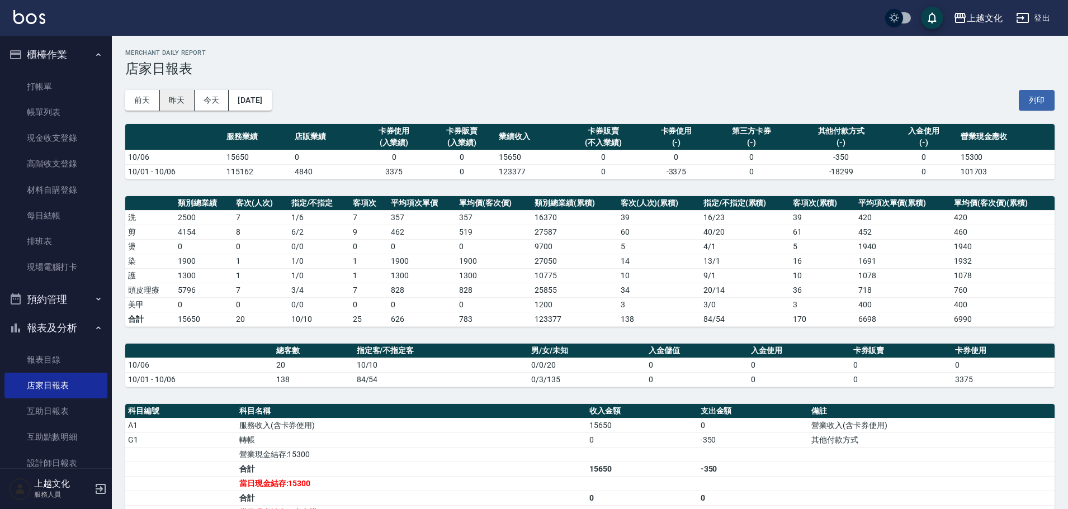
click at [172, 102] on button "昨天" at bounding box center [177, 100] width 35 height 21
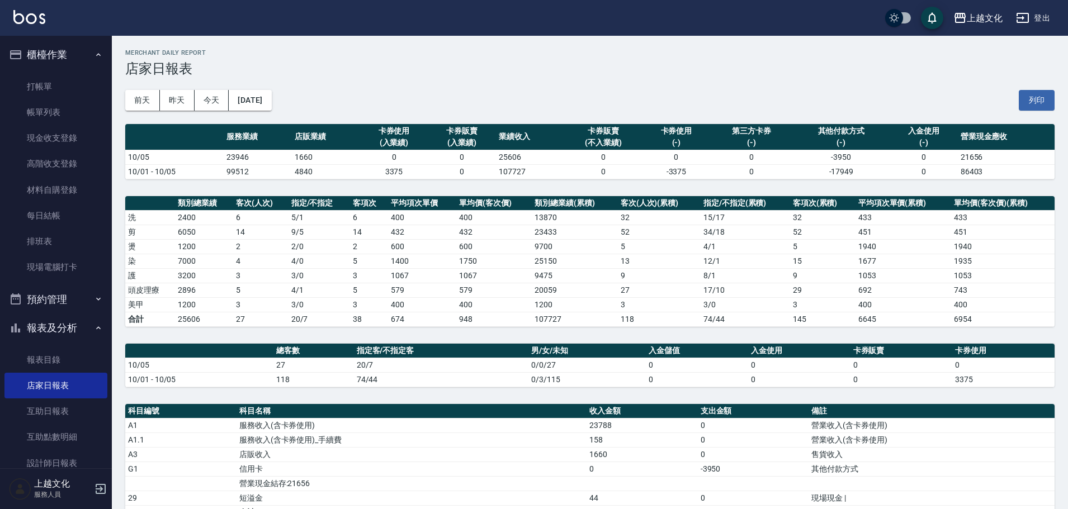
scroll to position [186, 0]
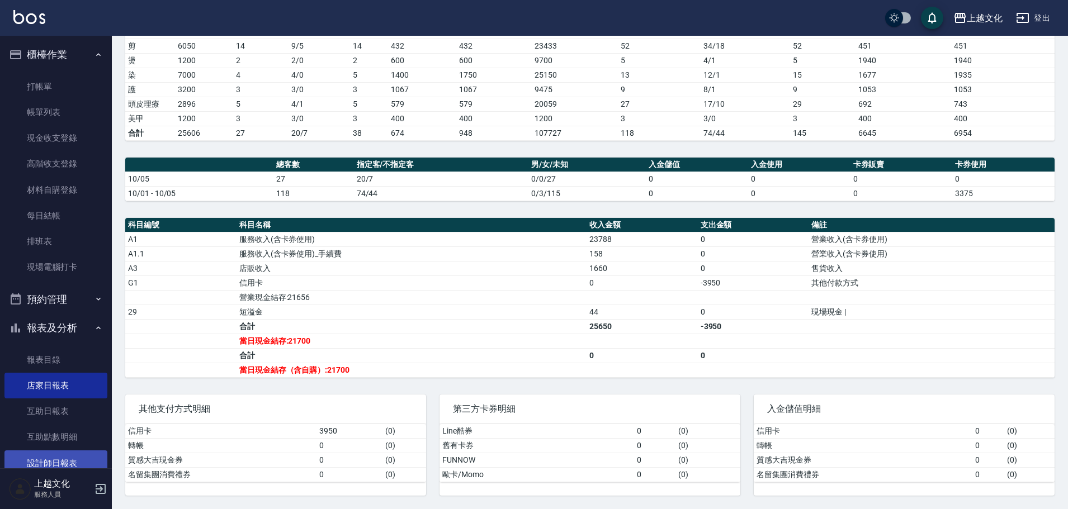
click at [55, 460] on link "設計師日報表" at bounding box center [55, 464] width 103 height 26
